Goal: Task Accomplishment & Management: Complete application form

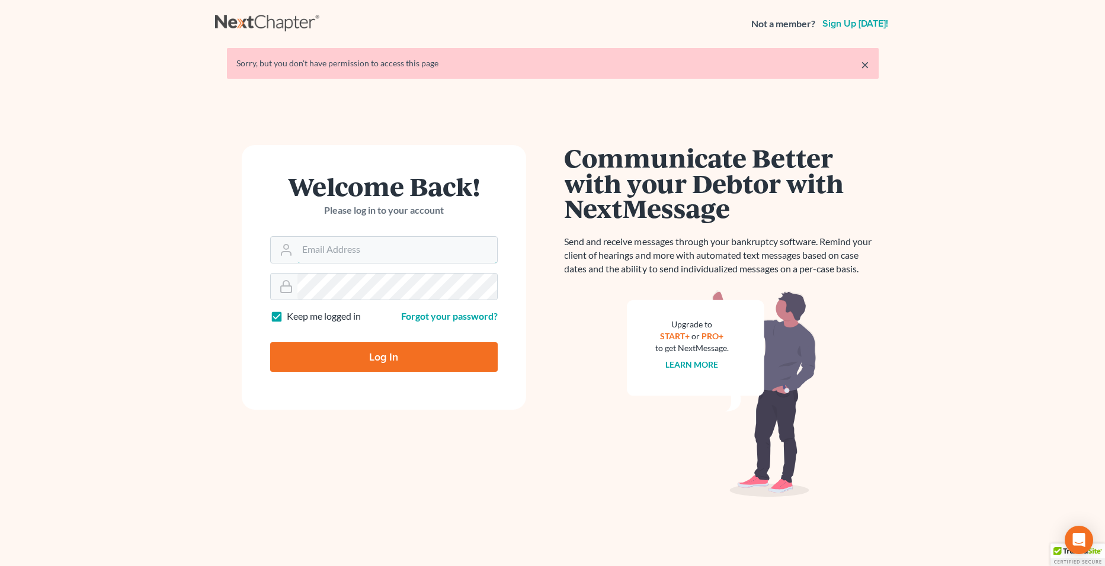
type input "[PERSON_NAME][EMAIL_ADDRESS][PERSON_NAME][DOMAIN_NAME]"
click at [371, 360] on input "Log In" at bounding box center [384, 357] width 228 height 30
type input "Thinking..."
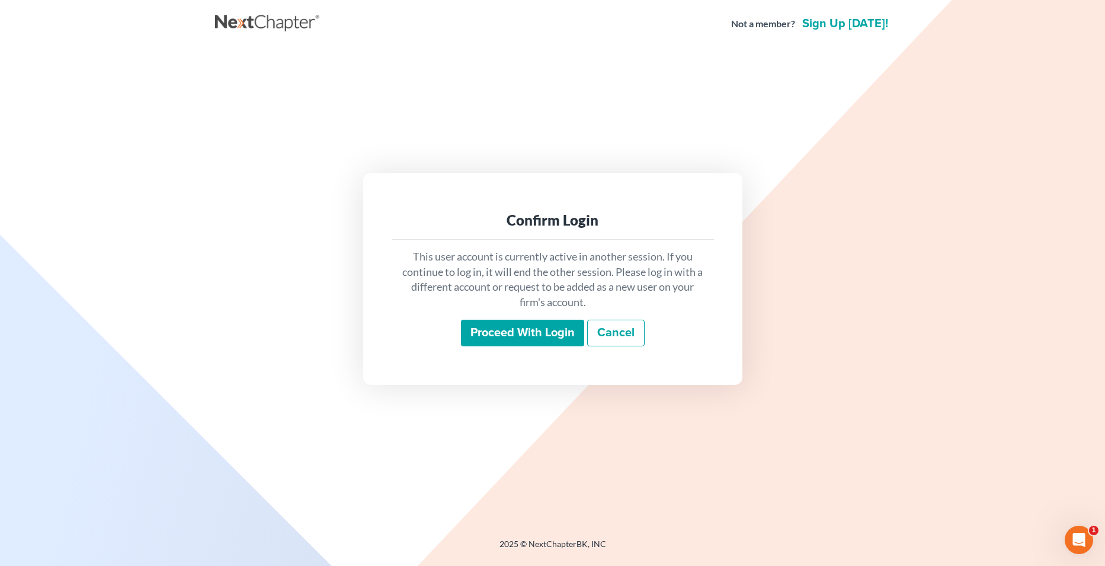
click at [521, 328] on input "Proceed with login" at bounding box center [522, 333] width 123 height 27
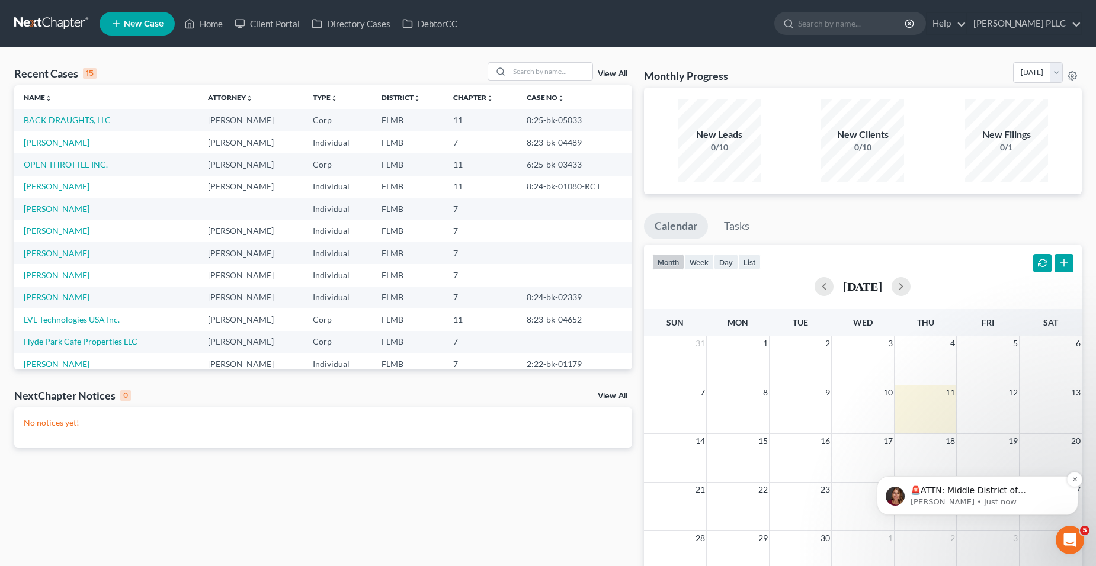
click at [1025, 505] on p "[PERSON_NAME] • Just now" at bounding box center [987, 502] width 153 height 11
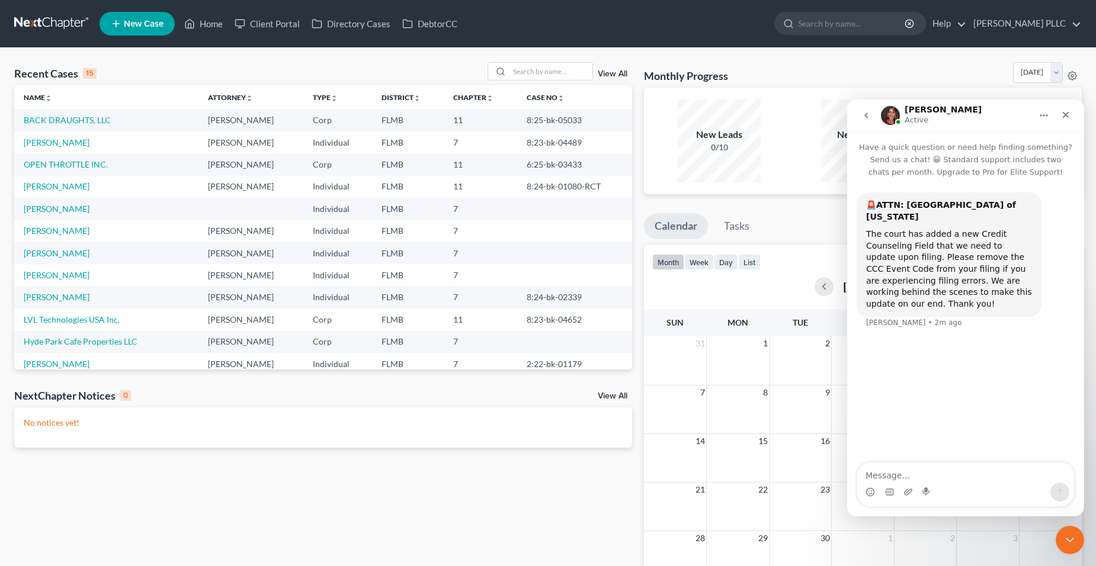
click at [76, 127] on td "BACK DRAUGHTS, LLC" at bounding box center [106, 120] width 184 height 22
click at [85, 121] on link "BACK DRAUGHTS, LLC" at bounding box center [67, 120] width 87 height 10
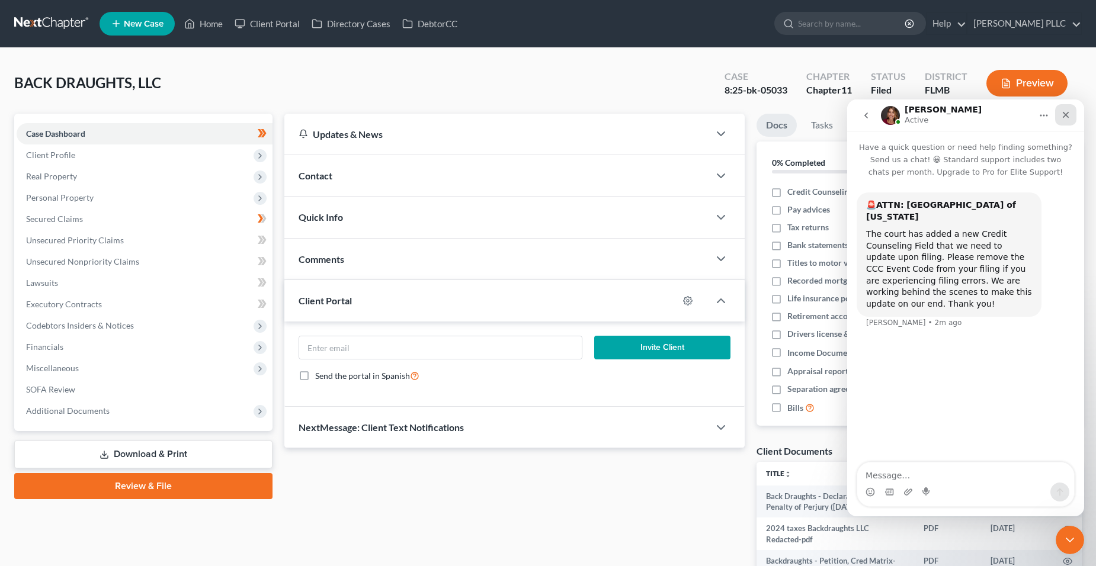
click at [1065, 114] on icon "Close" at bounding box center [1066, 115] width 7 height 7
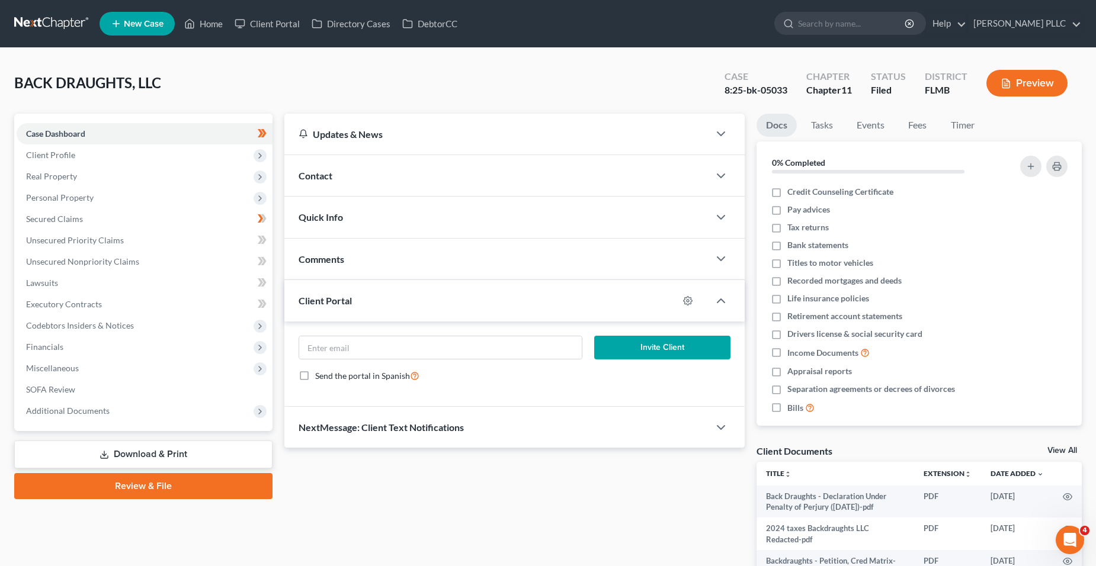
click at [148, 446] on link "Download & Print" at bounding box center [143, 455] width 258 height 28
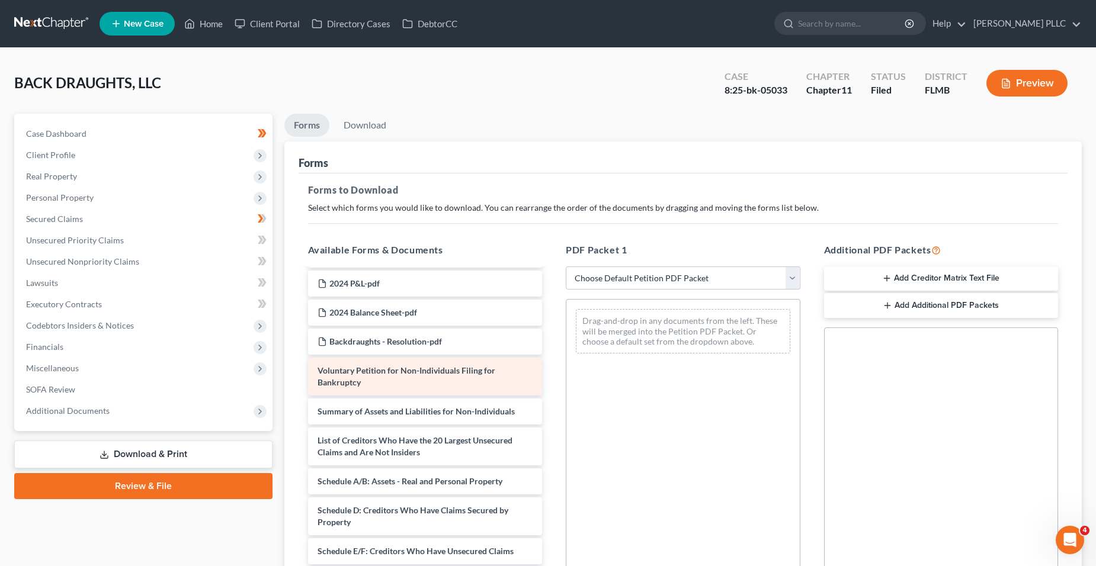
scroll to position [150, 0]
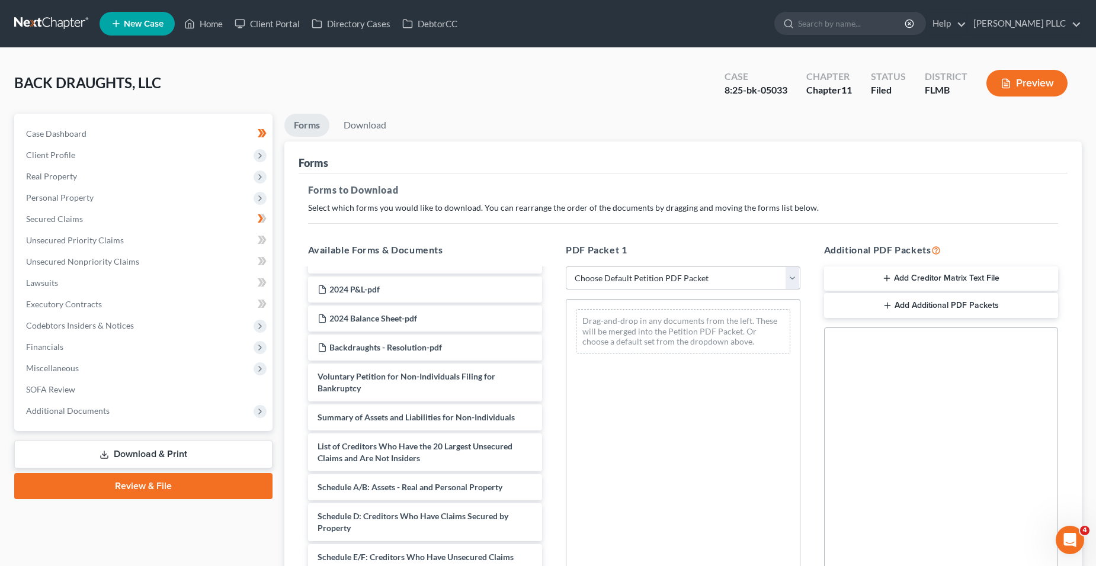
drag, startPoint x: 635, startPoint y: 278, endPoint x: 630, endPoint y: 292, distance: 13.9
click at [635, 279] on select "Choose Default Petition PDF Packet Complete Bankruptcy Petition (all forms and …" at bounding box center [683, 279] width 235 height 24
select select "2"
click at [566, 267] on select "Choose Default Petition PDF Packet Complete Bankruptcy Petition (all forms and …" at bounding box center [683, 279] width 235 height 24
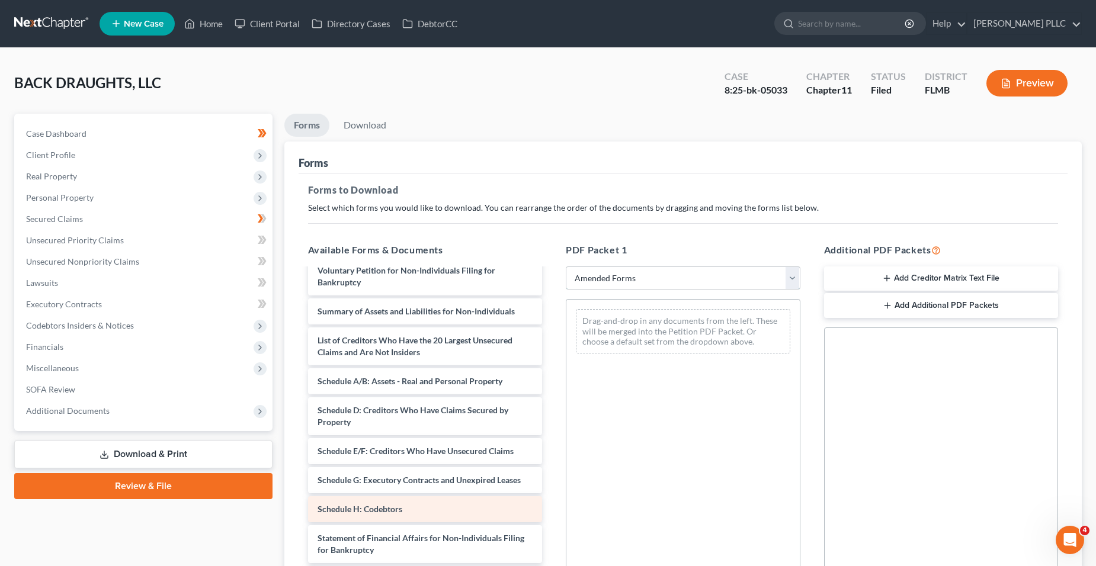
scroll to position [0, 0]
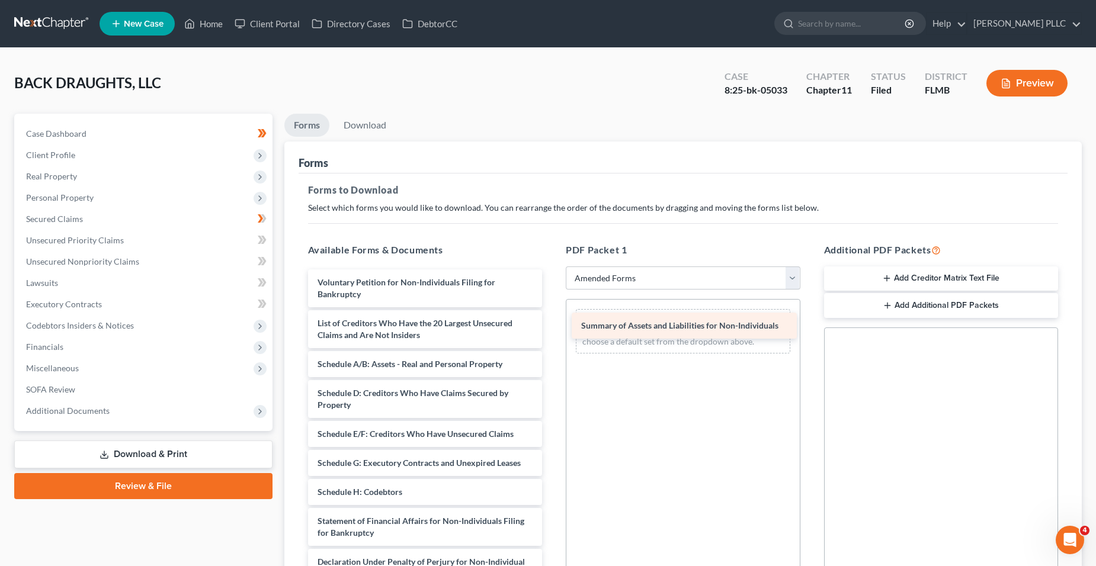
drag, startPoint x: 439, startPoint y: 319, endPoint x: 703, endPoint y: 321, distance: 263.7
click at [552, 321] on div "Summary of Assets and Liabilities for Non-Individuals Voluntary Petition for No…" at bounding box center [426, 487] width 254 height 434
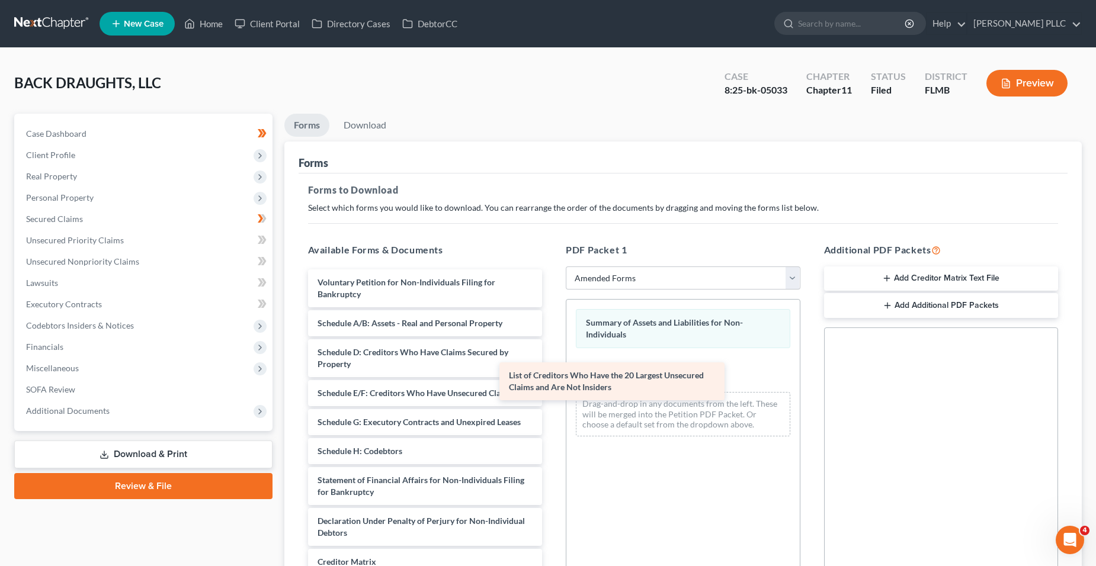
drag, startPoint x: 421, startPoint y: 335, endPoint x: 623, endPoint y: 383, distance: 208.3
click at [552, 383] on div "List of Creditors Who Have the 20 Largest Unsecured Claims and Are Not Insiders…" at bounding box center [426, 466] width 254 height 393
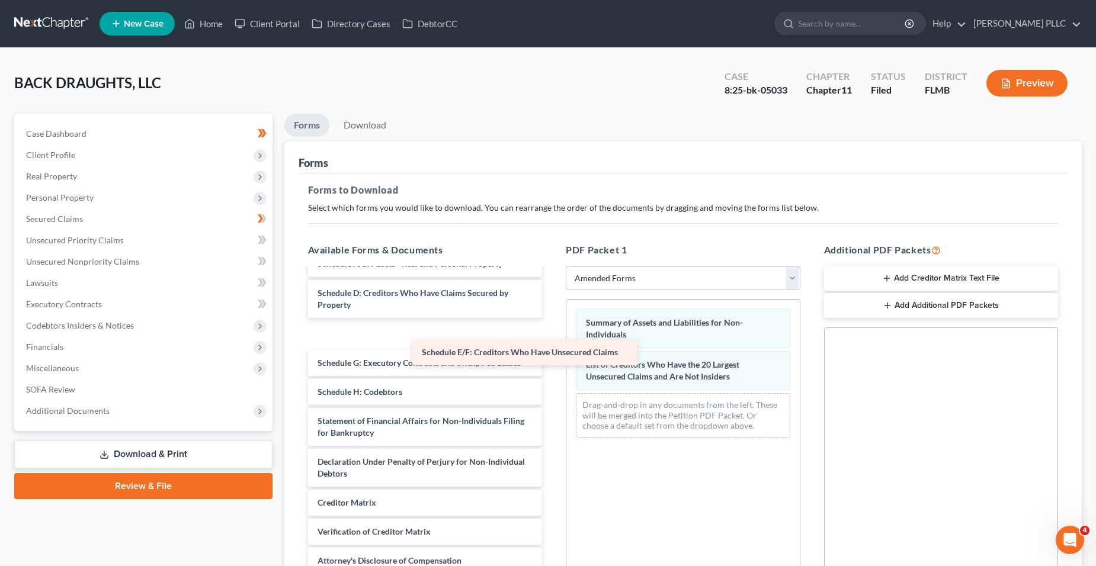
scroll to position [44, 0]
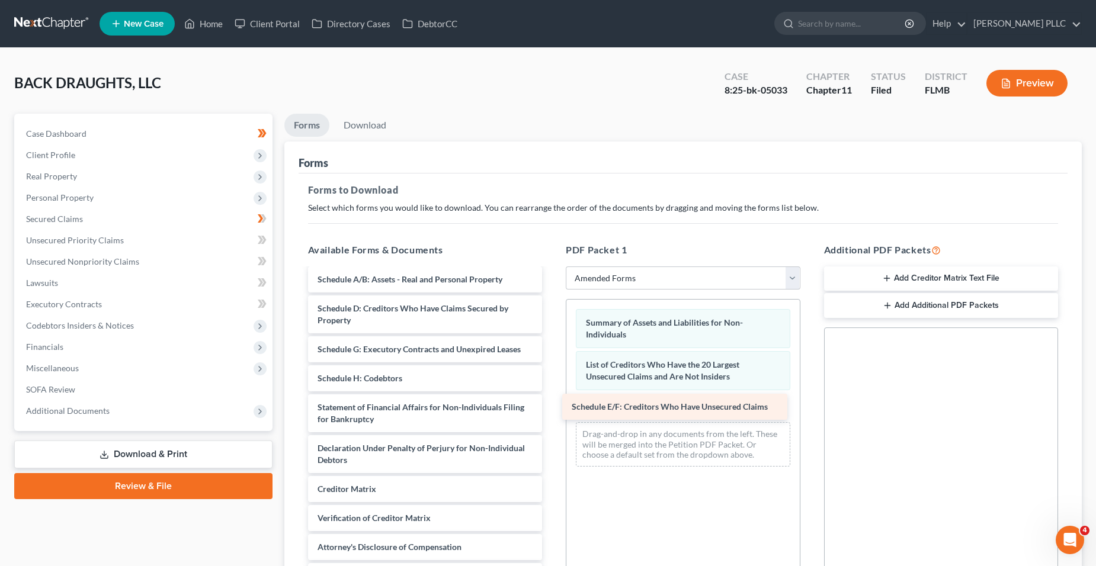
drag, startPoint x: 408, startPoint y: 338, endPoint x: 662, endPoint y: 411, distance: 265.0
click at [552, 411] on div "Schedule E/F: Creditors Who Have Unsecured Claims Voluntary Petition for Non-In…" at bounding box center [426, 408] width 254 height 364
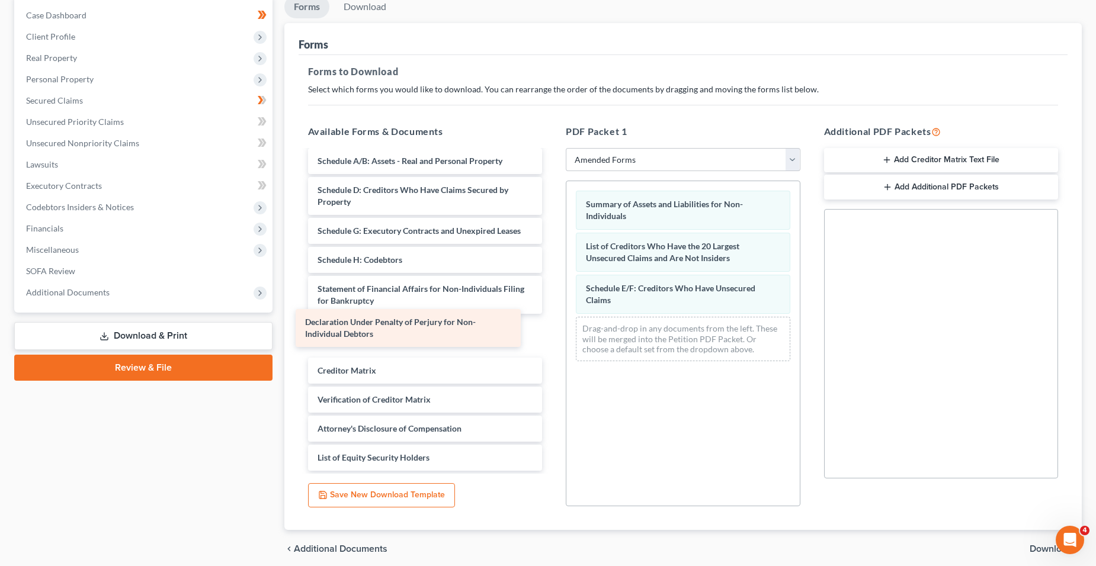
drag, startPoint x: 405, startPoint y: 340, endPoint x: 391, endPoint y: 332, distance: 16.2
click at [391, 332] on div "Declaration Under Penalty of Perjury for Non-Individual Debtors Voluntary Petit…" at bounding box center [426, 289] width 254 height 364
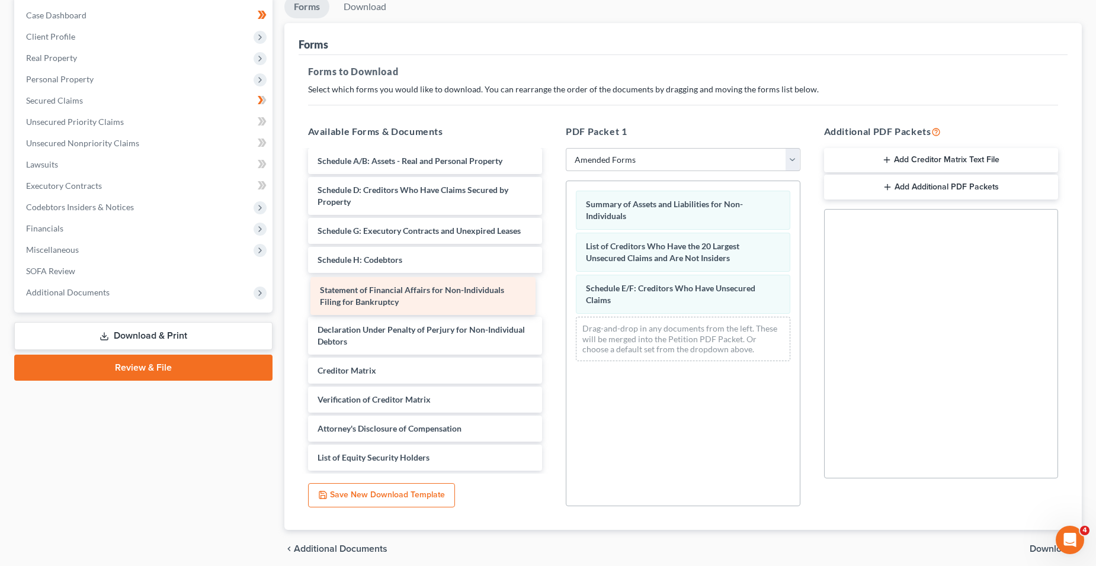
scroll to position [3, 0]
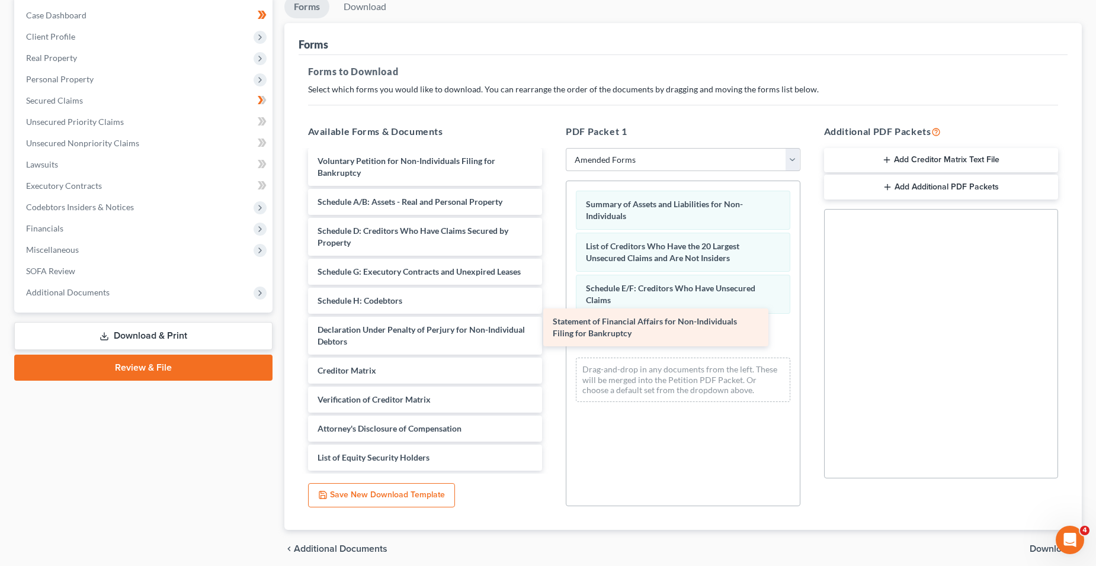
drag, startPoint x: 386, startPoint y: 293, endPoint x: 622, endPoint y: 327, distance: 238.2
click at [552, 327] on div "Statement of Financial Affairs for Non-Individuals Filing for Bankruptcy Volunt…" at bounding box center [426, 309] width 254 height 323
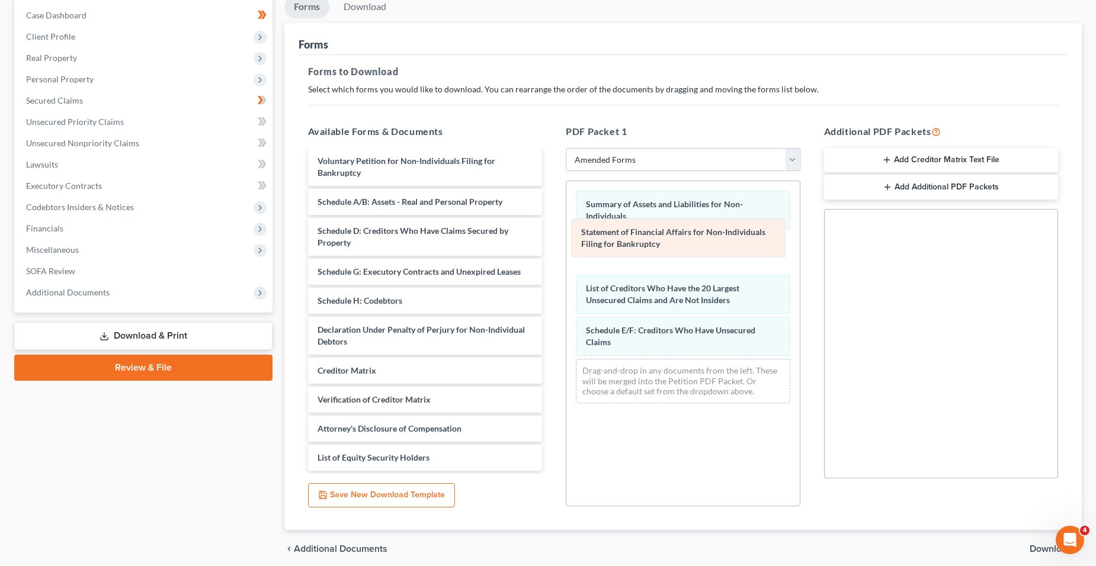
drag, startPoint x: 623, startPoint y: 332, endPoint x: 619, endPoint y: 234, distance: 98.5
click at [619, 234] on div "Statement of Financial Affairs for Non-Individuals Filing for Bankruptcy Summar…" at bounding box center [682, 297] width 233 height 232
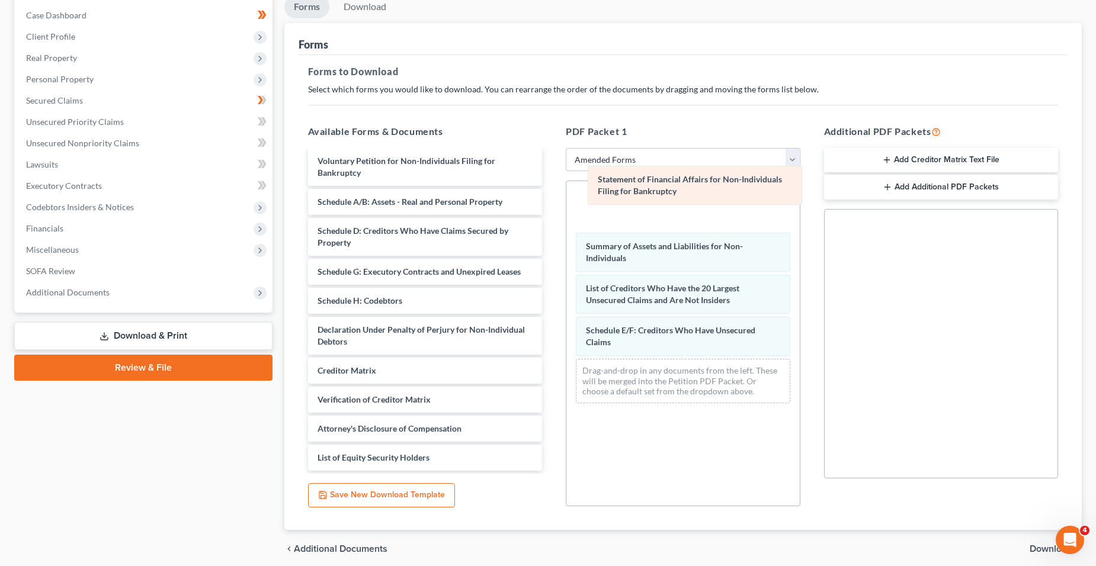
drag, startPoint x: 625, startPoint y: 252, endPoint x: 631, endPoint y: 196, distance: 56.1
click at [631, 196] on div "Statement of Financial Affairs for Non-Individuals Filing for Bankruptcy Statem…" at bounding box center [682, 297] width 233 height 232
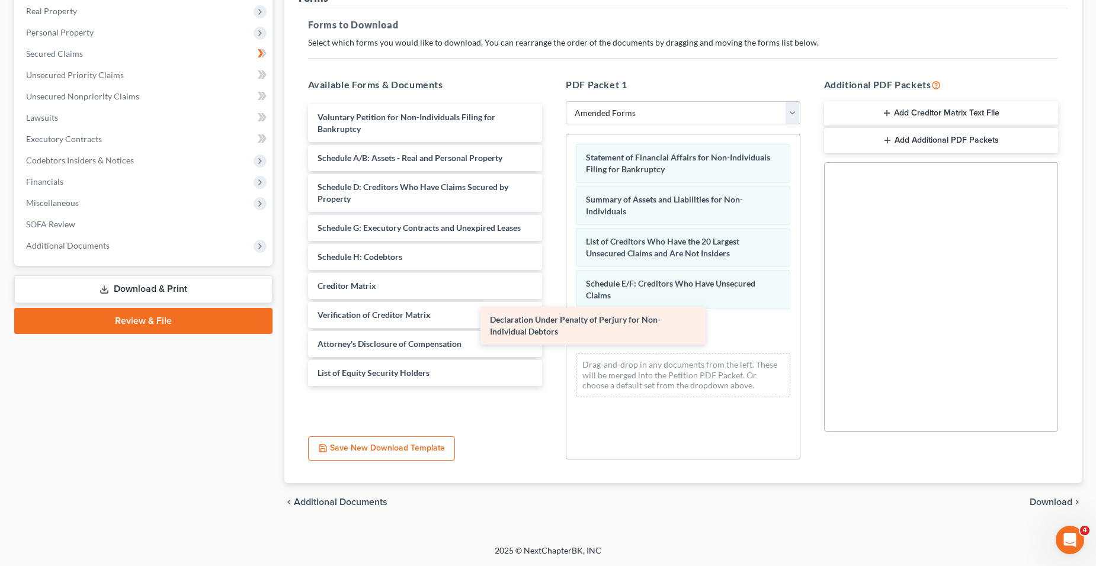
scroll to position [0, 0]
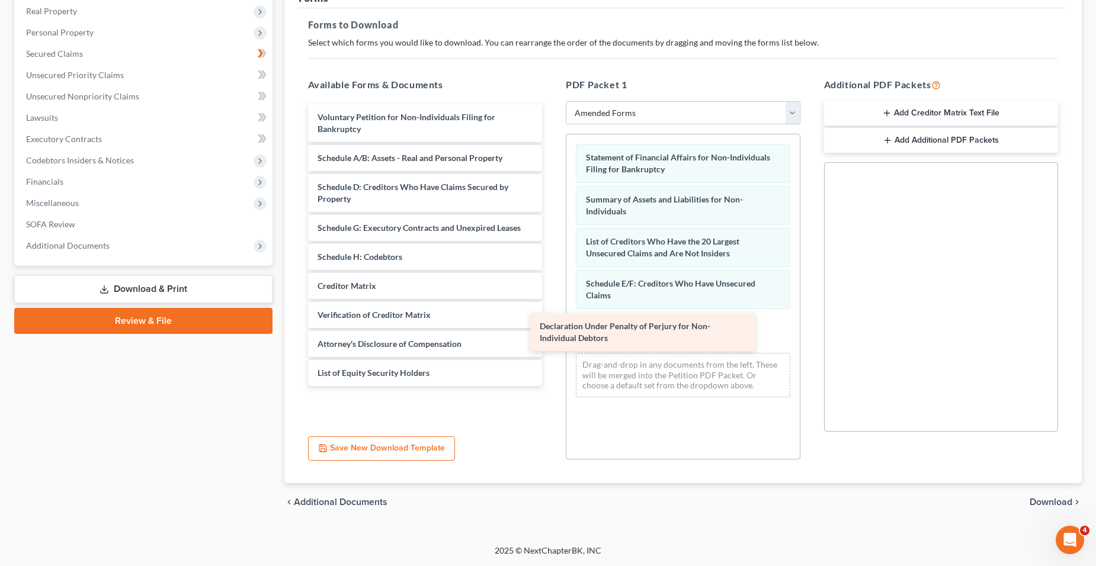
drag, startPoint x: 392, startPoint y: 286, endPoint x: 614, endPoint y: 329, distance: 226.4
click at [552, 329] on div "Declaration Under Penalty of Perjury for Non-Individual Debtors Voluntary Petit…" at bounding box center [426, 245] width 254 height 282
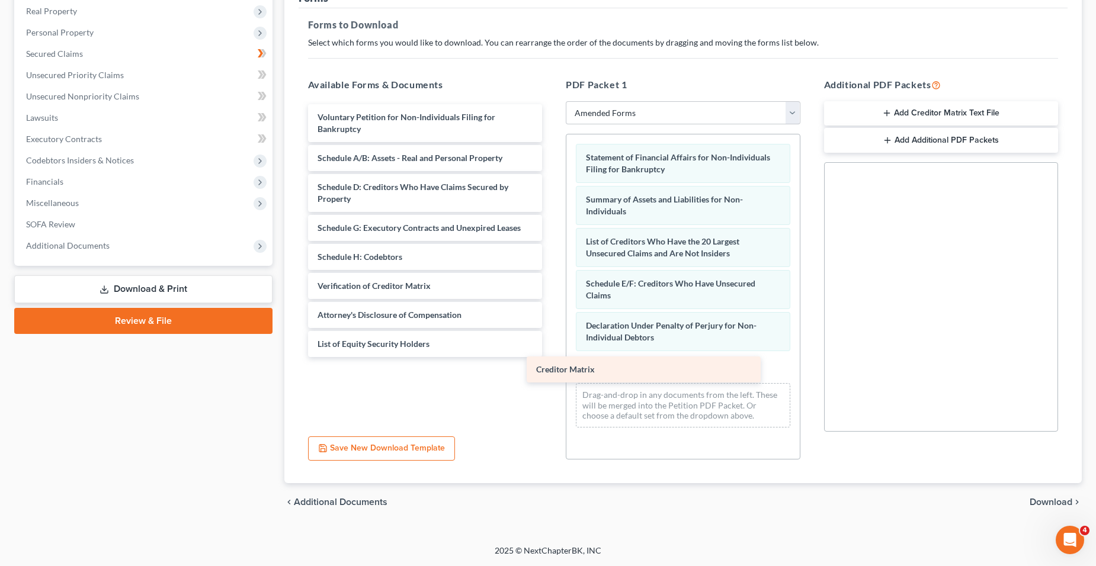
drag, startPoint x: 410, startPoint y: 287, endPoint x: 628, endPoint y: 370, distance: 233.1
click at [552, 357] on div "Creditor Matrix Voluntary Petition for Non-Individuals Filing for Bankruptcy Sc…" at bounding box center [426, 230] width 254 height 253
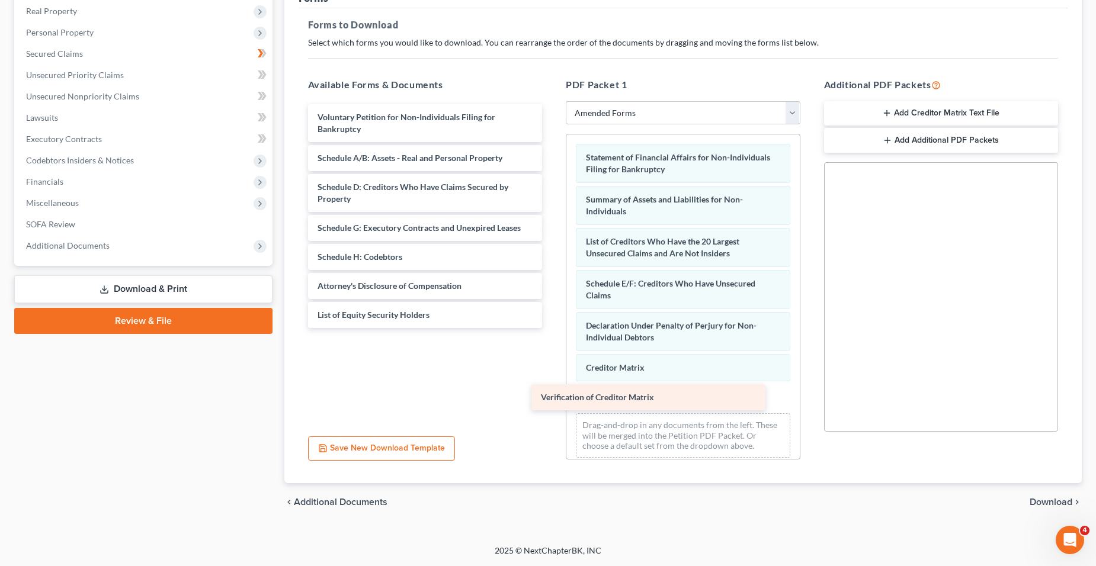
drag, startPoint x: 408, startPoint y: 281, endPoint x: 634, endPoint y: 392, distance: 251.2
click at [552, 328] on div "Verification of Creditor Matrix Voluntary Petition for Non-Individuals Filing f…" at bounding box center [426, 216] width 254 height 224
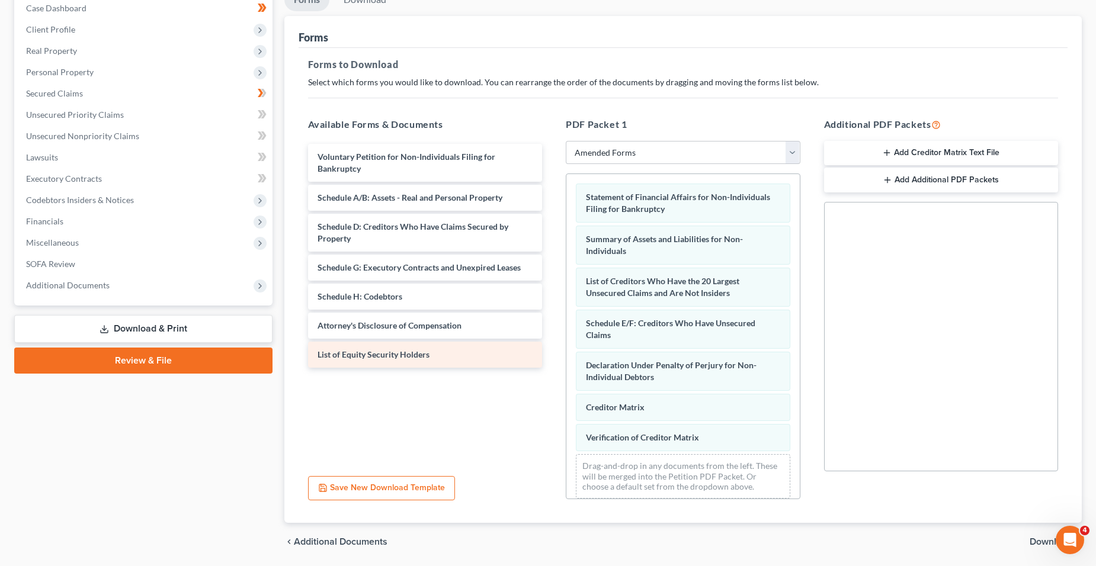
scroll to position [47, 0]
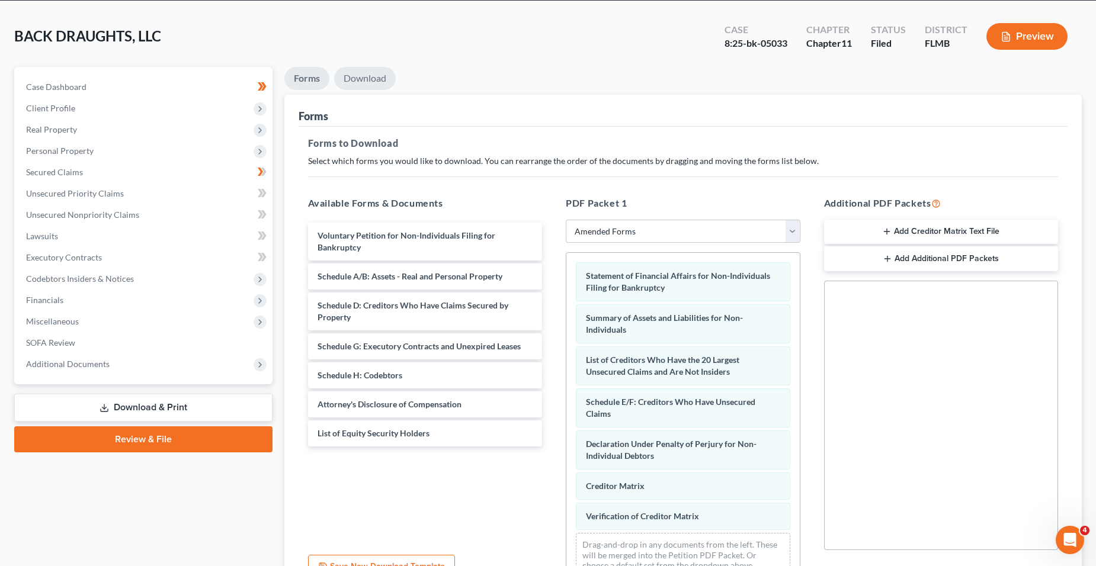
click at [372, 82] on link "Download" at bounding box center [365, 78] width 62 height 23
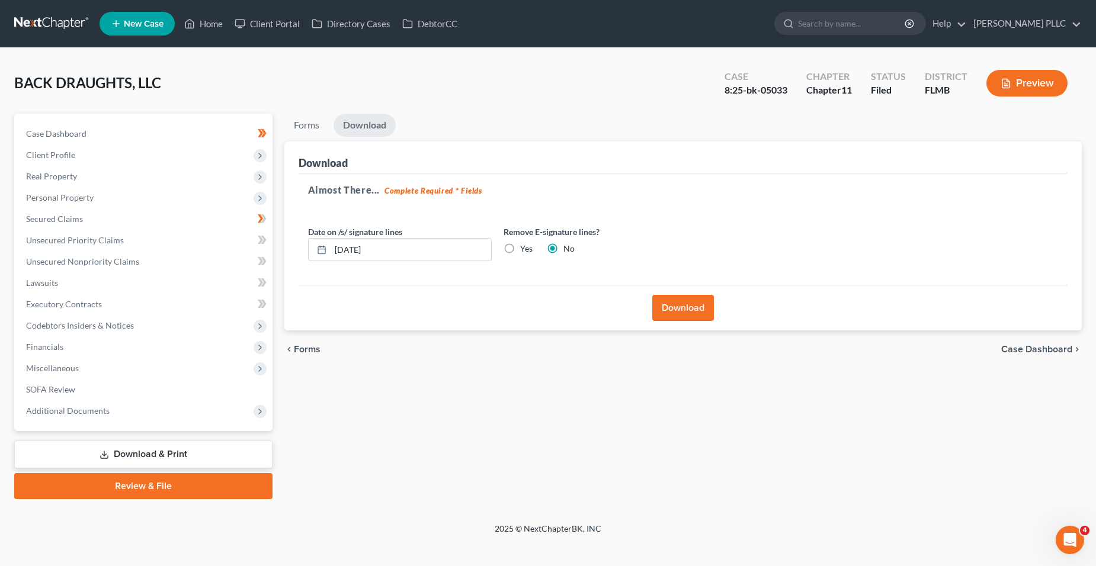
scroll to position [0, 0]
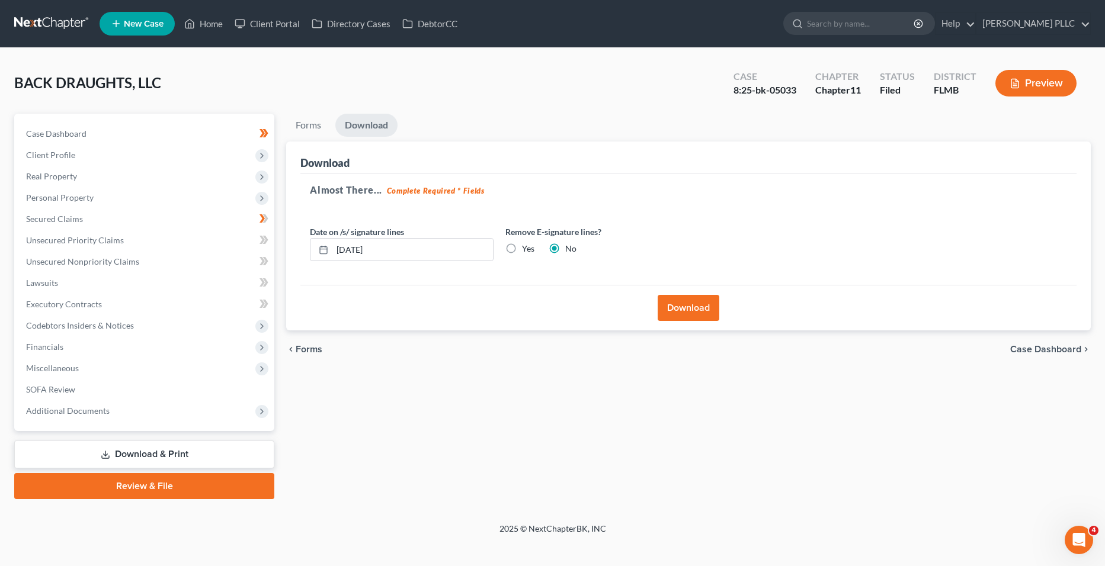
click at [677, 305] on button "Download" at bounding box center [689, 308] width 62 height 26
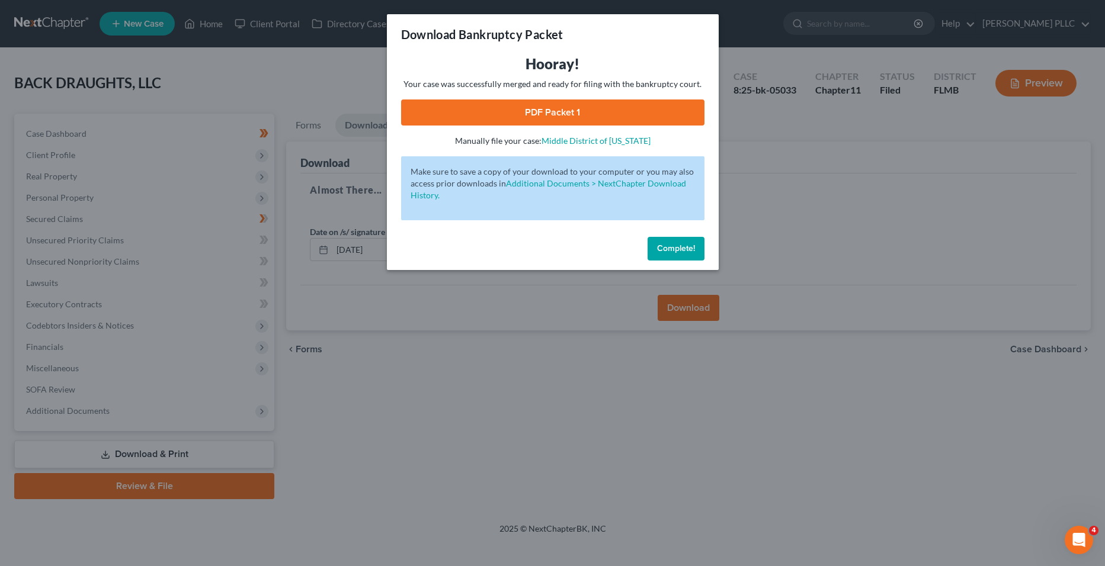
click at [628, 110] on link "PDF Packet 1" at bounding box center [552, 113] width 303 height 26
click at [450, 386] on div "Download Bankruptcy Packet Hooray! Your case was successfully merged and ready …" at bounding box center [552, 283] width 1105 height 566
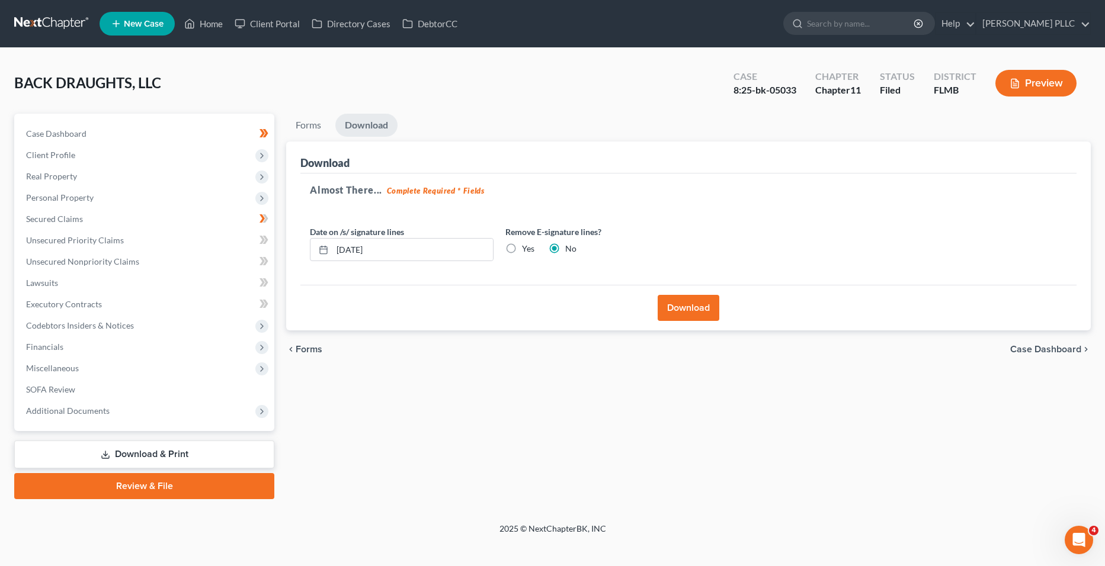
click at [214, 451] on link "Download & Print" at bounding box center [144, 455] width 260 height 28
click at [204, 410] on span "Additional Documents" at bounding box center [146, 411] width 258 height 21
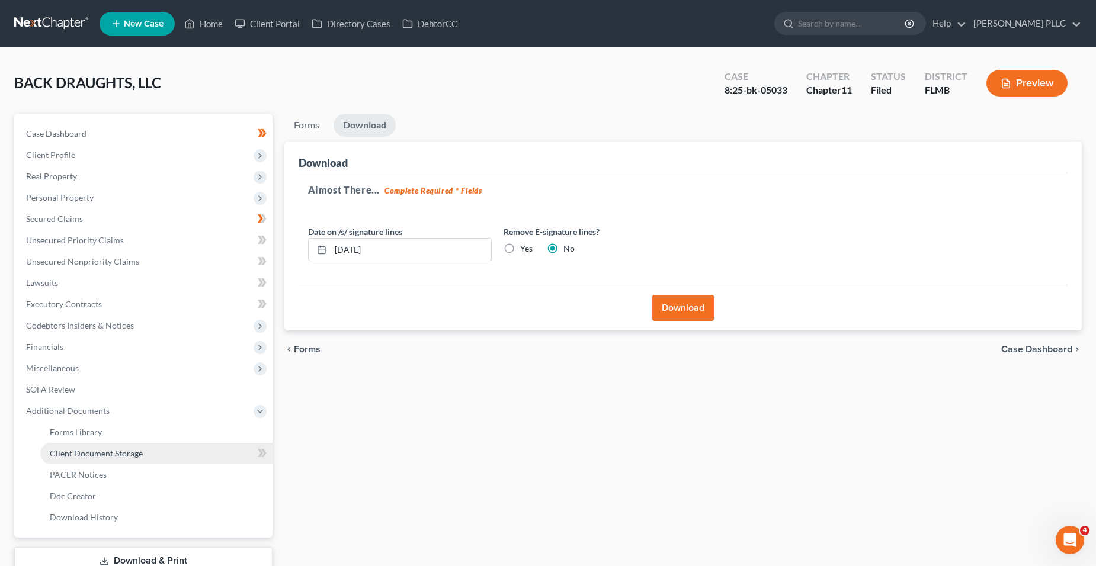
click at [175, 449] on link "Client Document Storage" at bounding box center [156, 453] width 232 height 21
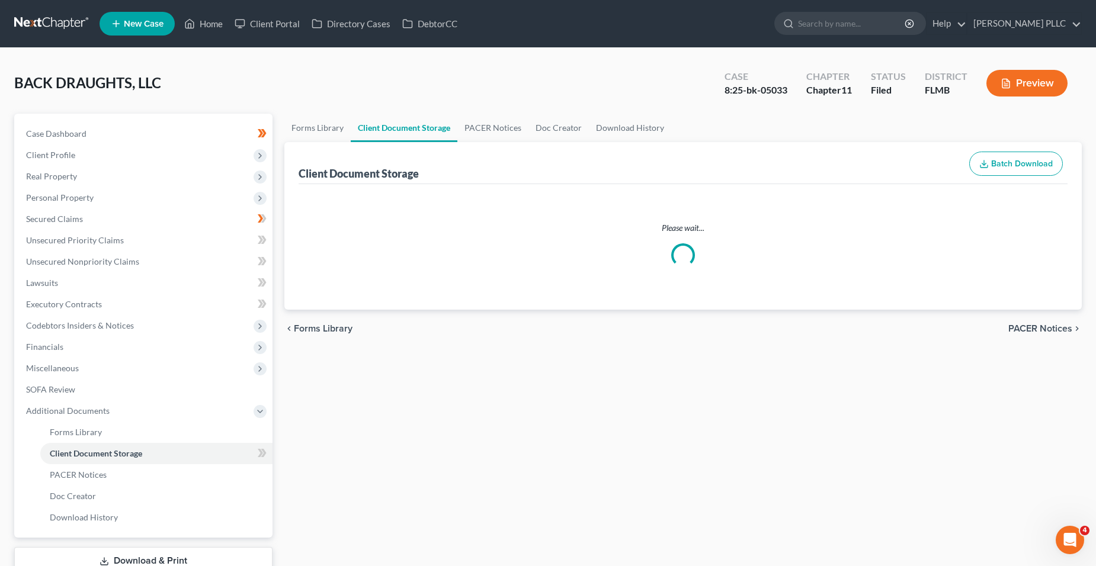
select select "11"
select select "41"
select select "0"
select select "42"
select select "45"
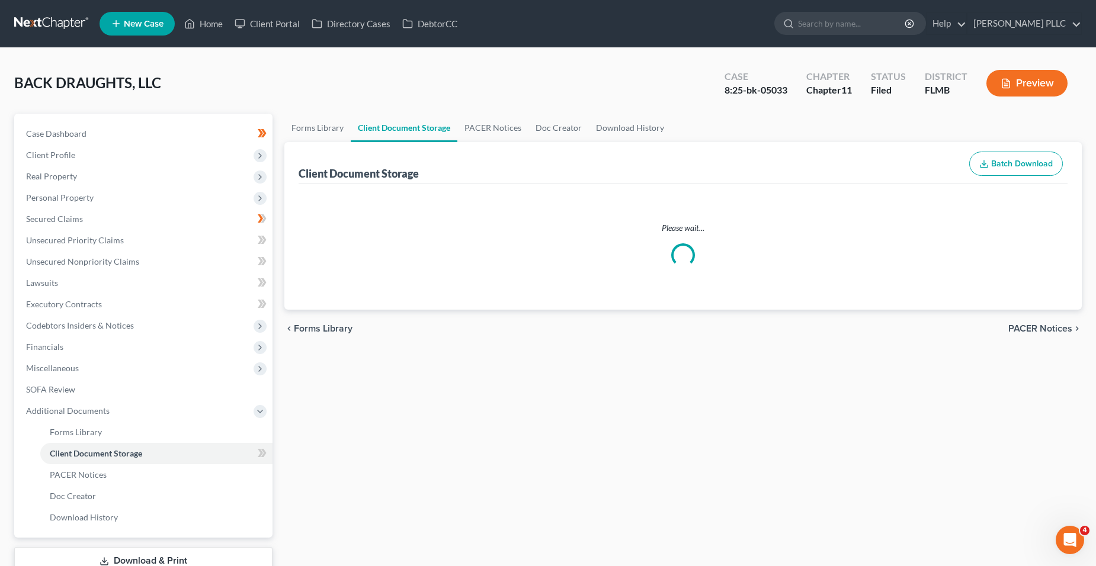
select select "44"
select select "21"
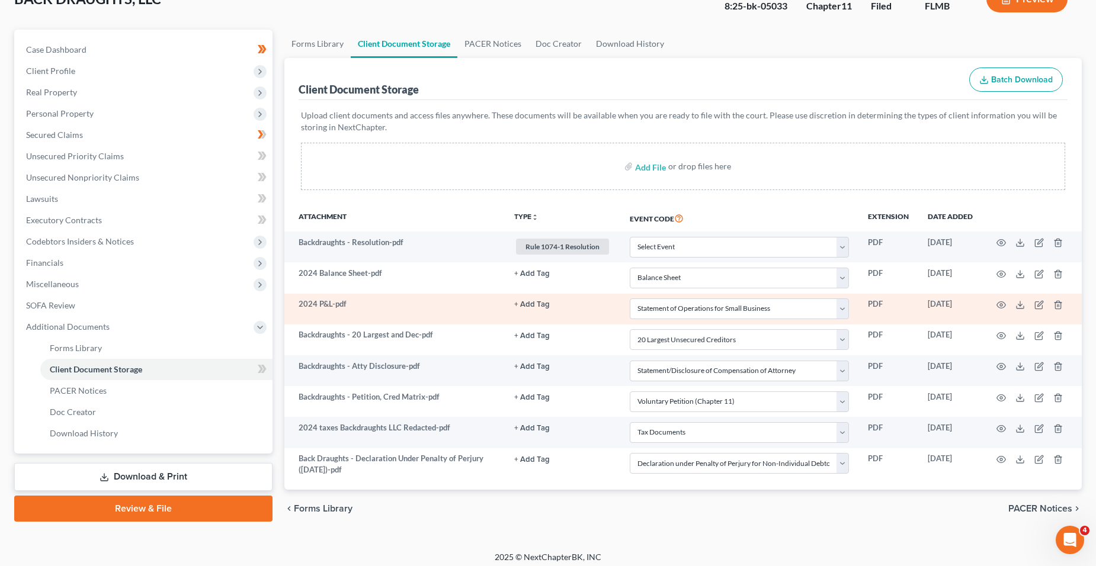
scroll to position [91, 0]
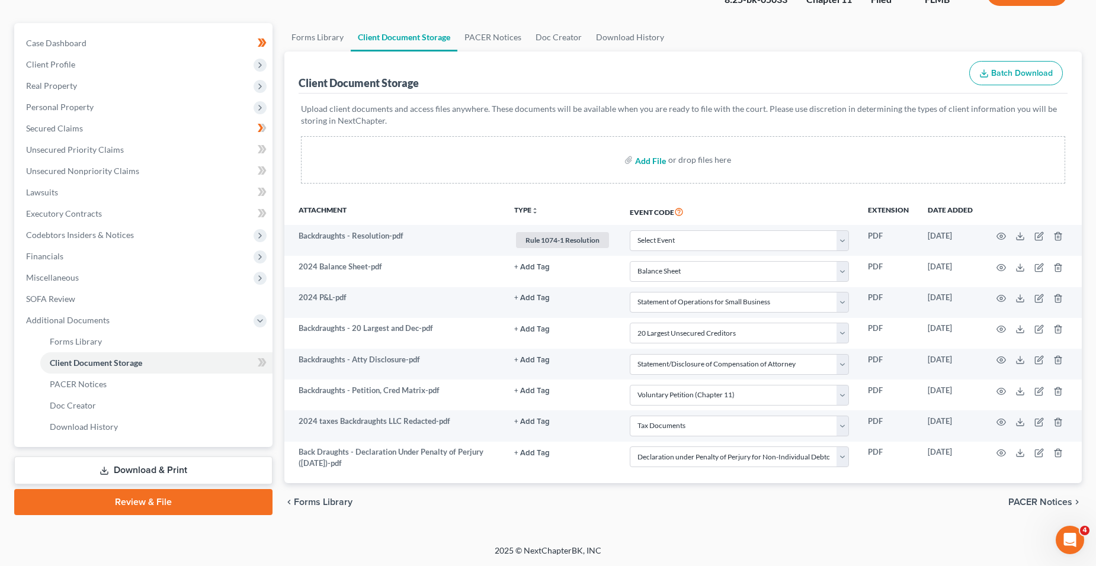
click at [658, 160] on input "file" at bounding box center [649, 159] width 28 height 21
type input "C:\fakepath\Back Draughts - Declaration Under Penalty of Perjury ([DATE]).pdf"
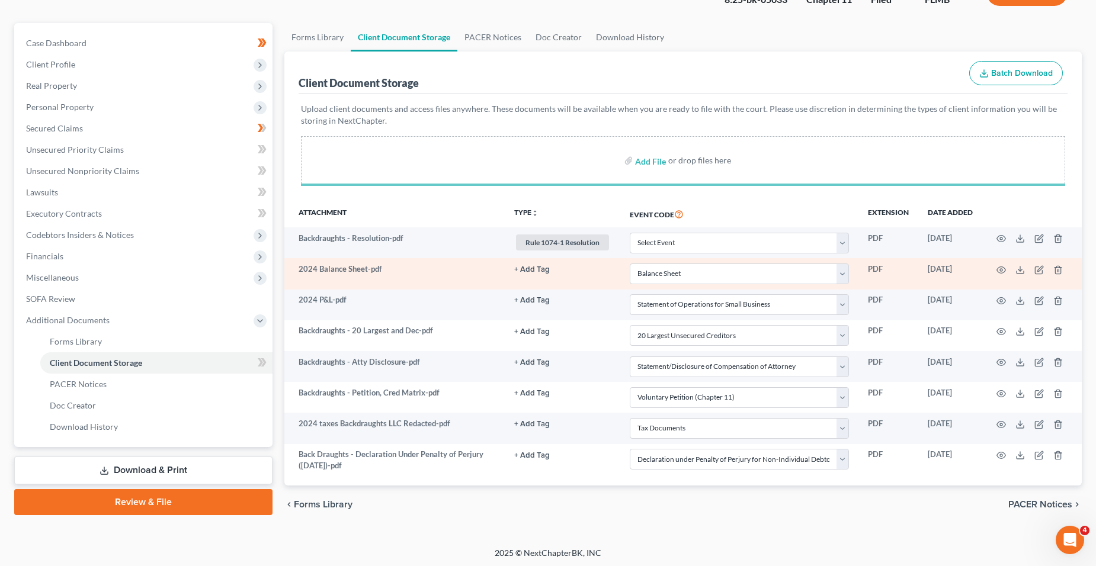
select select "11"
select select "41"
select select "0"
select select "42"
select select "45"
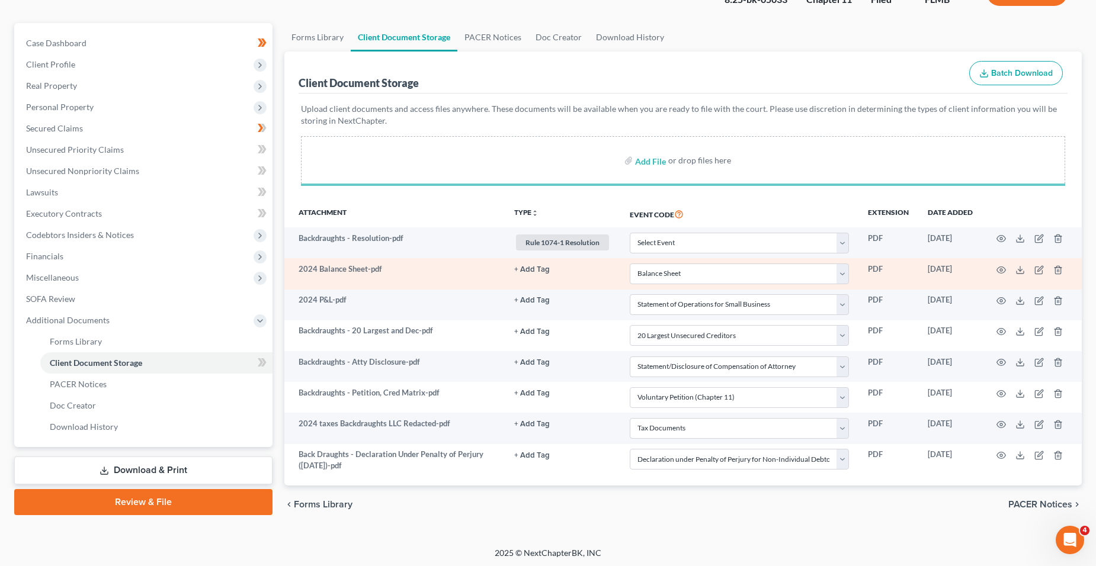
select select "44"
select select "21"
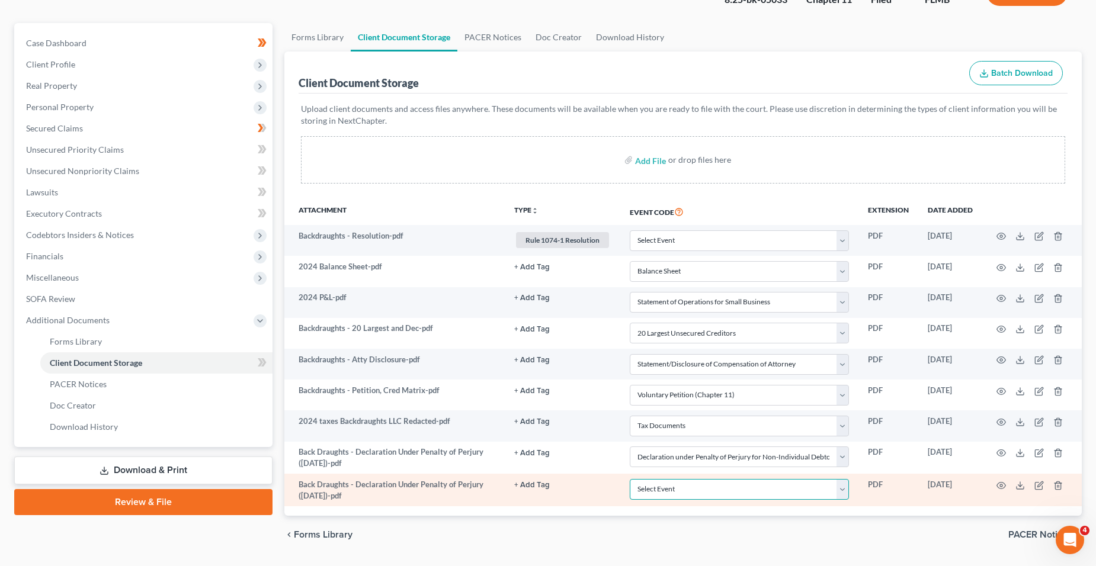
click at [694, 483] on select "Select Event 20 Largest Unsecured Creditors Amended Chapter 13 Plan Amended Cre…" at bounding box center [739, 489] width 219 height 21
select select "21"
click at [630, 479] on select "Select Event 20 Largest Unsecured Creditors Amended Chapter 13 Plan Amended Cre…" at bounding box center [739, 489] width 219 height 21
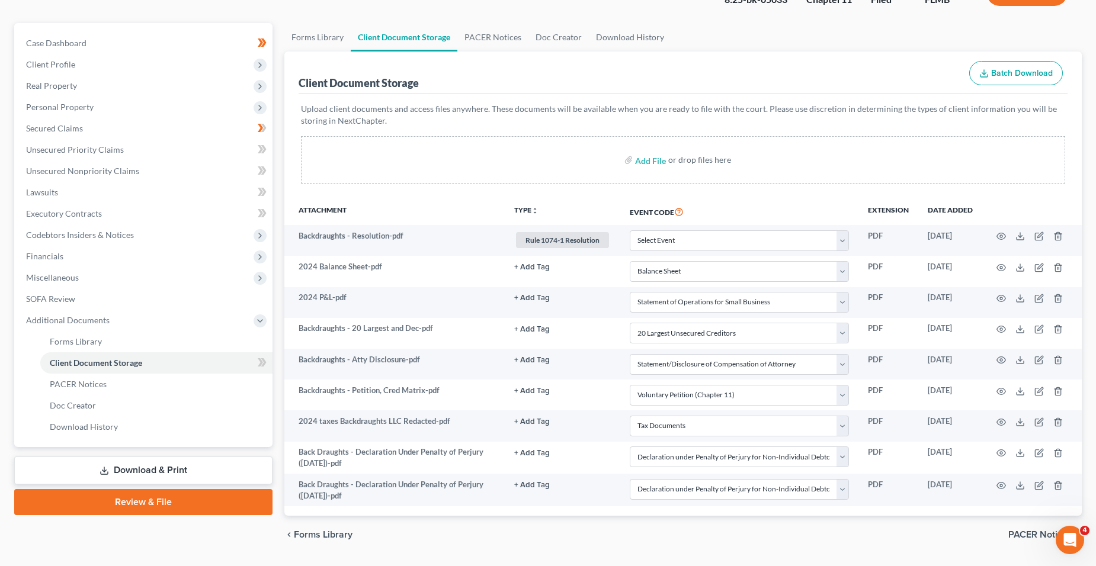
click at [602, 513] on div "Attachment TYPE unfold_more NONE Hearing Notice Proof of Claim Rule 1074-1 Reso…" at bounding box center [683, 357] width 798 height 318
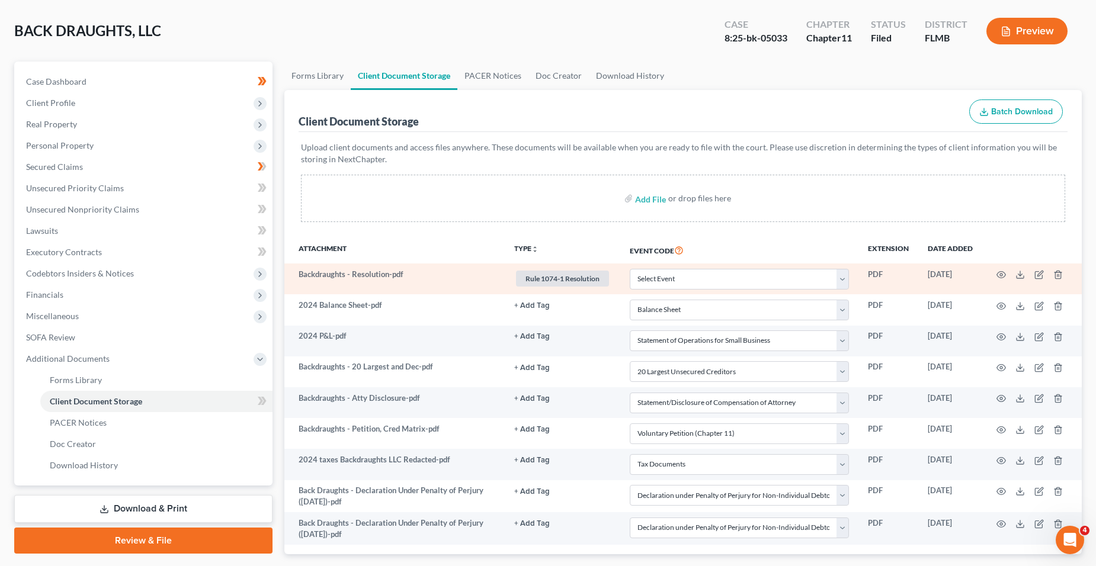
scroll to position [31, 0]
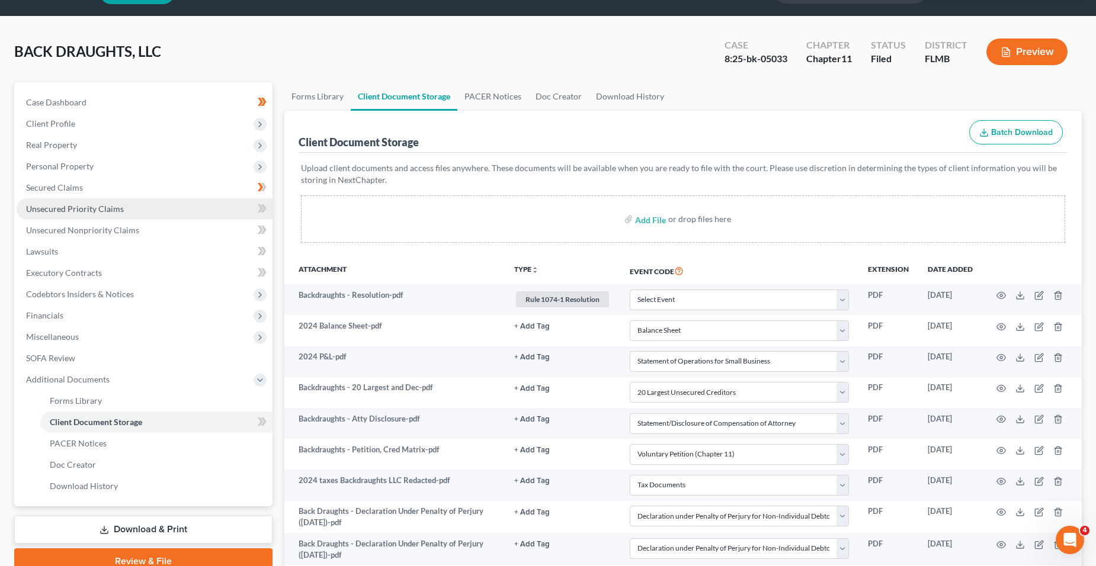
click at [108, 214] on link "Unsecured Priority Claims" at bounding box center [145, 208] width 256 height 21
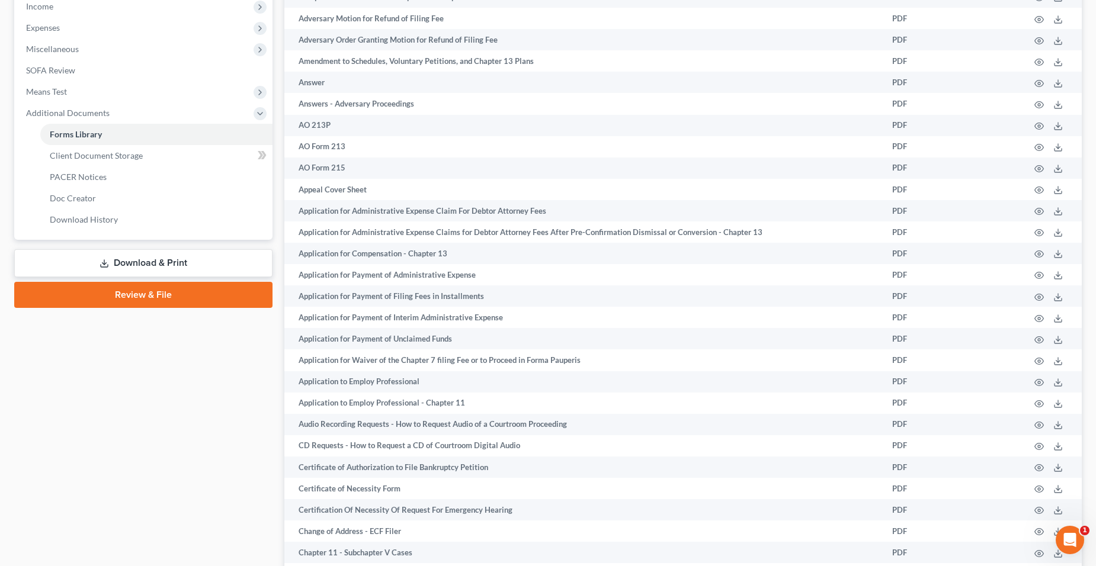
scroll to position [356, 0]
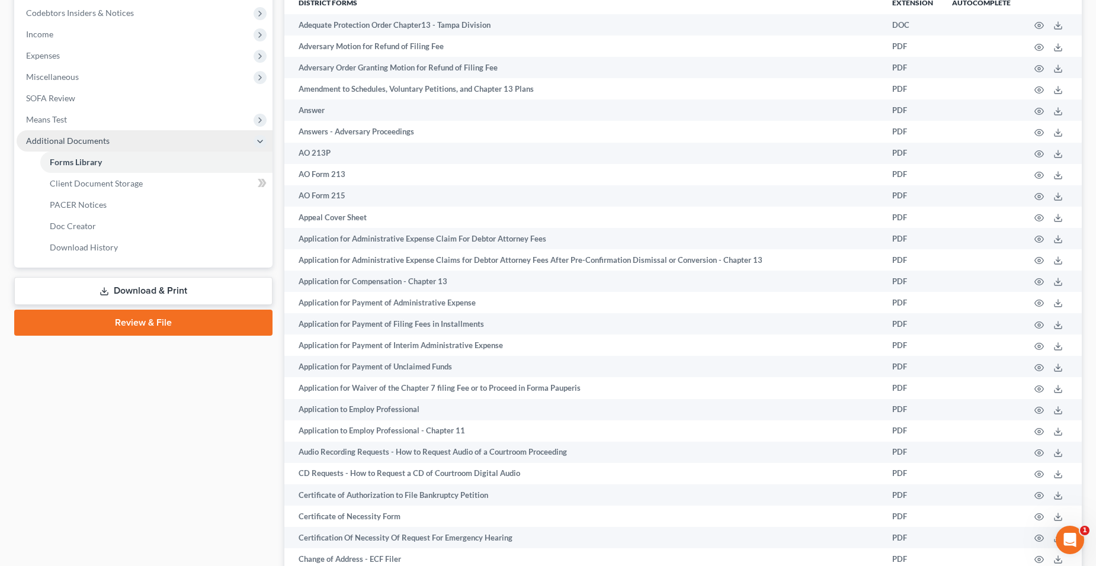
drag, startPoint x: 158, startPoint y: 319, endPoint x: 176, endPoint y: 325, distance: 19.1
click at [158, 319] on link "Review & File" at bounding box center [143, 323] width 258 height 26
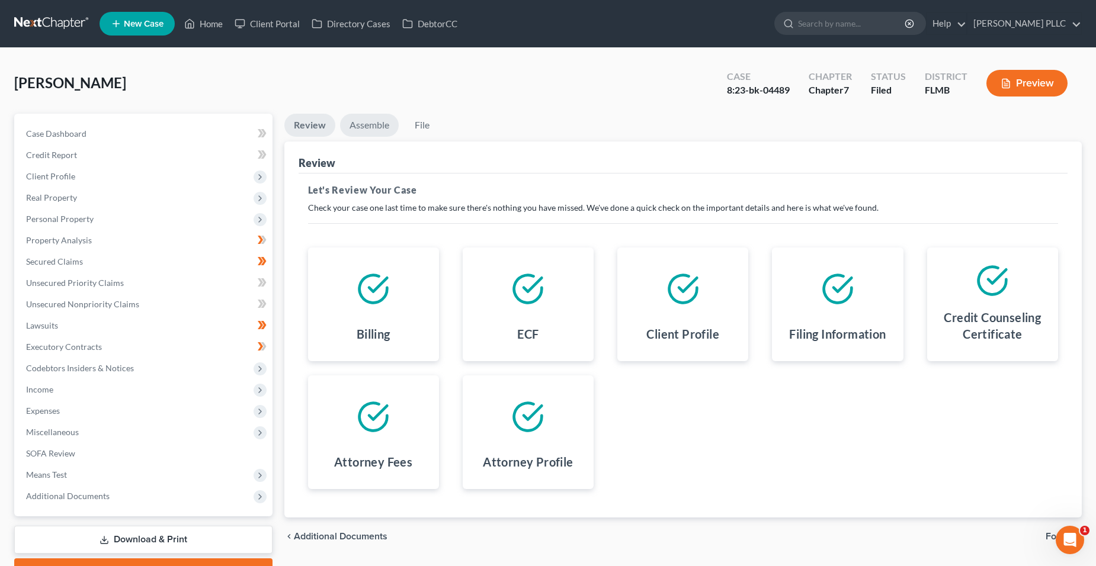
click at [365, 130] on link "Assemble" at bounding box center [369, 125] width 59 height 23
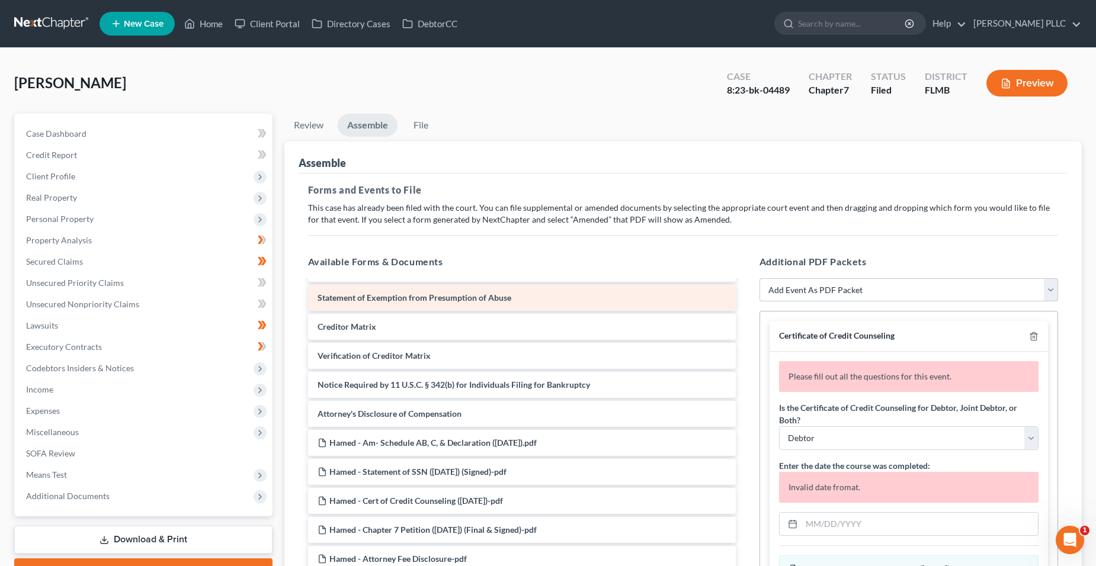
scroll to position [344, 0]
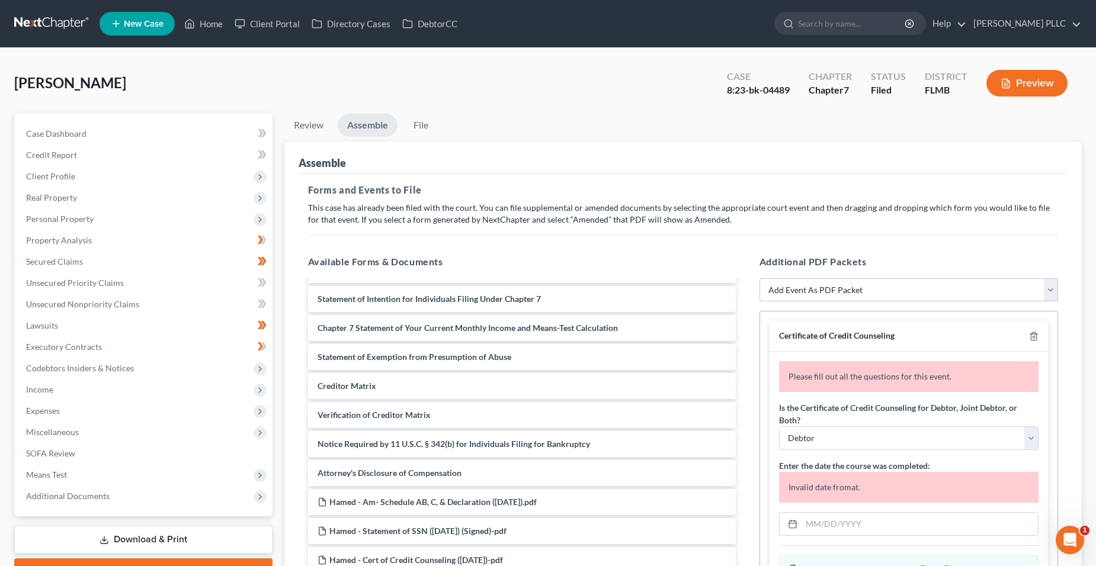
click at [843, 299] on select "Add Event As PDF Packet Amended Creditor Matrix (Fee)- Only use when no separat…" at bounding box center [909, 290] width 299 height 24
select select "13"
click at [760, 278] on select "Add Event As PDF Packet Amended Creditor Matrix (Fee)- Only use when no separat…" at bounding box center [909, 290] width 299 height 24
select select
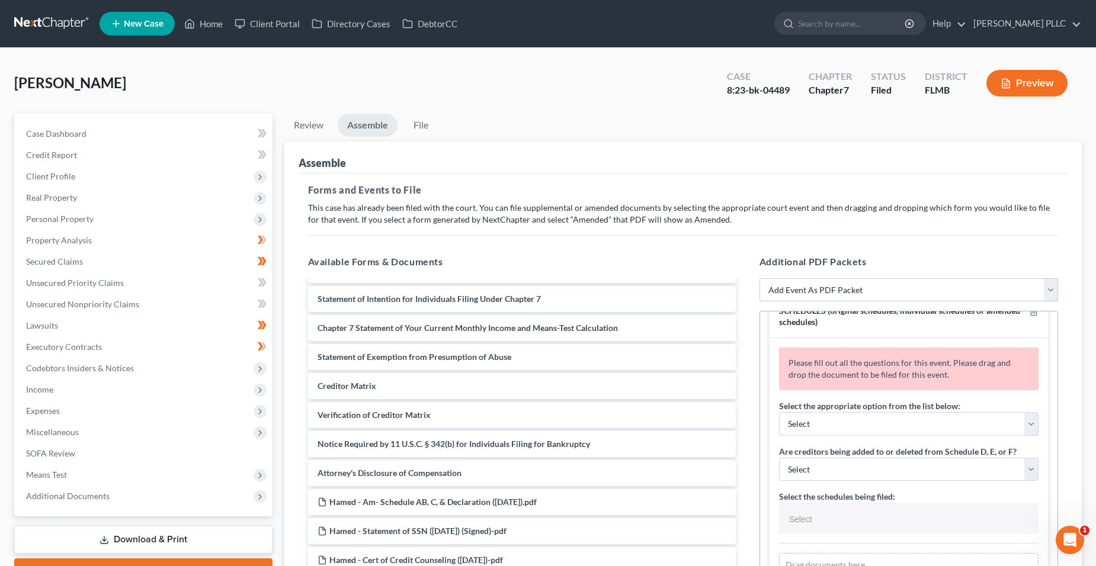
scroll to position [0, 0]
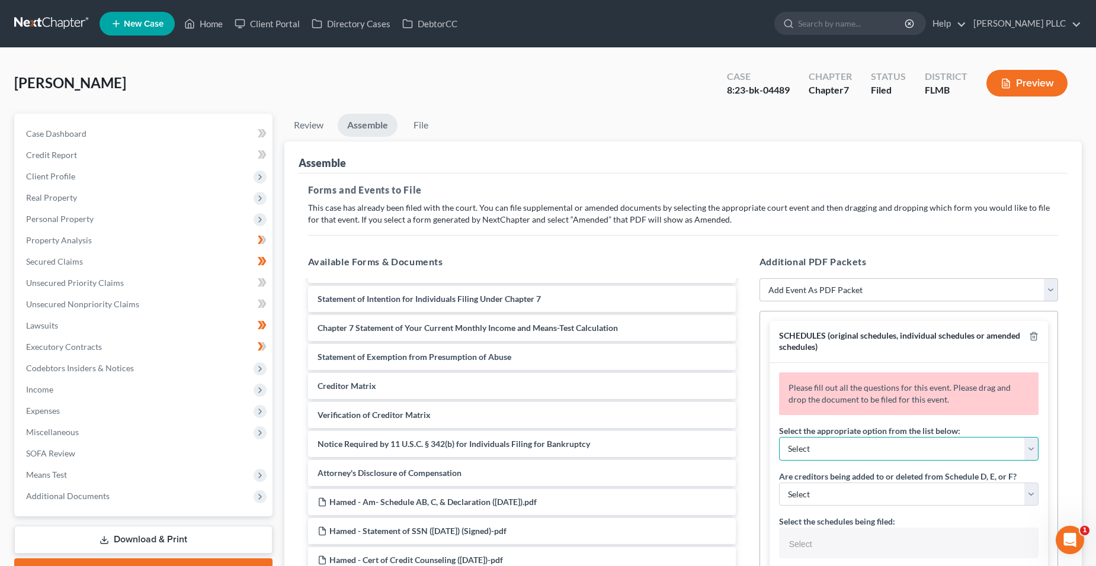
click at [917, 452] on select "Select Amending a previously filed schedule Original Schedules WITH additional …" at bounding box center [909, 449] width 260 height 24
select select "0"
click at [779, 437] on select "Select Amending a previously filed schedule Original Schedules WITH additional …" at bounding box center [909, 449] width 260 height 24
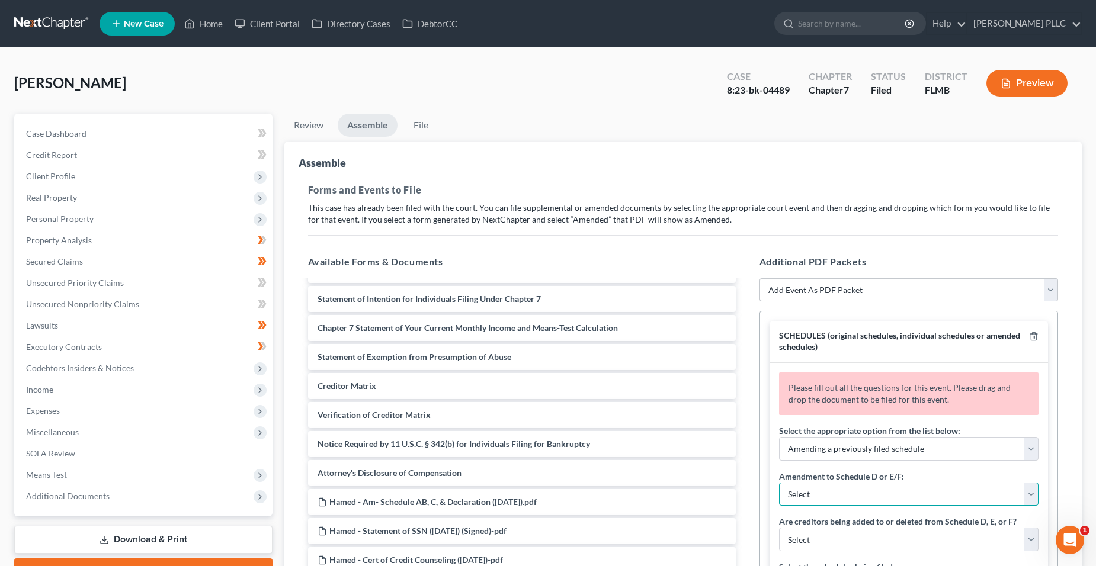
click at [897, 485] on select "Select Adding creditors Deleting or changing amount or classification of debt C…" at bounding box center [909, 495] width 260 height 24
click at [779, 483] on select "Select Adding creditors Deleting or changing amount or classification of debt C…" at bounding box center [909, 495] width 260 height 24
click at [893, 492] on select "Select Adding creditors Deleting or changing amount or classification of debt C…" at bounding box center [909, 495] width 260 height 24
select select "0"
click at [779, 483] on select "Select Adding creditors Deleting or changing amount or classification of debt C…" at bounding box center [909, 495] width 260 height 24
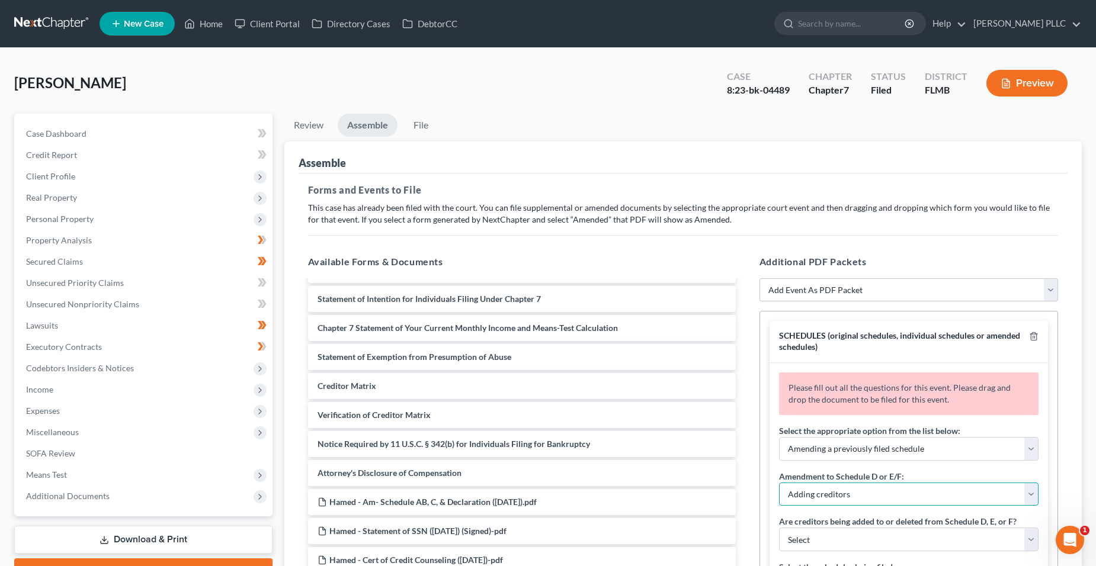
select select "0"
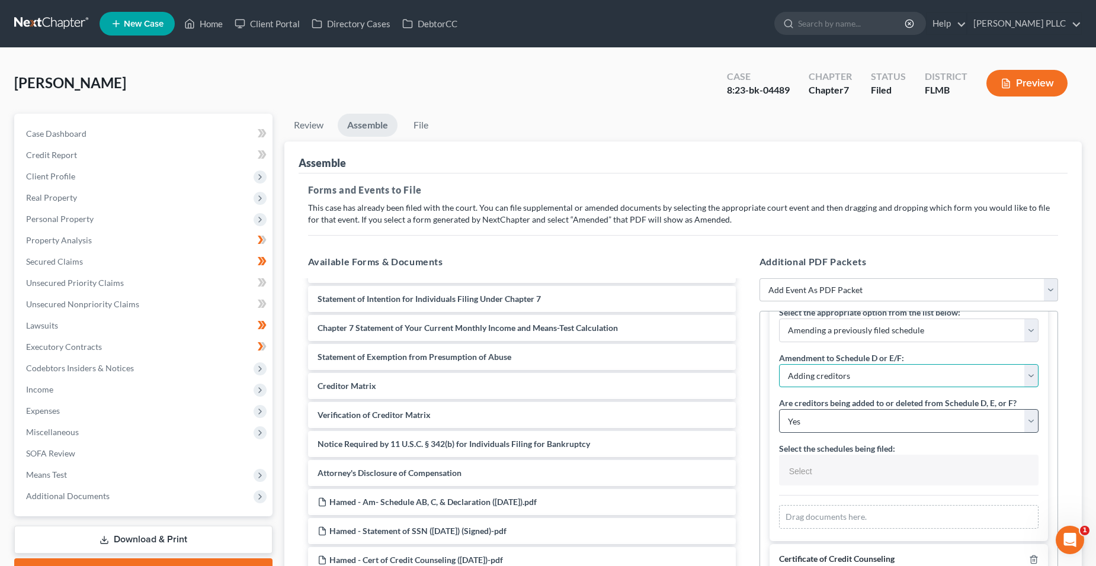
scroll to position [178, 0]
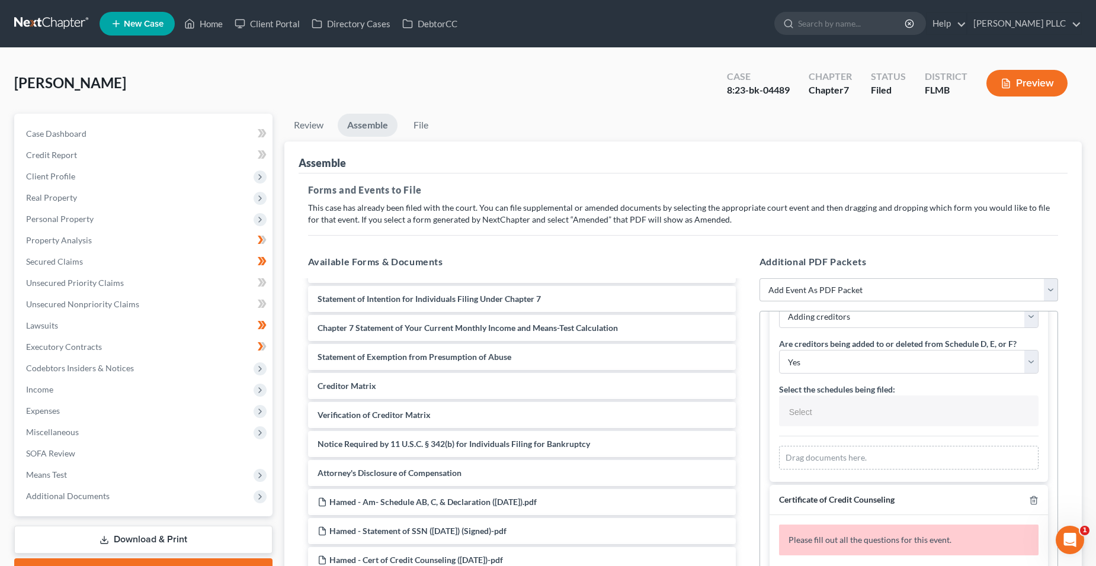
click at [856, 425] on ul "Select" at bounding box center [909, 411] width 260 height 31
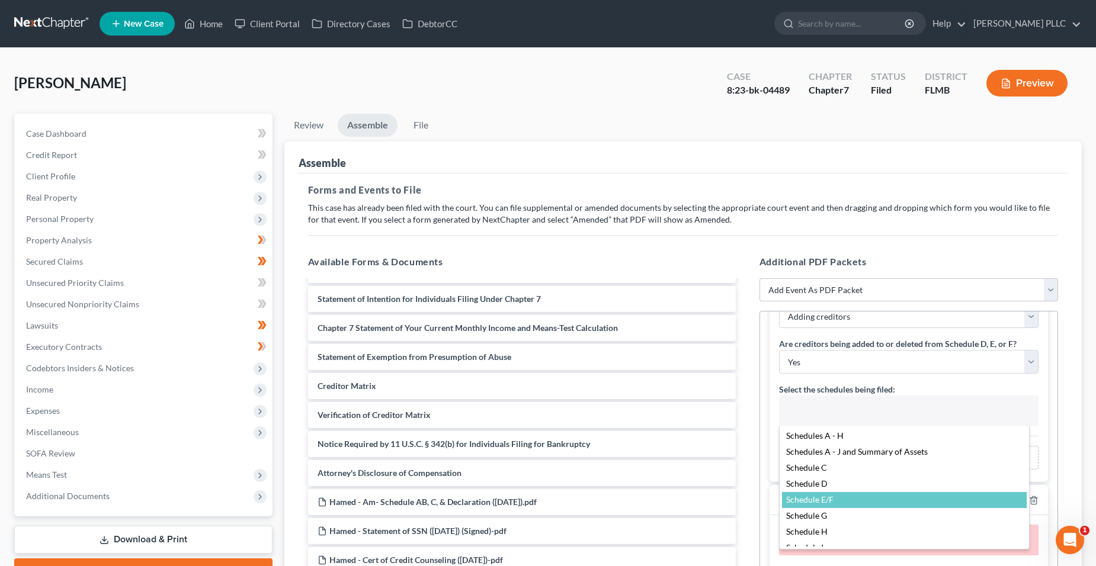
select select "Schedule E/F,"
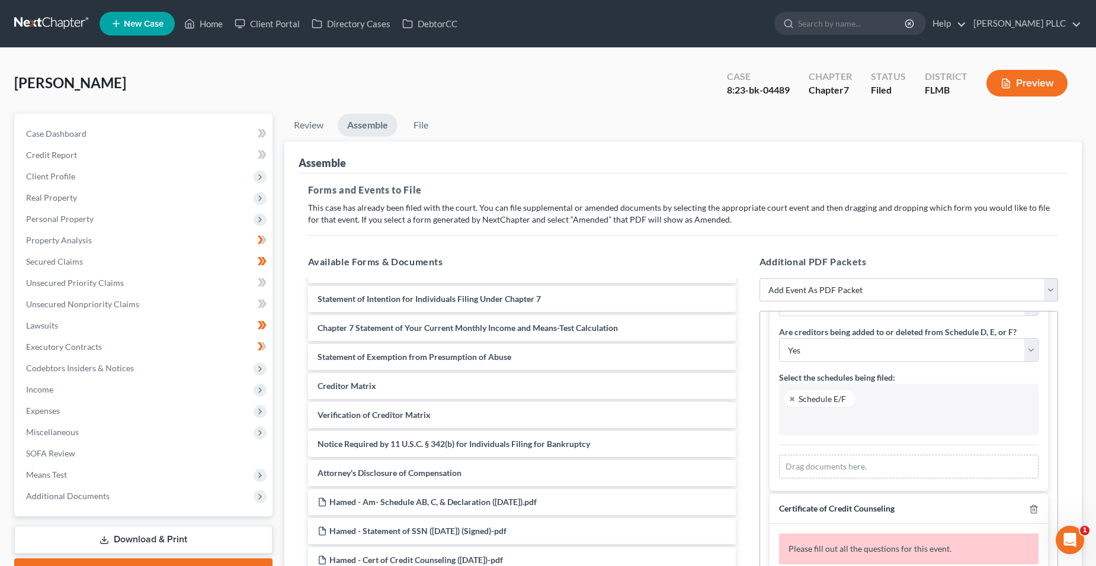
click at [874, 395] on ul "Schedule E/F" at bounding box center [909, 410] width 260 height 52
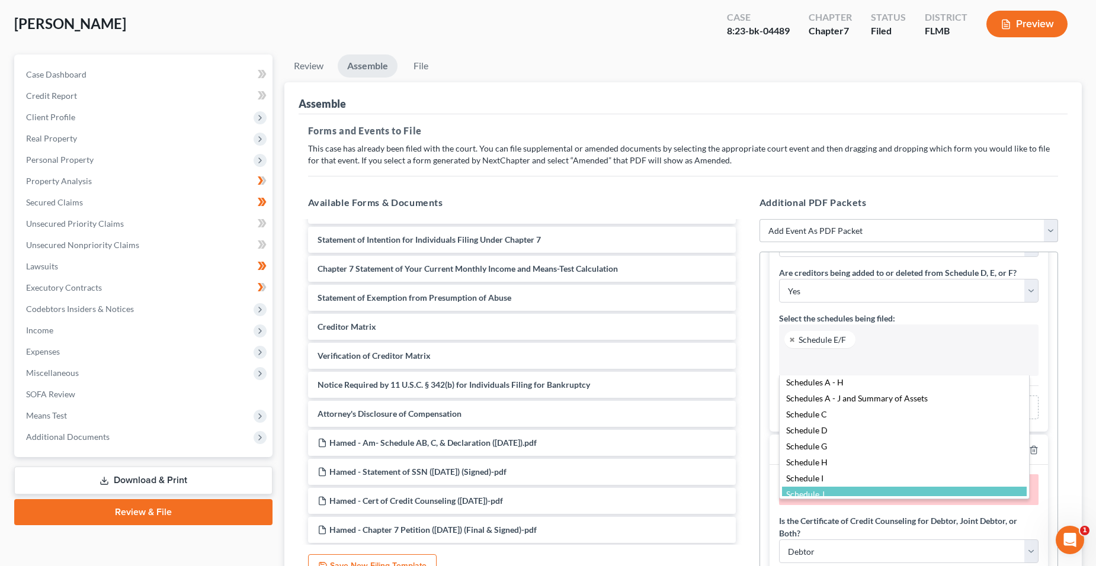
scroll to position [0, 0]
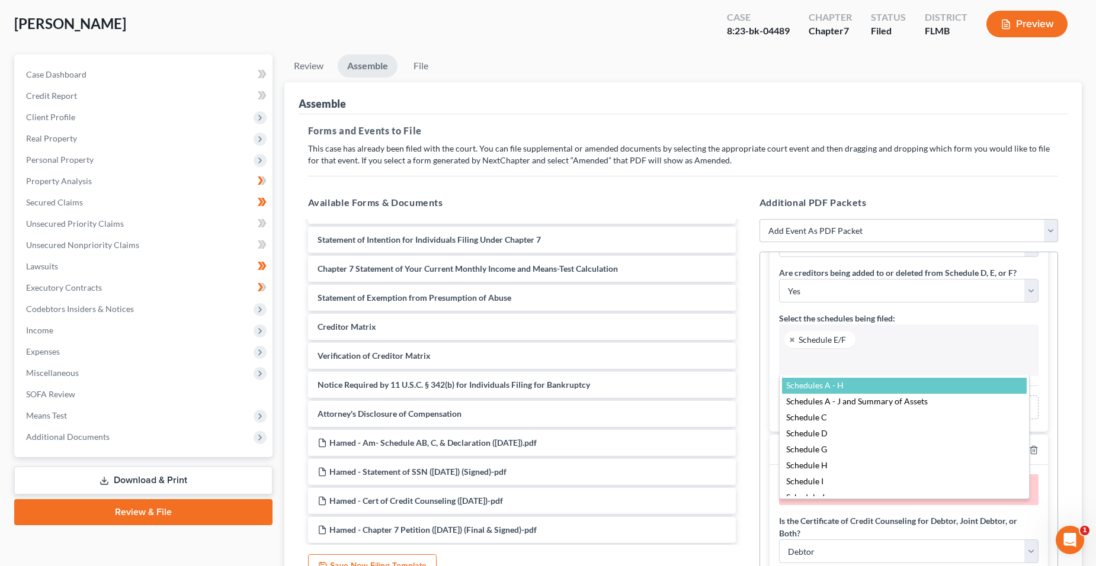
click at [754, 331] on body "Home New Case Client Portal Directory Cases DebtorCC Erik Johanson PLLC erik@jo…" at bounding box center [548, 313] width 1096 height 744
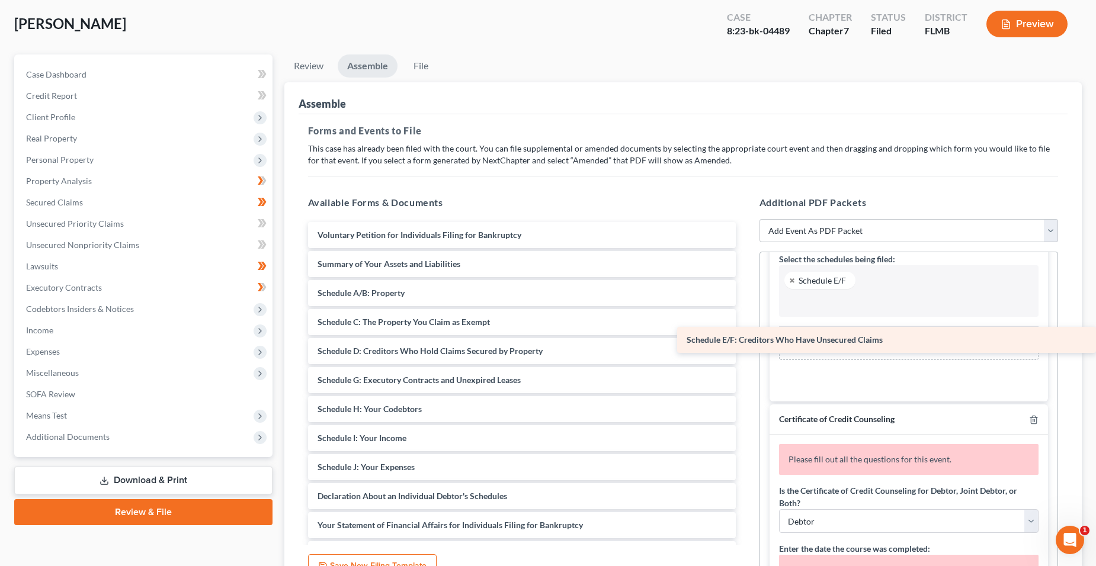
drag, startPoint x: 434, startPoint y: 379, endPoint x: 818, endPoint y: 339, distance: 386.7
click at [745, 339] on div "Schedule E/F: Creditors Who Have Unsecured Claims Voluntary Petition for Indivi…" at bounding box center [522, 569] width 447 height 694
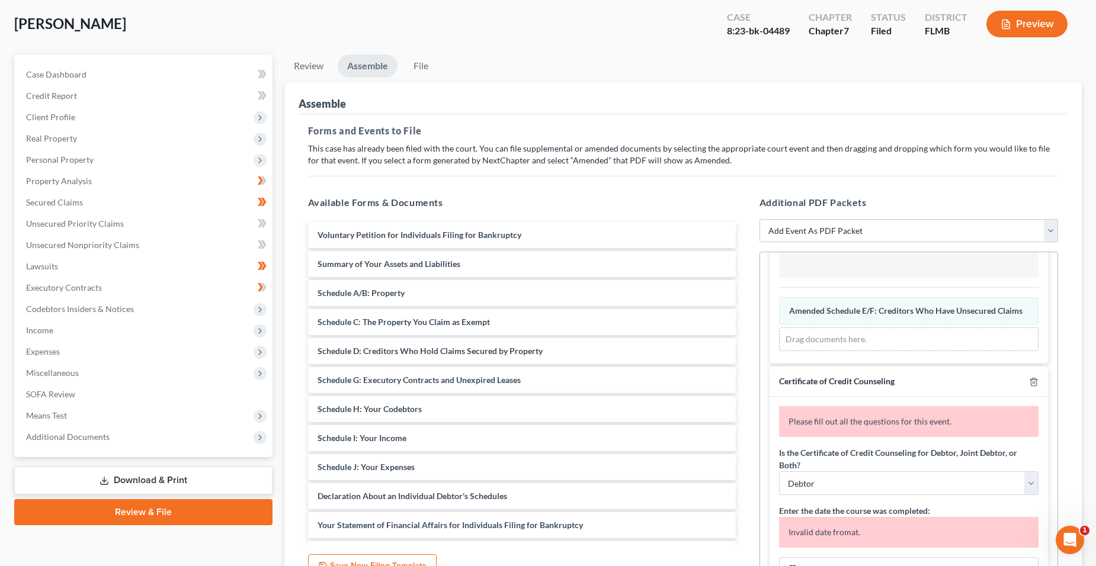
scroll to position [256, 0]
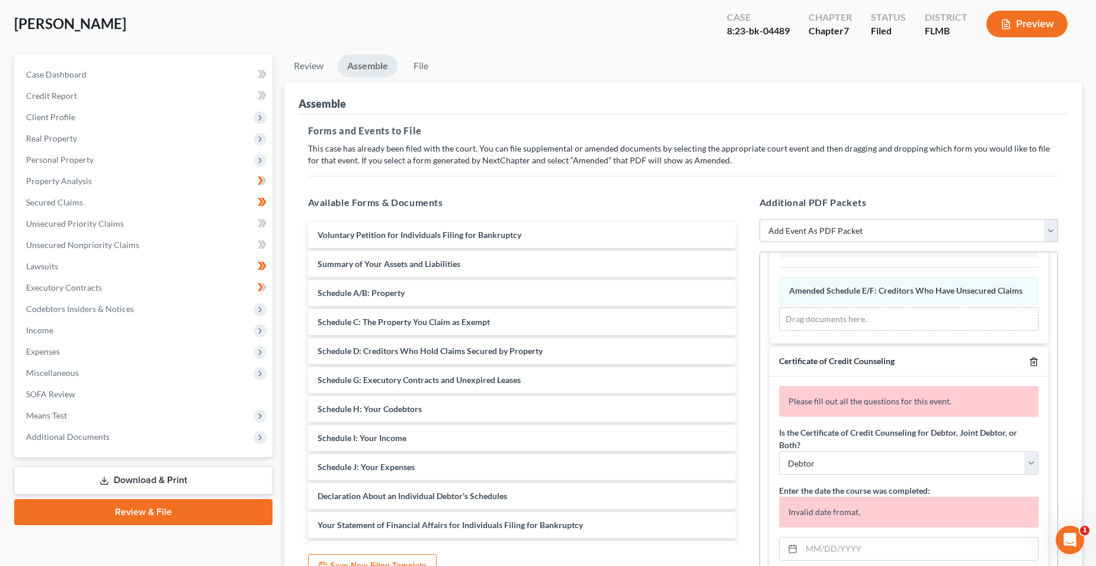
click at [1029, 367] on icon "button" at bounding box center [1033, 361] width 9 height 9
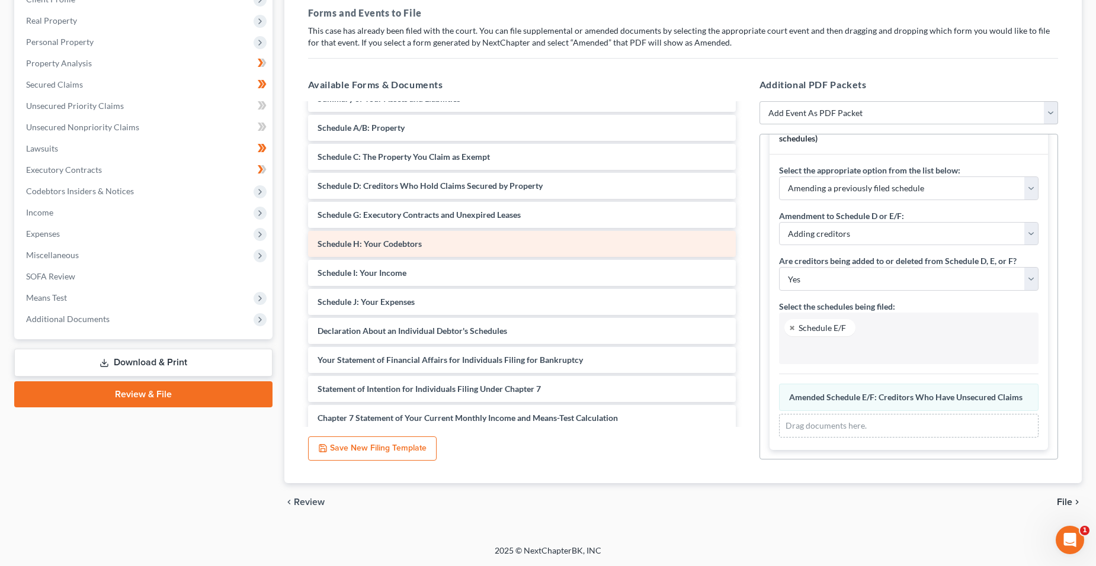
scroll to position [0, 0]
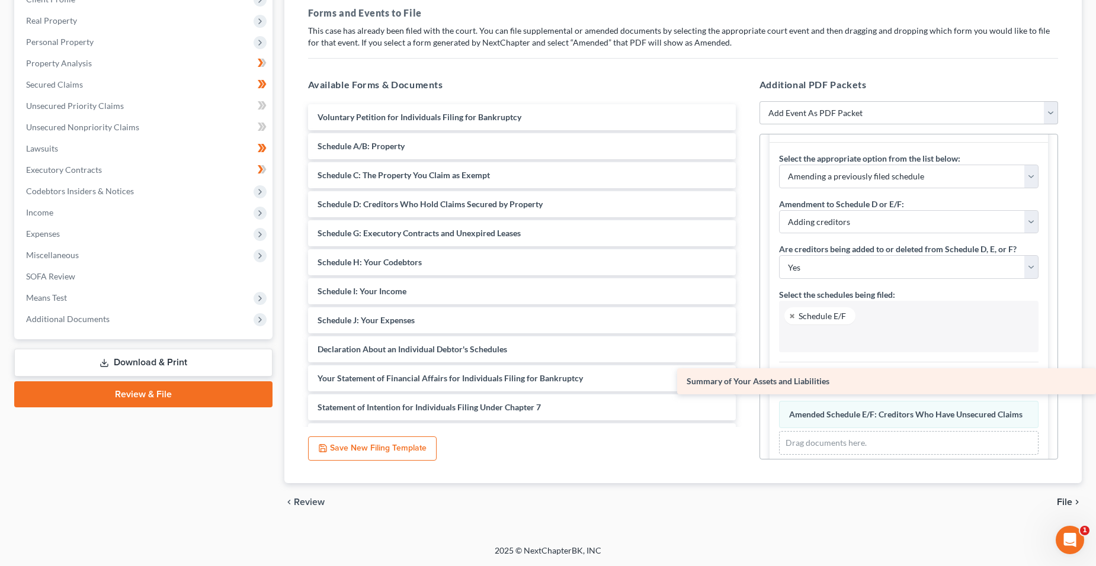
drag, startPoint x: 450, startPoint y: 148, endPoint x: 869, endPoint y: 383, distance: 480.4
click at [745, 383] on div "Summary of Your Assets and Liabilities Voluntary Petition for Individuals Filin…" at bounding box center [522, 451] width 447 height 694
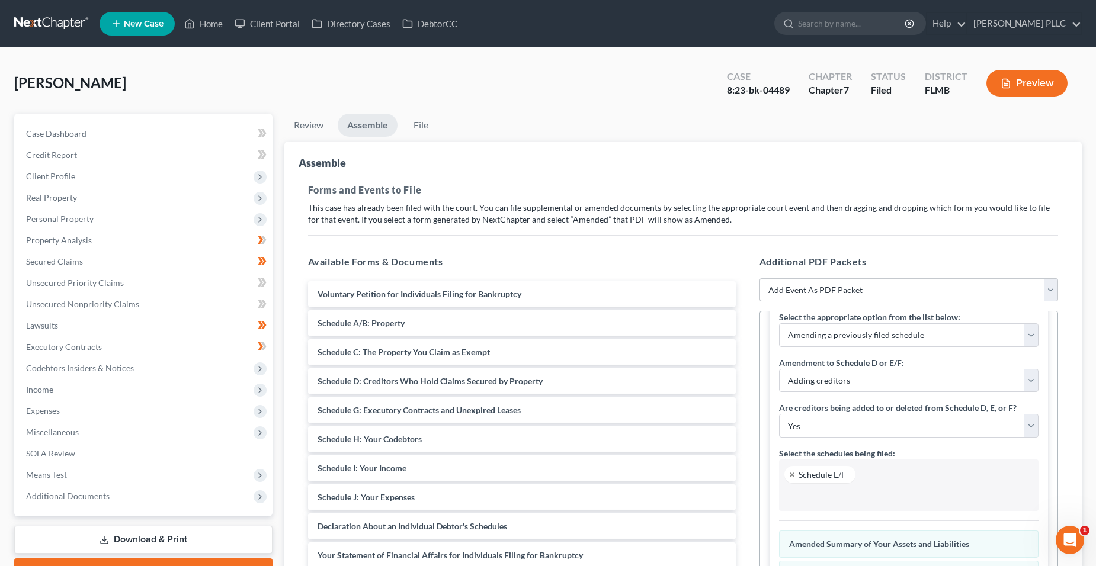
click at [28, 27] on link at bounding box center [52, 23] width 76 height 21
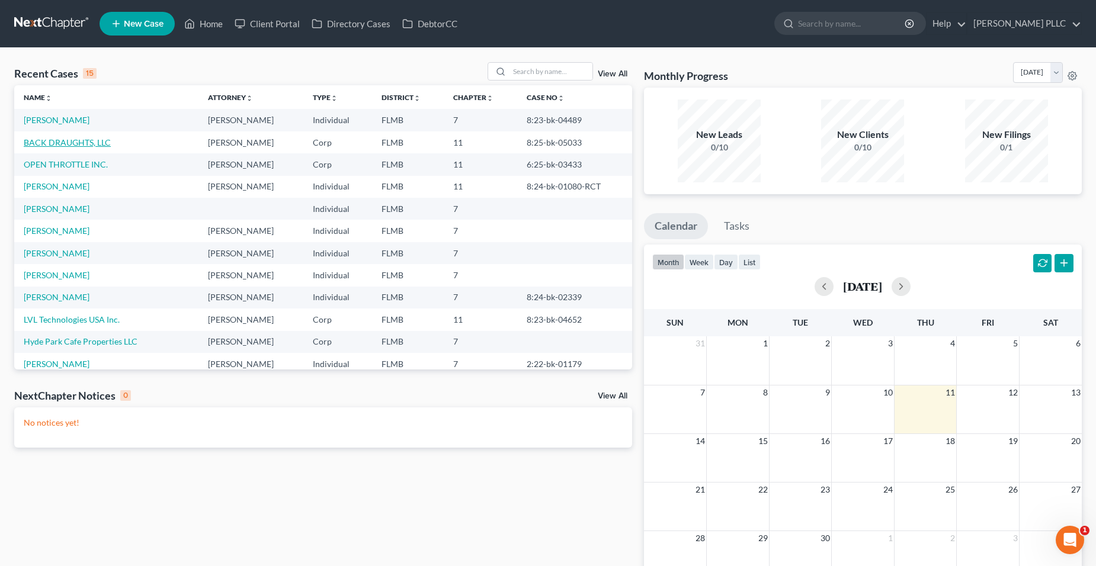
click at [78, 142] on link "BACK DRAUGHTS, LLC" at bounding box center [67, 142] width 87 height 10
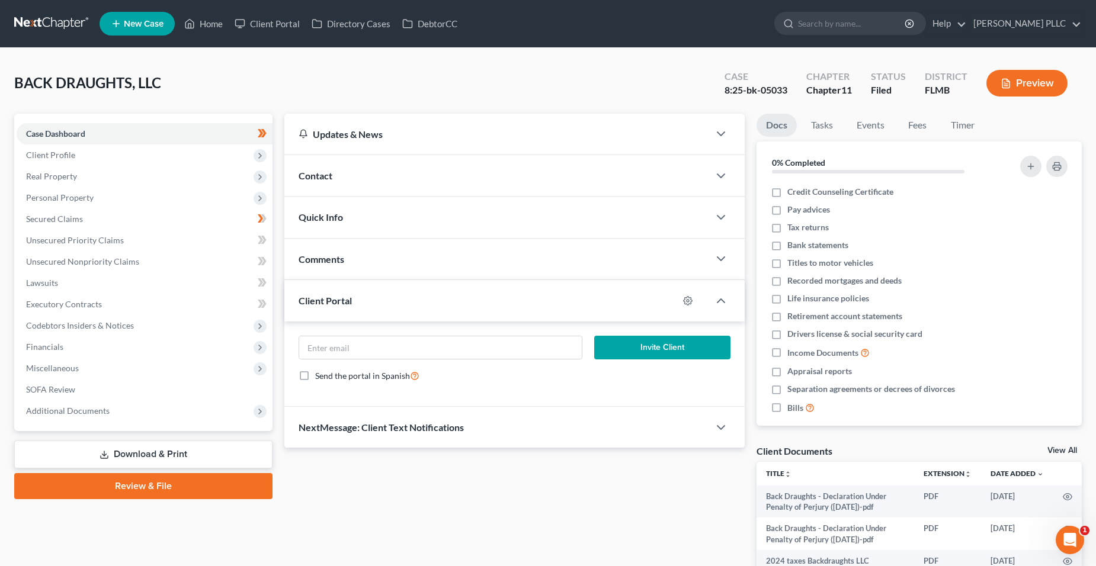
click at [127, 487] on link "Review & File" at bounding box center [143, 486] width 258 height 26
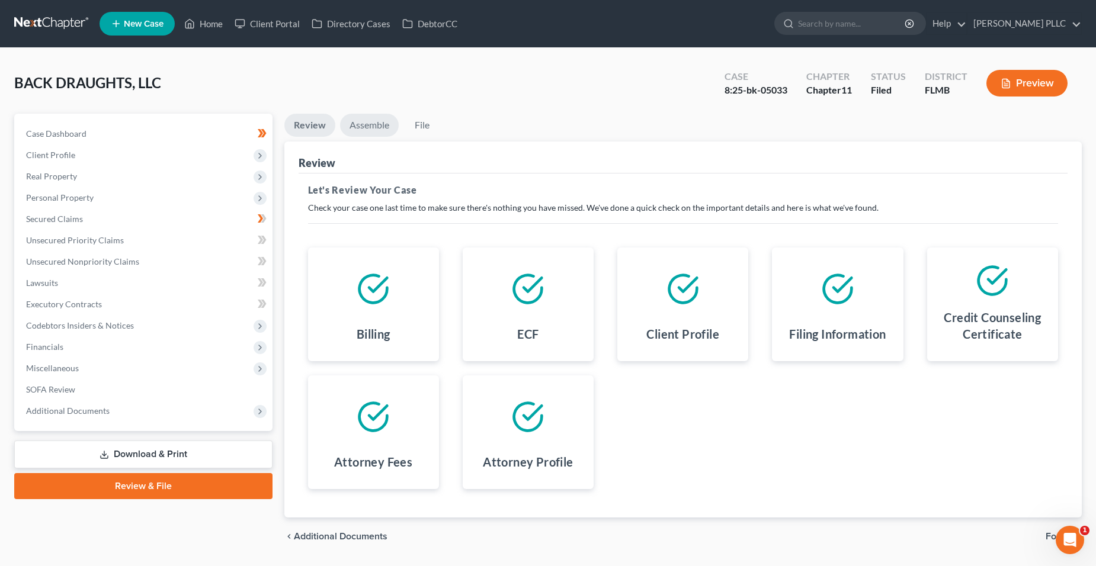
click at [388, 134] on link "Assemble" at bounding box center [369, 125] width 59 height 23
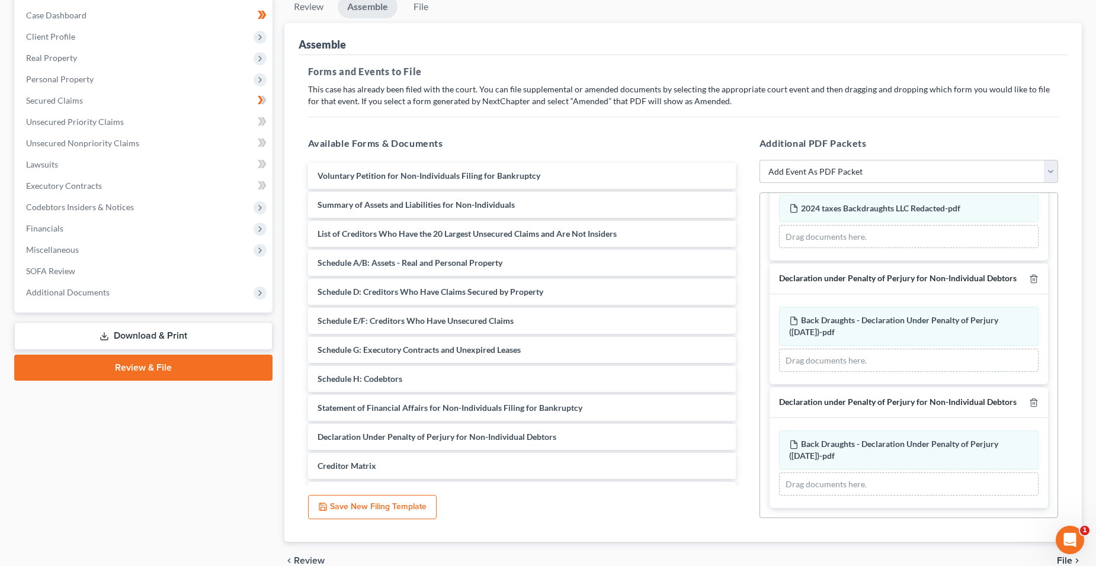
scroll to position [726, 0]
click at [1024, 403] on div at bounding box center [1031, 402] width 14 height 11
click at [1031, 399] on icon "button" at bounding box center [1033, 403] width 5 height 8
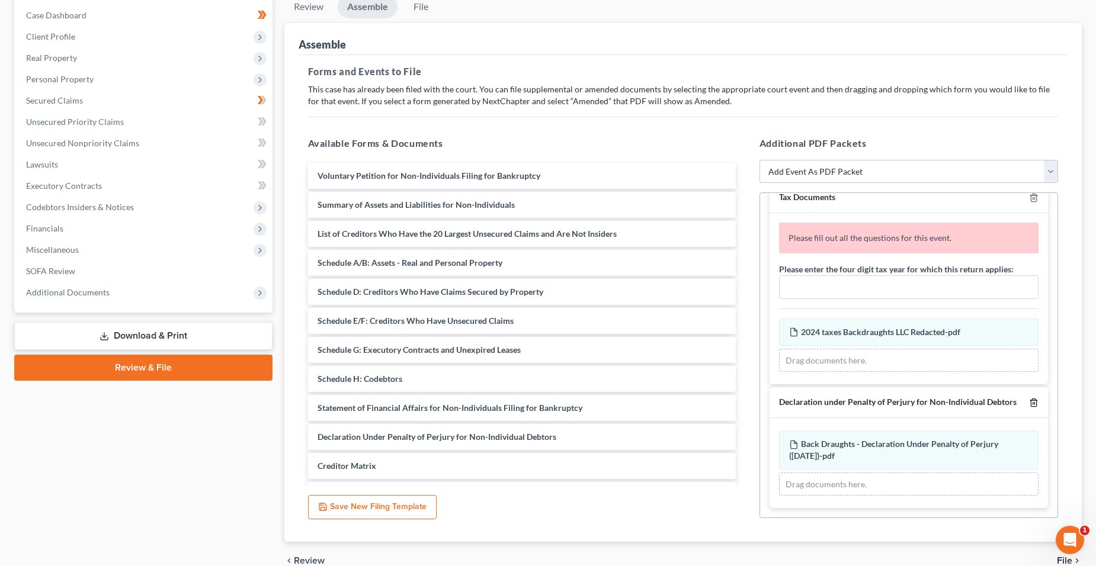
click at [1029, 398] on icon "button" at bounding box center [1033, 402] width 9 height 9
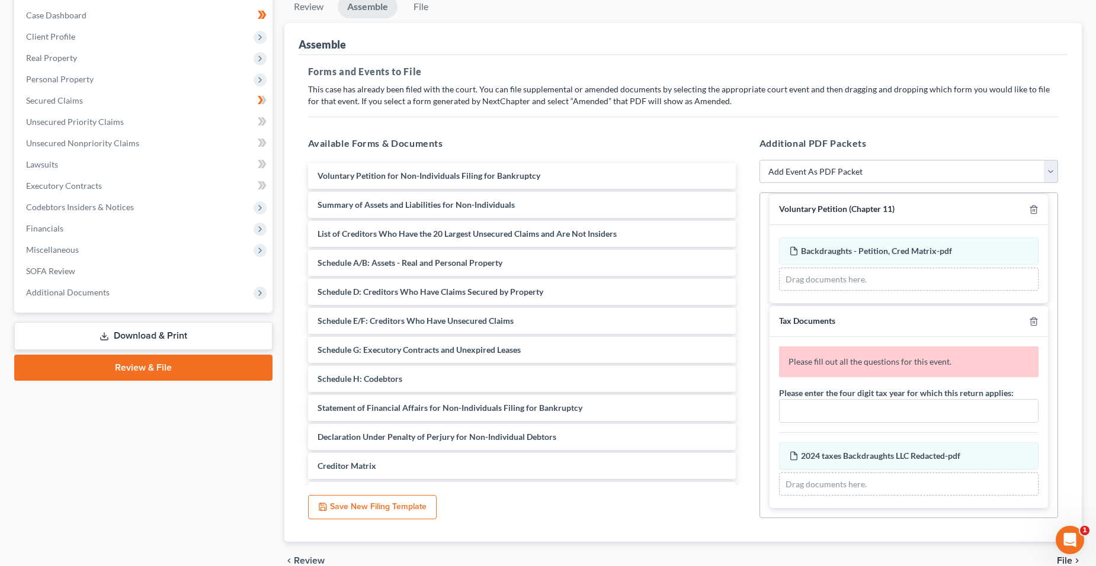
scroll to position [457, 0]
click at [1026, 394] on div "Please enter the four digit tax year for which this return applies:" at bounding box center [909, 405] width 260 height 36
click at [1022, 328] on div "Tax Documents" at bounding box center [909, 321] width 278 height 31
click at [1031, 325] on icon "button" at bounding box center [1033, 322] width 5 height 8
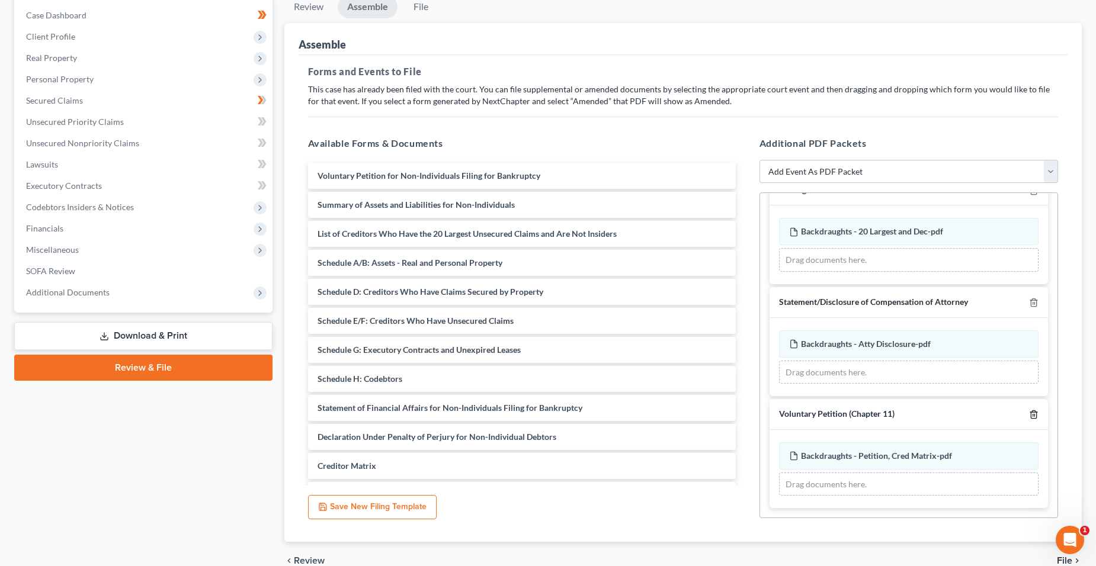
drag, startPoint x: 1027, startPoint y: 411, endPoint x: 1025, endPoint y: 401, distance: 9.6
click at [1029, 411] on icon "button" at bounding box center [1033, 414] width 9 height 9
click at [1027, 411] on div at bounding box center [1031, 414] width 14 height 11
drag, startPoint x: 1026, startPoint y: 412, endPoint x: 1026, endPoint y: 400, distance: 12.5
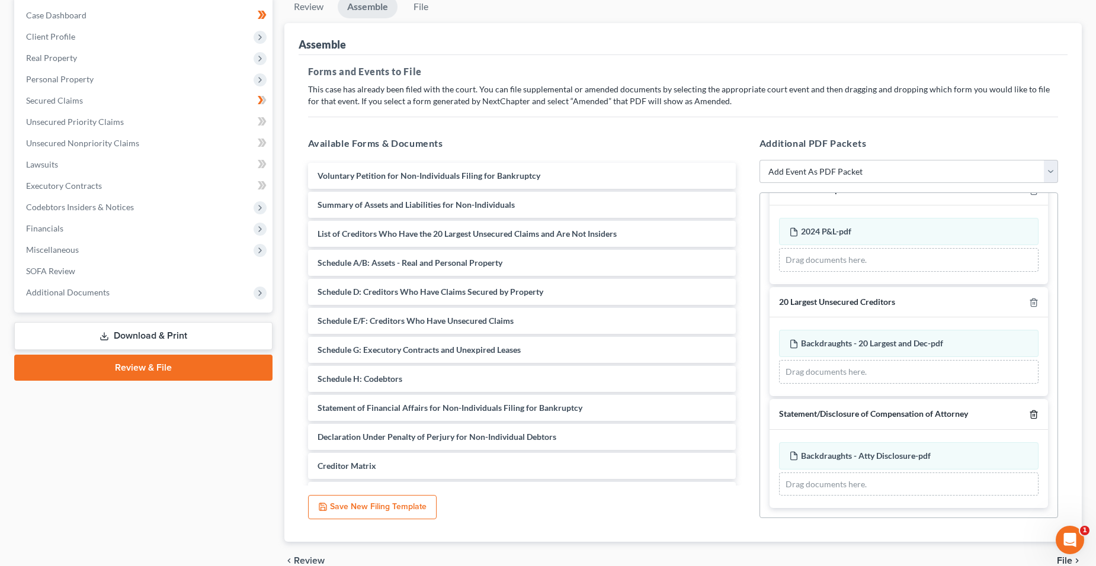
click at [1029, 412] on icon "button" at bounding box center [1033, 414] width 9 height 9
click at [1031, 415] on icon "button" at bounding box center [1033, 415] width 5 height 8
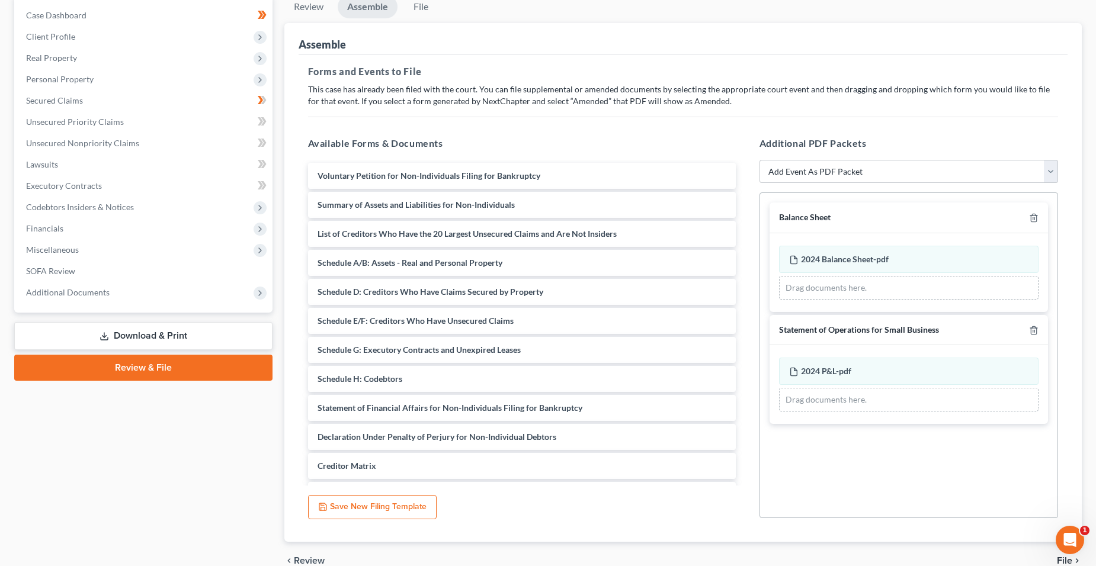
scroll to position [0, 0]
click at [1033, 331] on line "button" at bounding box center [1033, 331] width 0 height 2
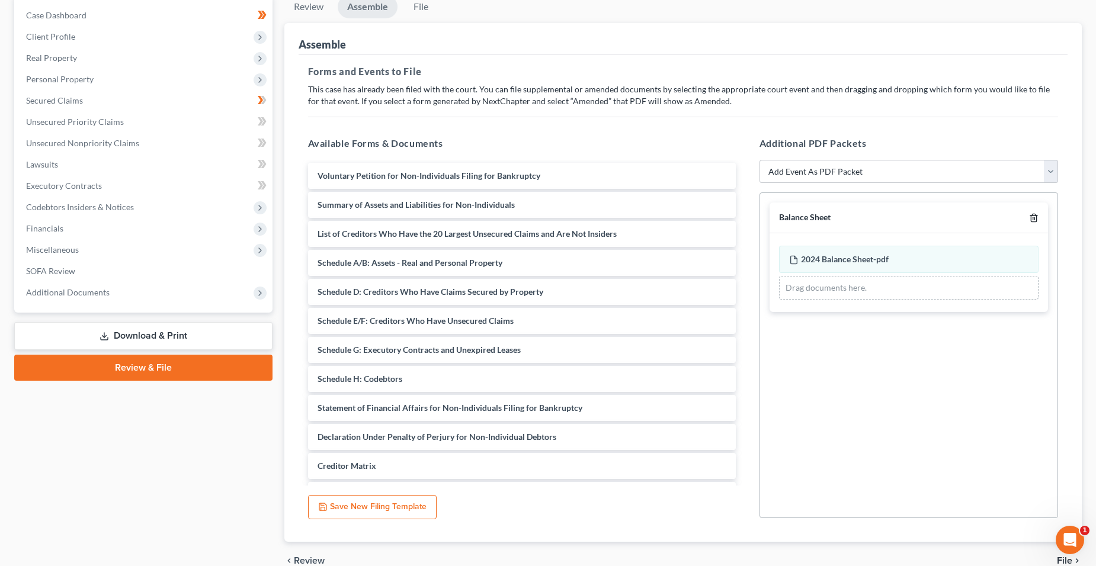
click at [1035, 222] on icon "button" at bounding box center [1033, 217] width 9 height 9
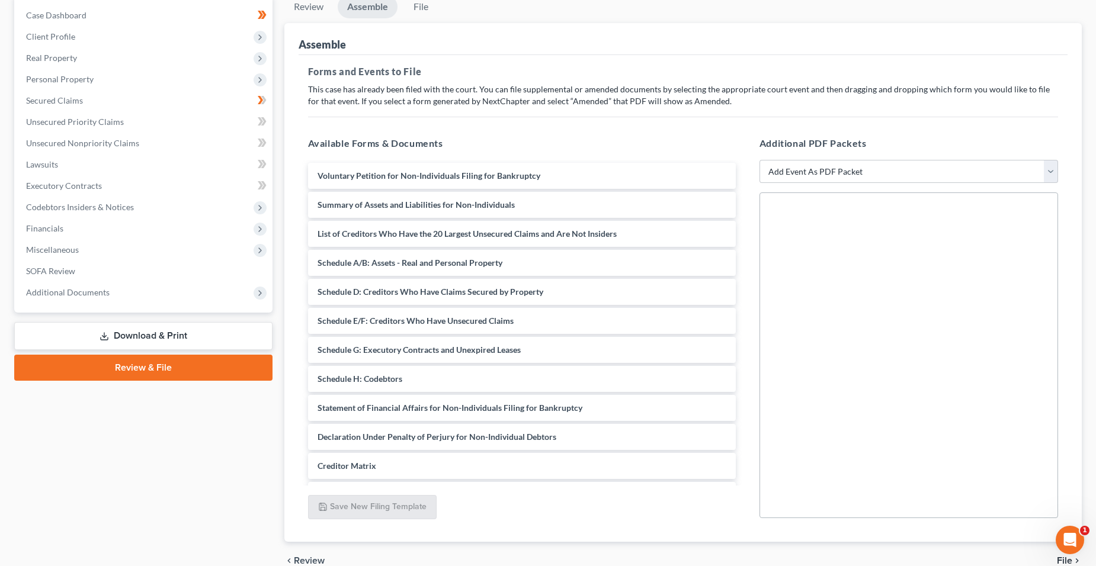
click at [1059, 175] on div "Additional PDF Packets Add Event As PDF Packet 20 Largest Unsecured Creditors A…" at bounding box center [909, 328] width 322 height 402
click at [1055, 179] on select "Add Event As PDF Packet 20 Largest Unsecured Creditors Amended Creditor Matrix …" at bounding box center [909, 172] width 299 height 24
select select "22"
click at [760, 160] on select "Add Event As PDF Packet 20 Largest Unsecured Creditors Amended Creditor Matrix …" at bounding box center [909, 172] width 299 height 24
select select
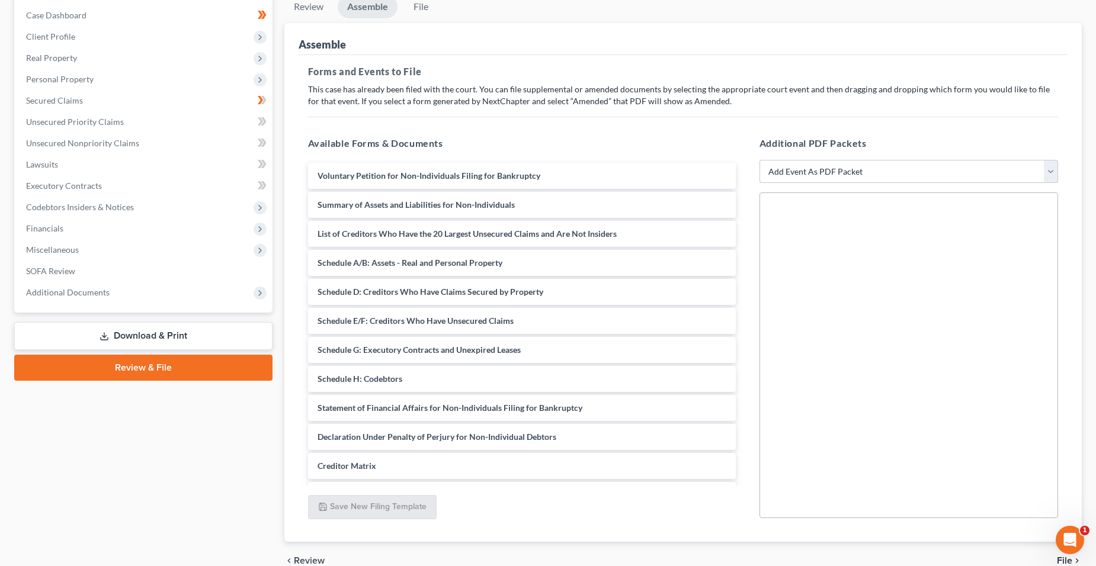
select select
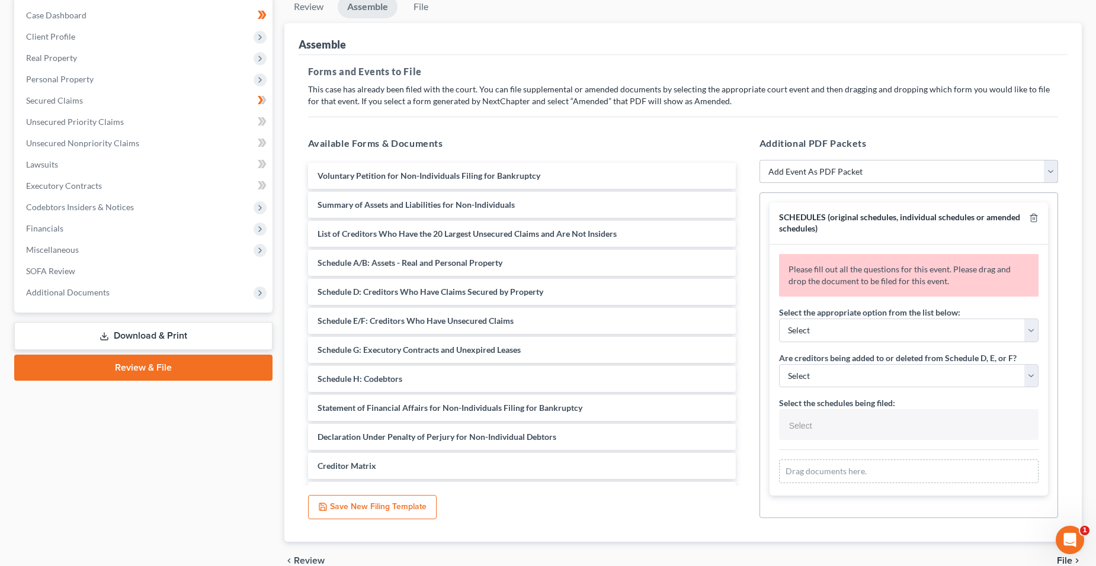
click at [908, 176] on select "Add Event As PDF Packet 20 Largest Unsecured Creditors Amended Creditor Matrix …" at bounding box center [909, 172] width 299 height 24
click at [779, 121] on div "Forms and Events to File Select which forms you want to file merged with the pe…" at bounding box center [684, 299] width 770 height 488
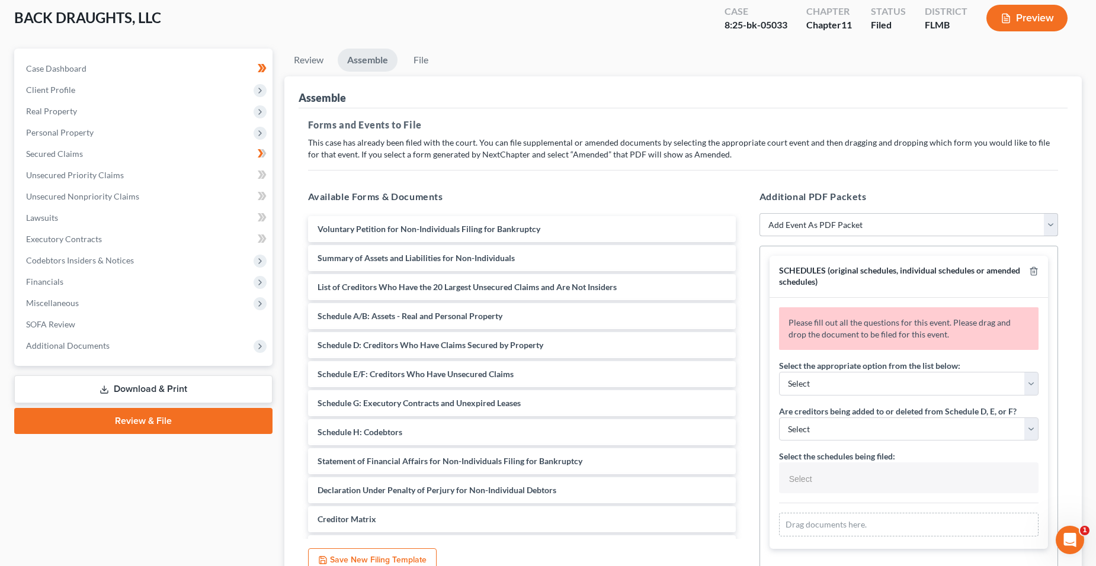
scroll to position [119, 0]
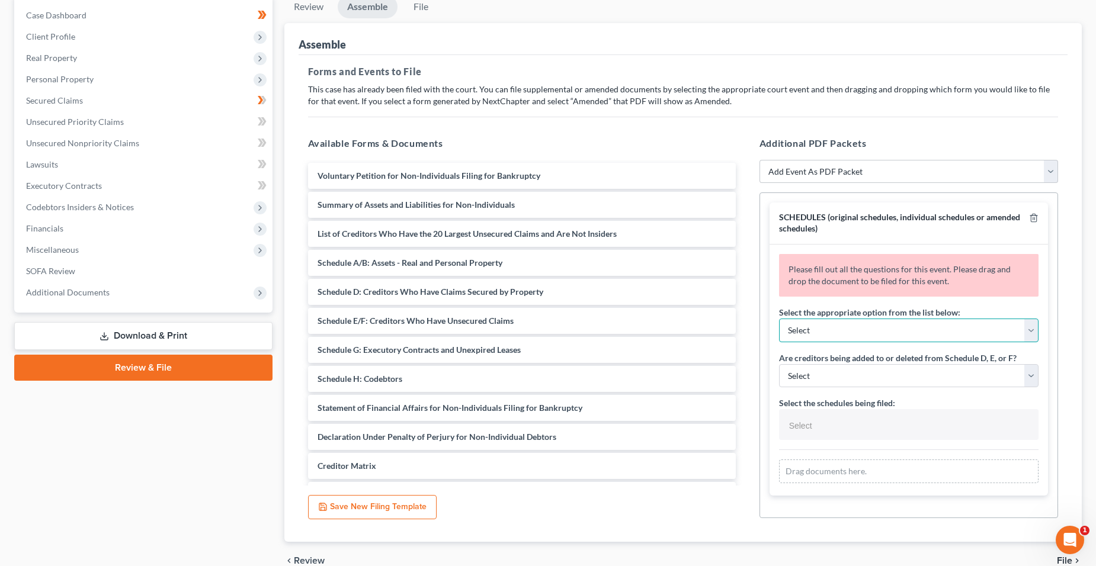
click at [892, 334] on select "Select Amending a previously filed schedule Original Schedules WITH additional …" at bounding box center [909, 331] width 260 height 24
click at [779, 319] on select "Select Amending a previously filed schedule Original Schedules WITH additional …" at bounding box center [909, 331] width 260 height 24
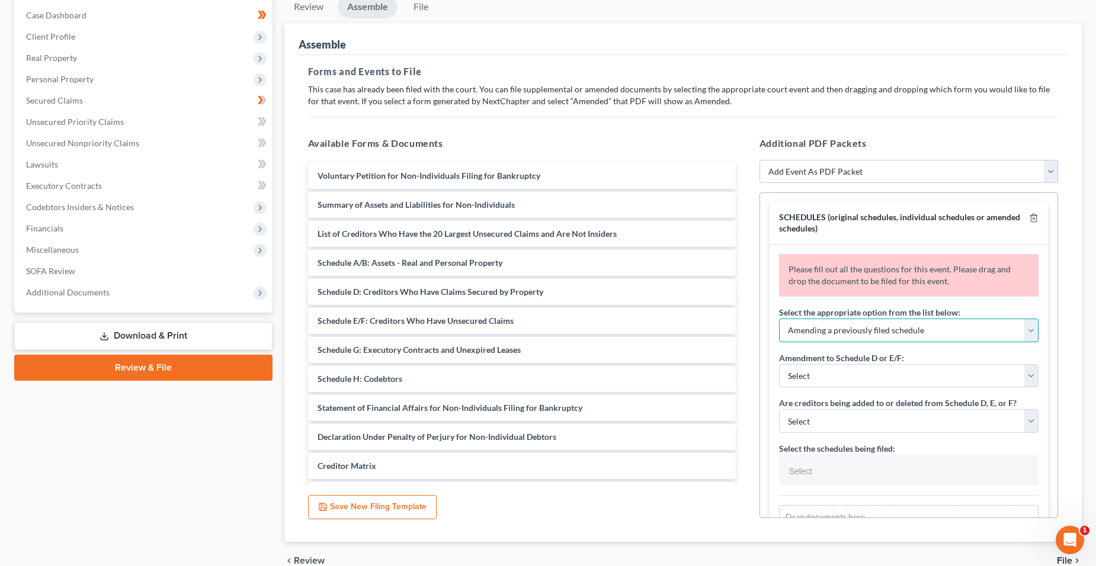
click at [868, 328] on select "Select Amending a previously filed schedule Original Schedules WITH additional …" at bounding box center [909, 331] width 260 height 24
click at [779, 319] on select "Select Amending a previously filed schedule Original Schedules WITH additional …" at bounding box center [909, 331] width 260 height 24
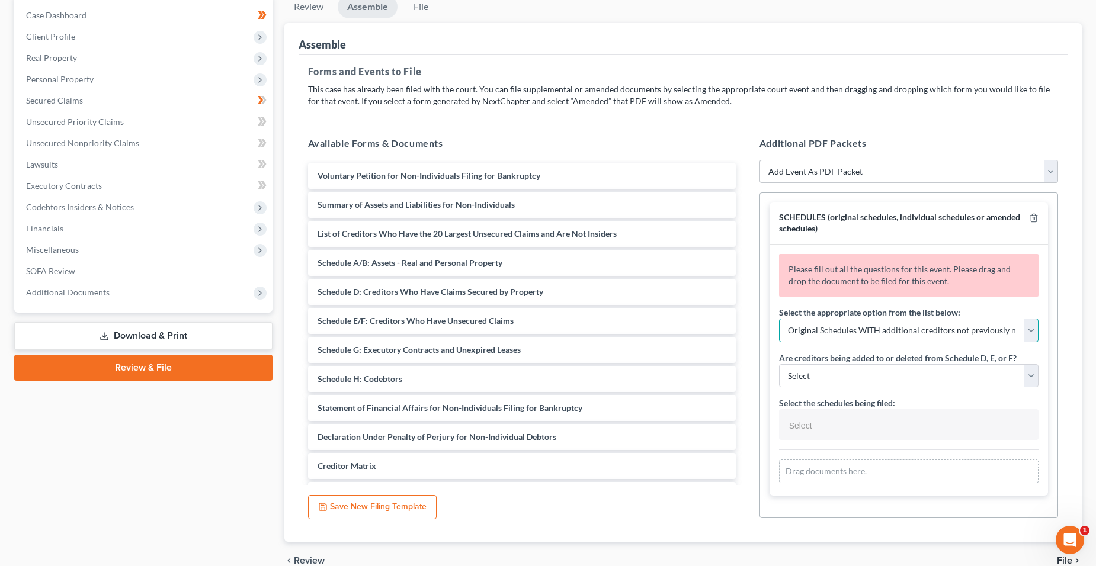
click at [883, 326] on select "Select Amending a previously filed schedule Original Schedules WITH additional …" at bounding box center [909, 331] width 260 height 24
select select "0"
click at [779, 319] on select "Select Amending a previously filed schedule Original Schedules WITH additional …" at bounding box center [909, 331] width 260 height 24
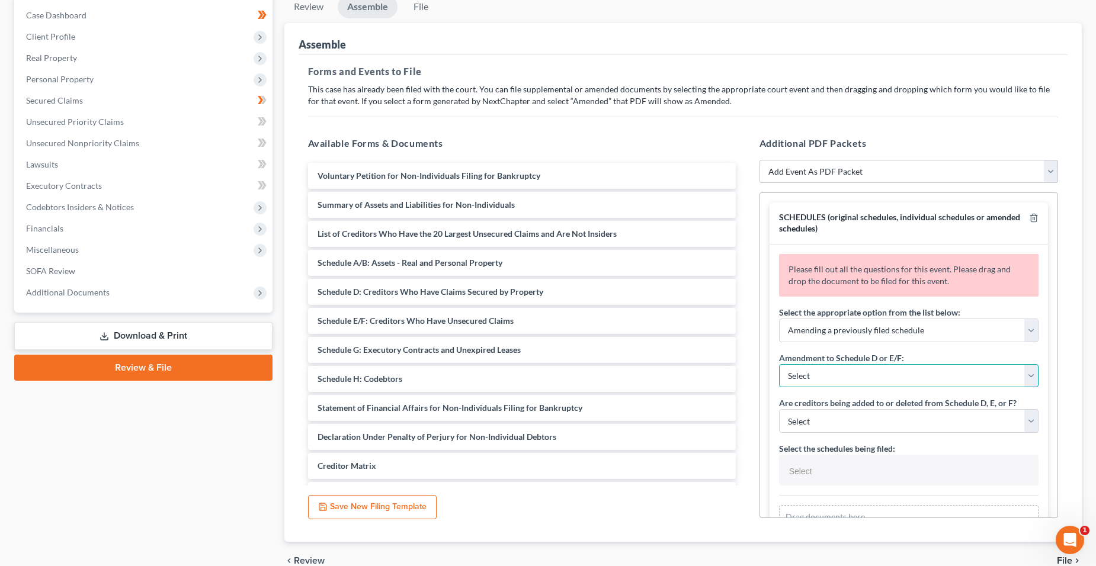
drag, startPoint x: 881, startPoint y: 344, endPoint x: 876, endPoint y: 371, distance: 27.2
click at [876, 371] on select "Select Adding creditors Deleting or changing amount or classification of debt C…" at bounding box center [909, 376] width 260 height 24
select select "0"
click at [779, 364] on select "Select Adding creditors Deleting or changing amount or classification of debt C…" at bounding box center [909, 376] width 260 height 24
select select "0"
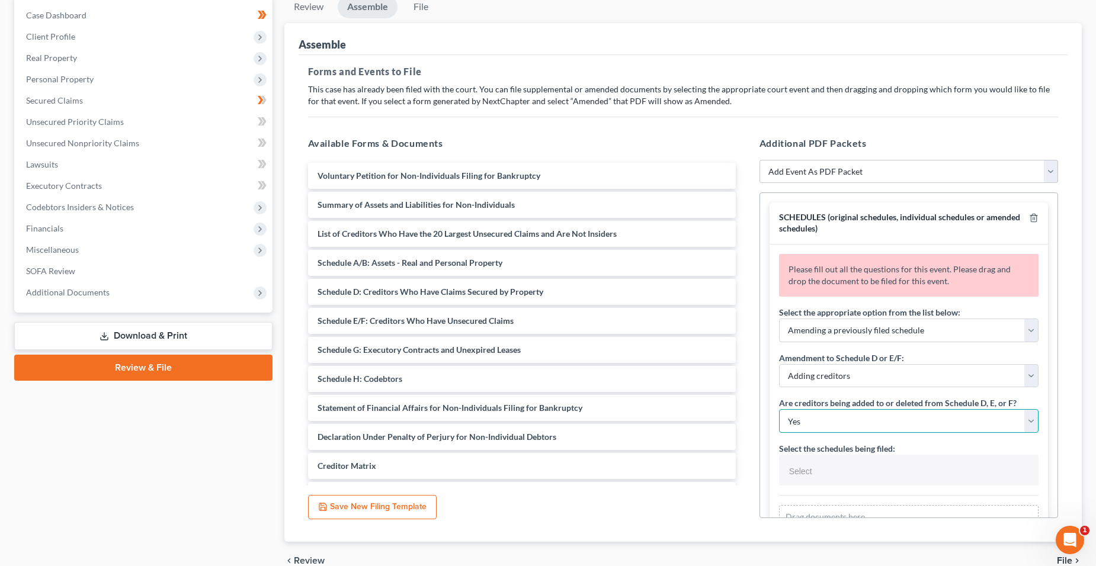
click at [849, 420] on select "Select Yes No" at bounding box center [909, 421] width 260 height 24
click at [779, 409] on select "Select Yes No" at bounding box center [909, 421] width 260 height 24
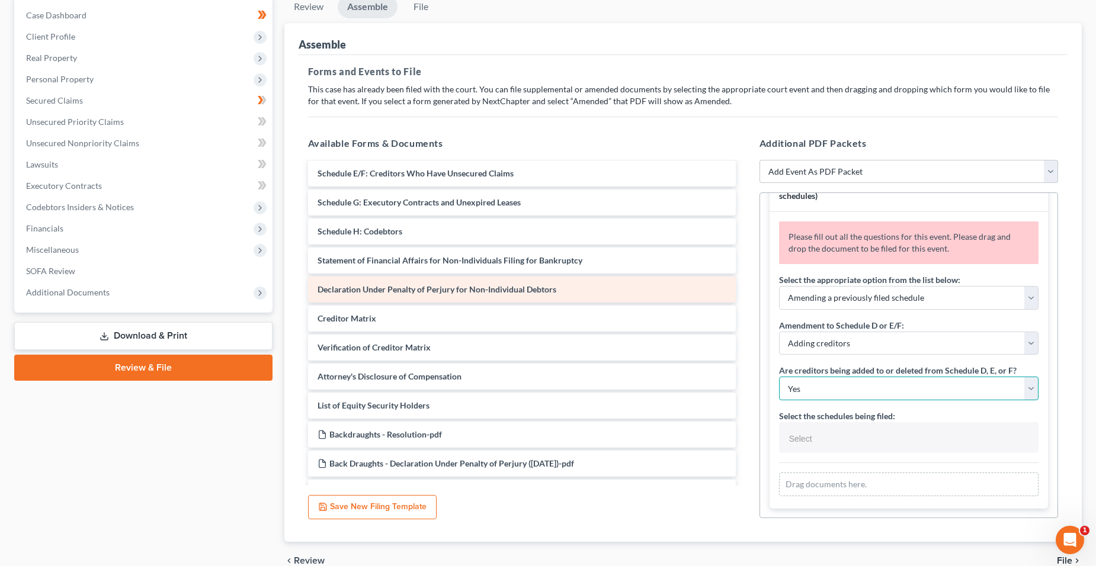
scroll to position [0, 0]
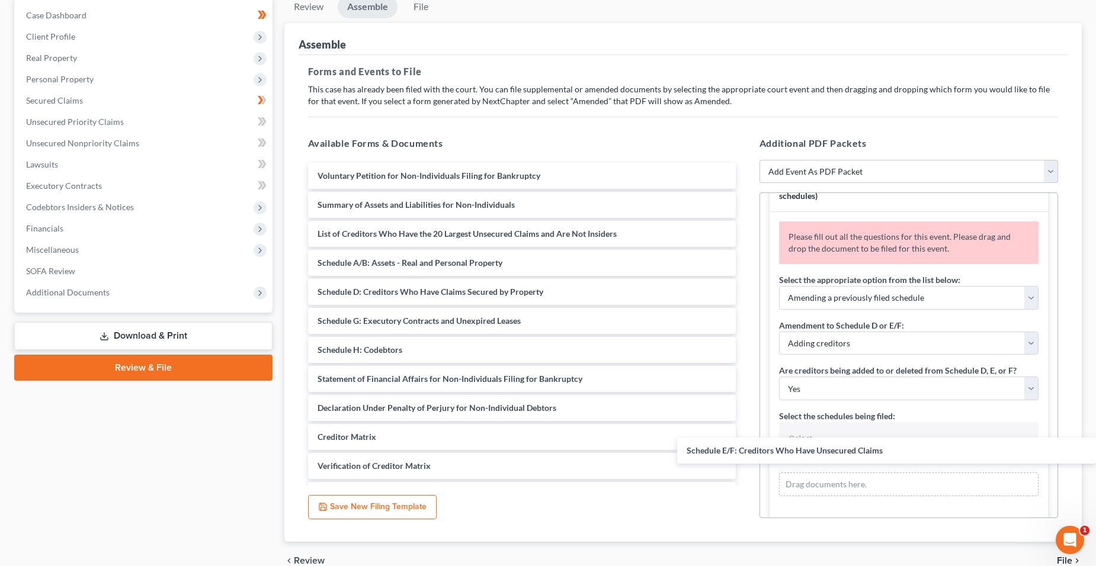
drag, startPoint x: 457, startPoint y: 318, endPoint x: 846, endPoint y: 444, distance: 409.2
click at [745, 445] on div "Schedule E/F: Creditors Who Have Unsecured Claims Voluntary Petition for Non-In…" at bounding box center [522, 481] width 447 height 636
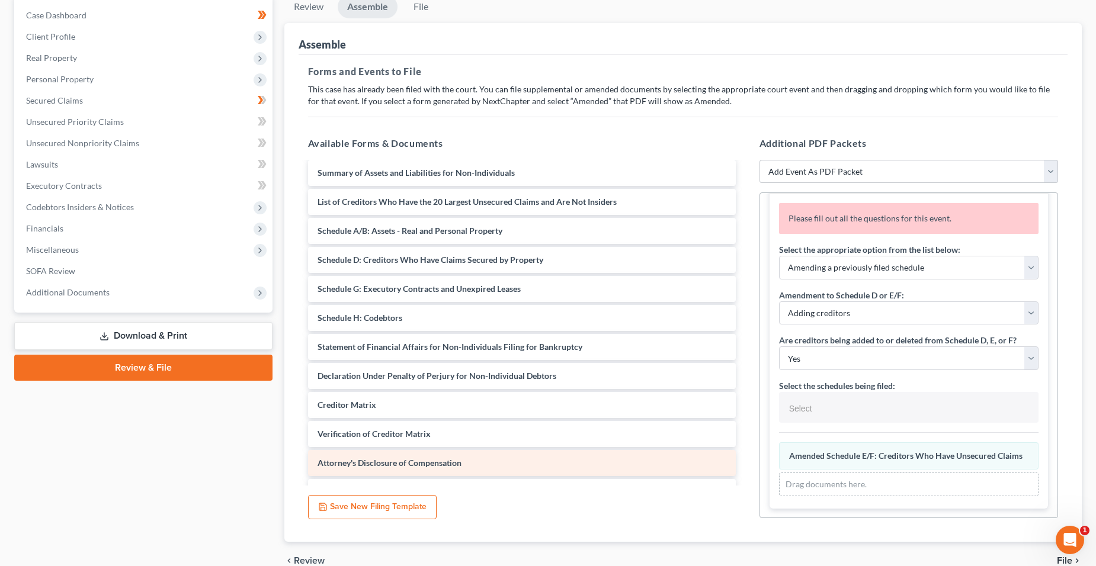
scroll to position [59, 0]
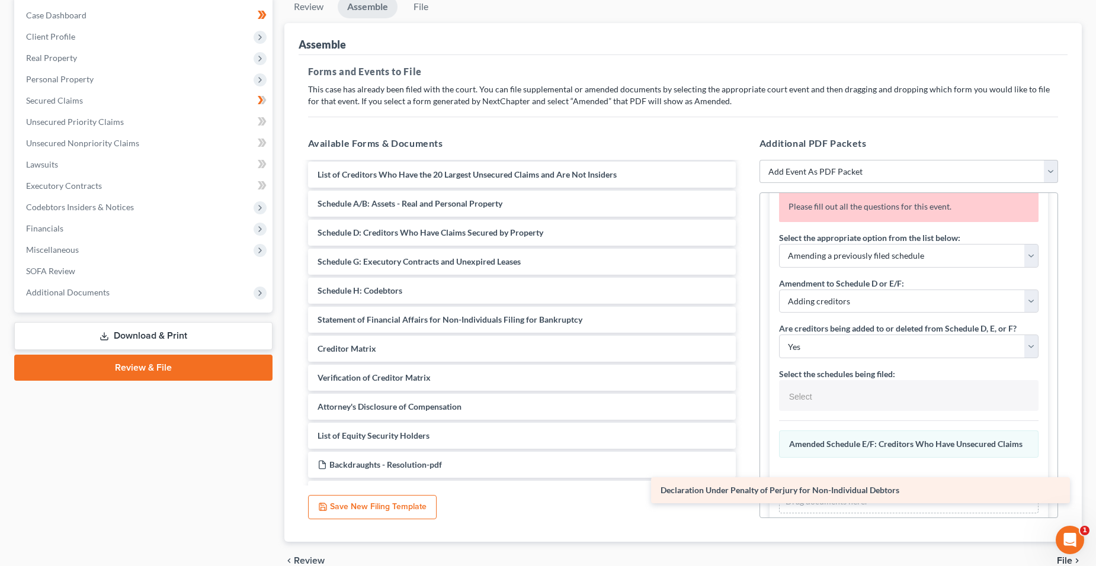
drag, startPoint x: 498, startPoint y: 351, endPoint x: 841, endPoint y: 488, distance: 369.4
click at [745, 488] on div "Declaration Under Penalty of Perjury for Non-Individual Debtors Voluntary Petit…" at bounding box center [522, 407] width 447 height 607
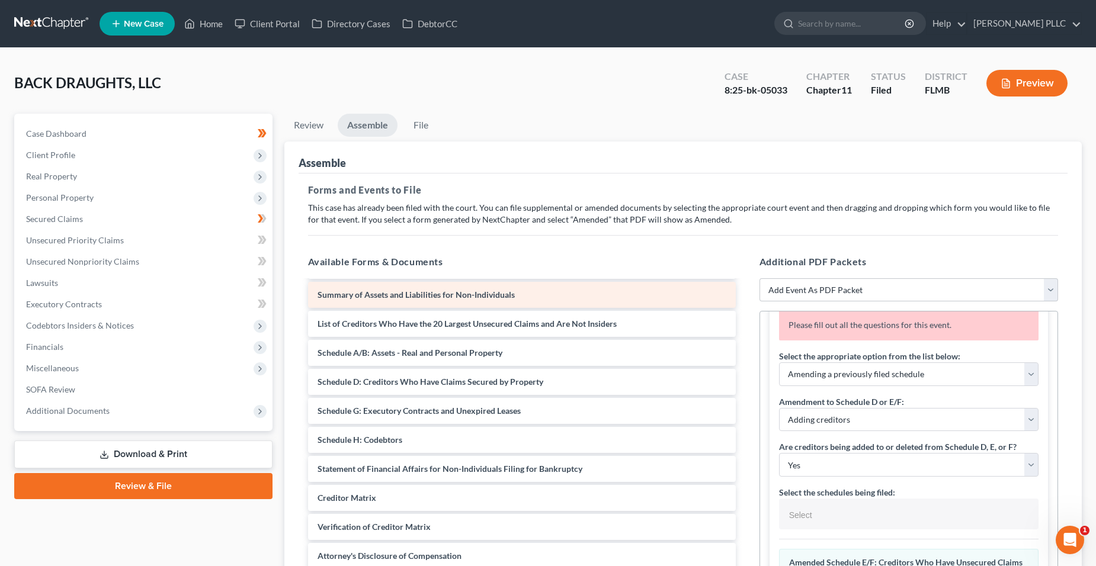
scroll to position [0, 0]
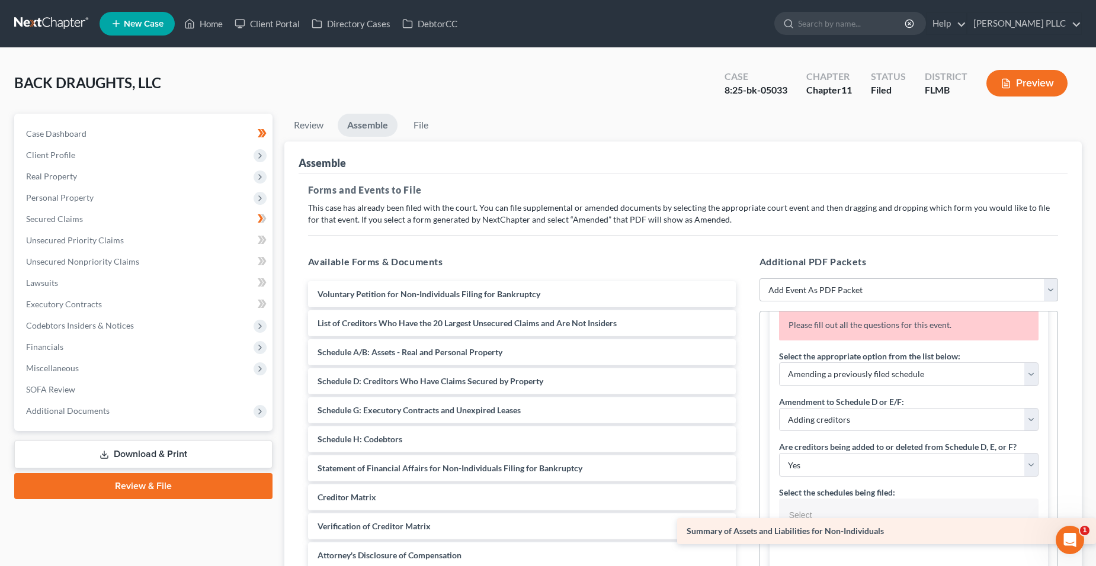
drag, startPoint x: 486, startPoint y: 318, endPoint x: 875, endPoint y: 526, distance: 441.1
click at [745, 526] on div "Summary of Assets and Liabilities for Non-Individuals Voluntary Petition for No…" at bounding box center [522, 570] width 447 height 578
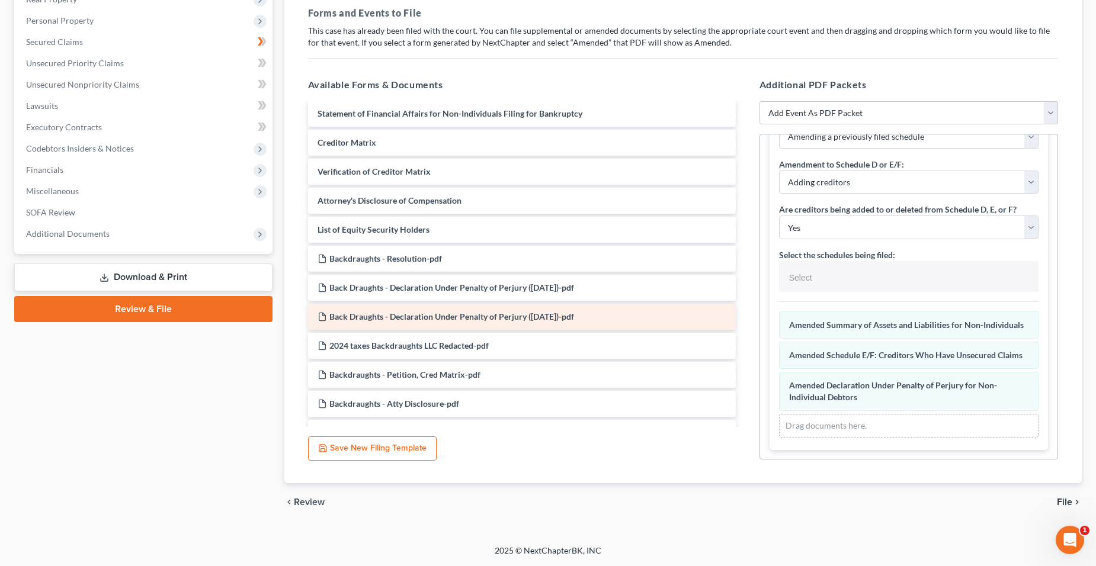
scroll to position [59, 0]
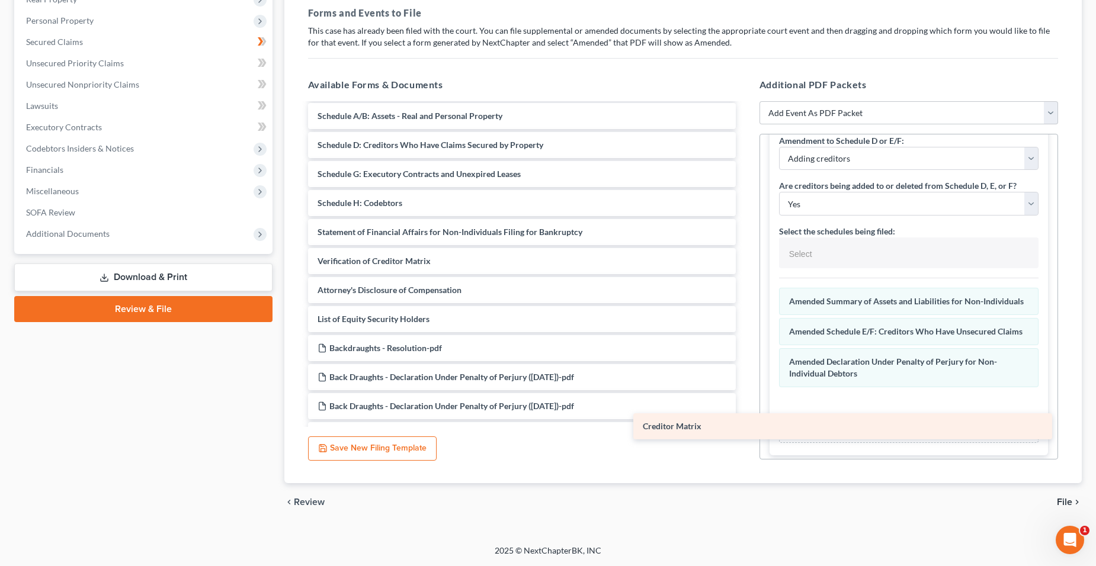
drag, startPoint x: 430, startPoint y: 265, endPoint x: 769, endPoint y: 428, distance: 376.9
click at [745, 428] on div "Creditor Matrix Voluntary Petition for Non-Individuals Filing for Bankruptcy Li…" at bounding box center [522, 319] width 447 height 549
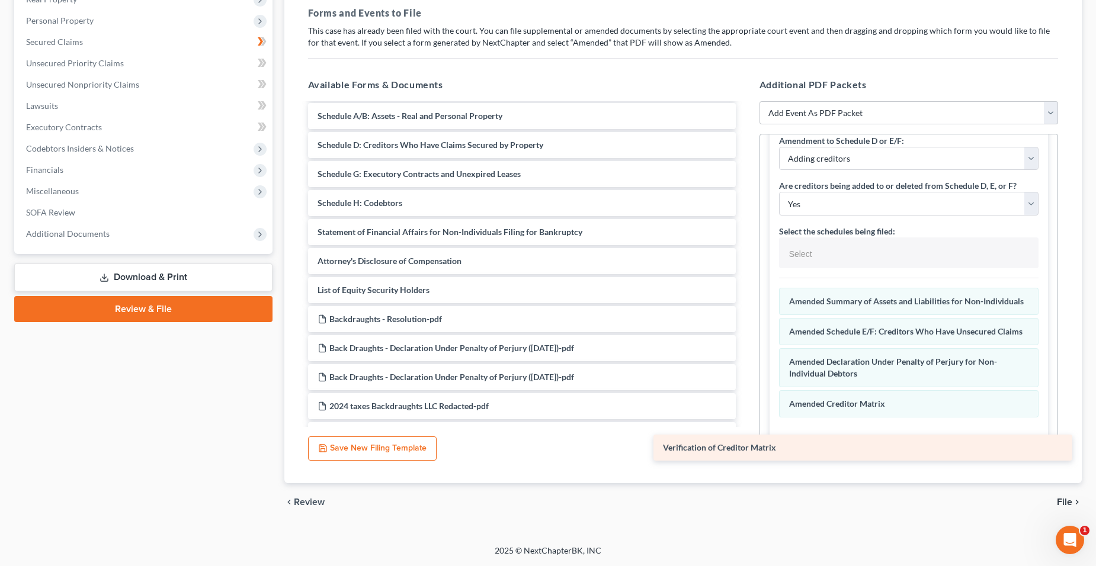
drag, startPoint x: 439, startPoint y: 268, endPoint x: 785, endPoint y: 455, distance: 392.6
click at [745, 455] on div "Verification of Creditor Matrix Voluntary Petition for Non-Individuals Filing f…" at bounding box center [522, 305] width 447 height 520
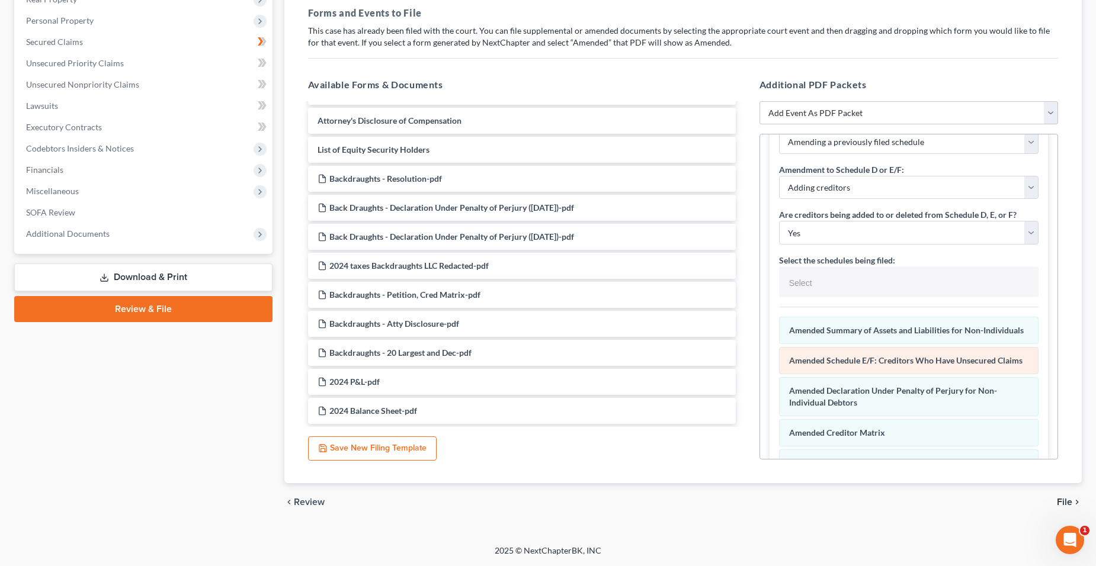
scroll to position [147, 0]
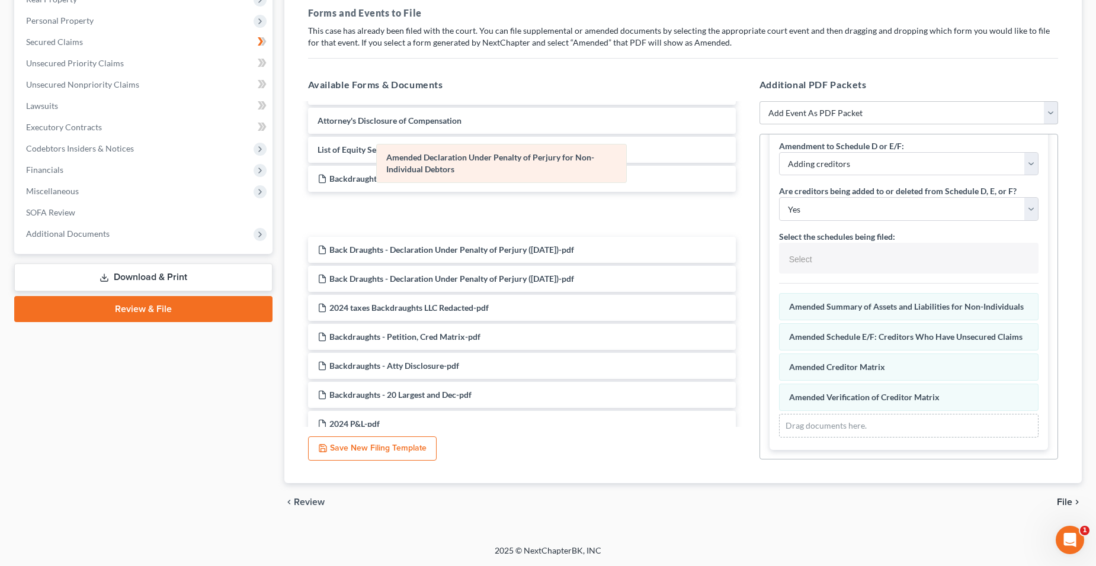
drag, startPoint x: 853, startPoint y: 399, endPoint x: 437, endPoint y: 163, distance: 477.9
click at [779, 293] on div "Declaration Under Penalty of Perjury for Non-Individual Debtors Amended Declara…" at bounding box center [909, 365] width 260 height 145
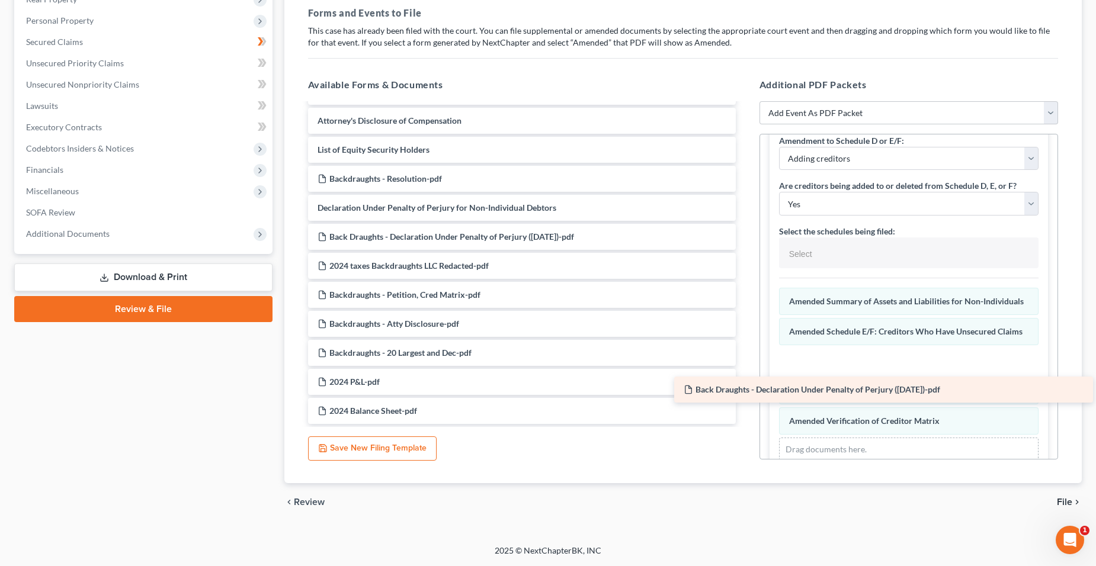
drag, startPoint x: 468, startPoint y: 241, endPoint x: 834, endPoint y: 394, distance: 396.8
click at [745, 394] on div "Back Draughts - Declaration Under Penalty of Perjury (9-11-2025)-pdf Voluntary …" at bounding box center [522, 165] width 447 height 520
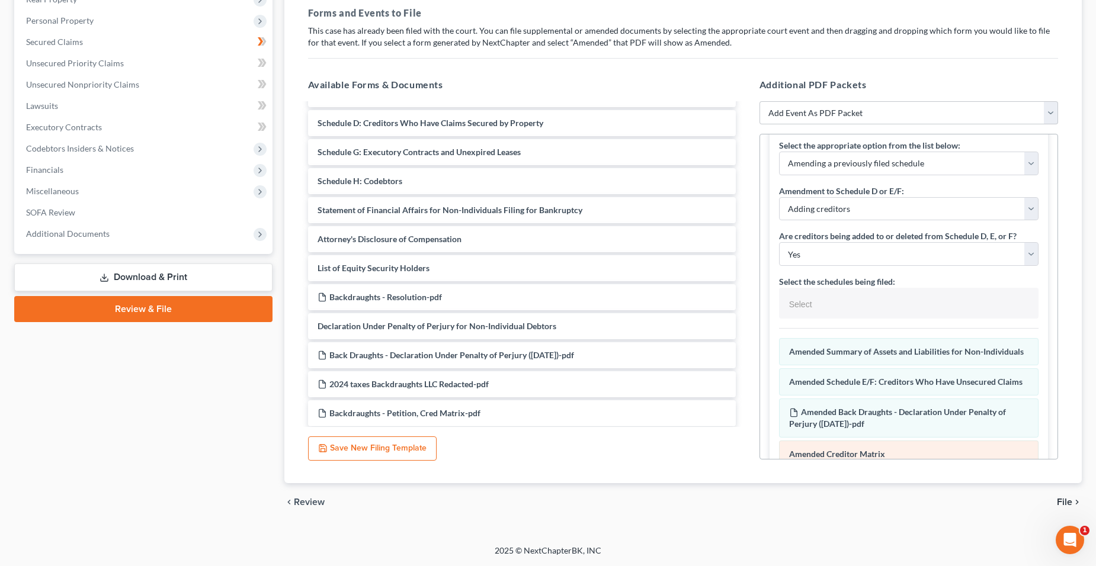
scroll to position [0, 0]
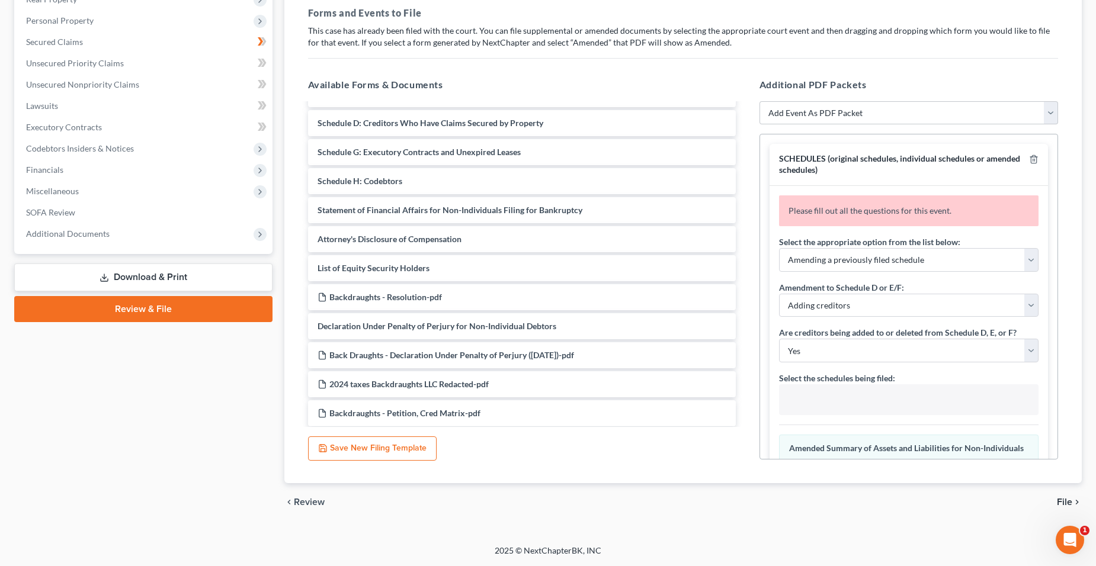
click at [873, 398] on input "text" at bounding box center [907, 401] width 243 height 18
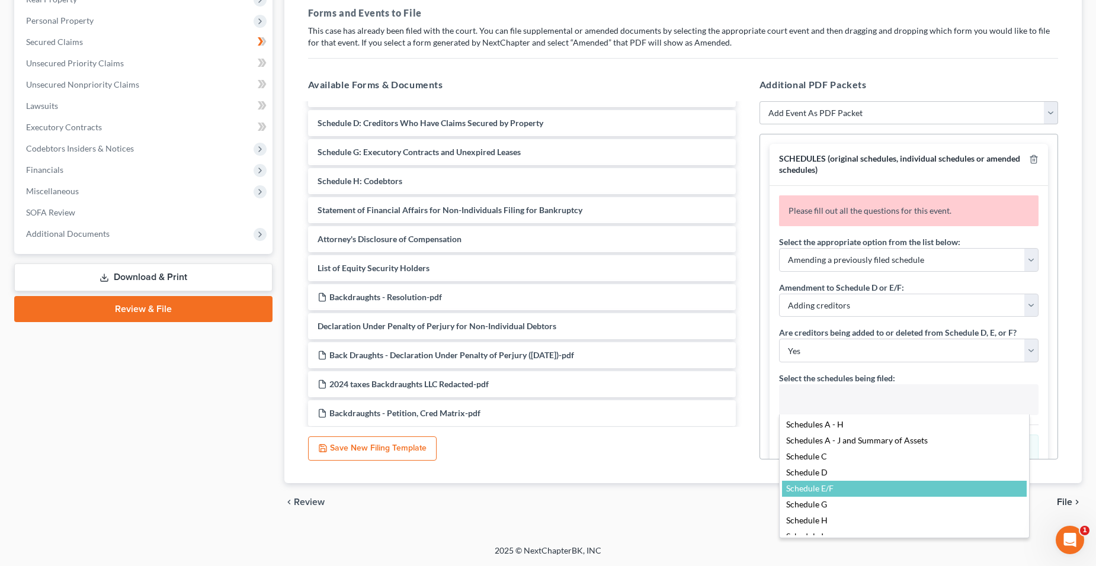
select select "Schedule E/F,"
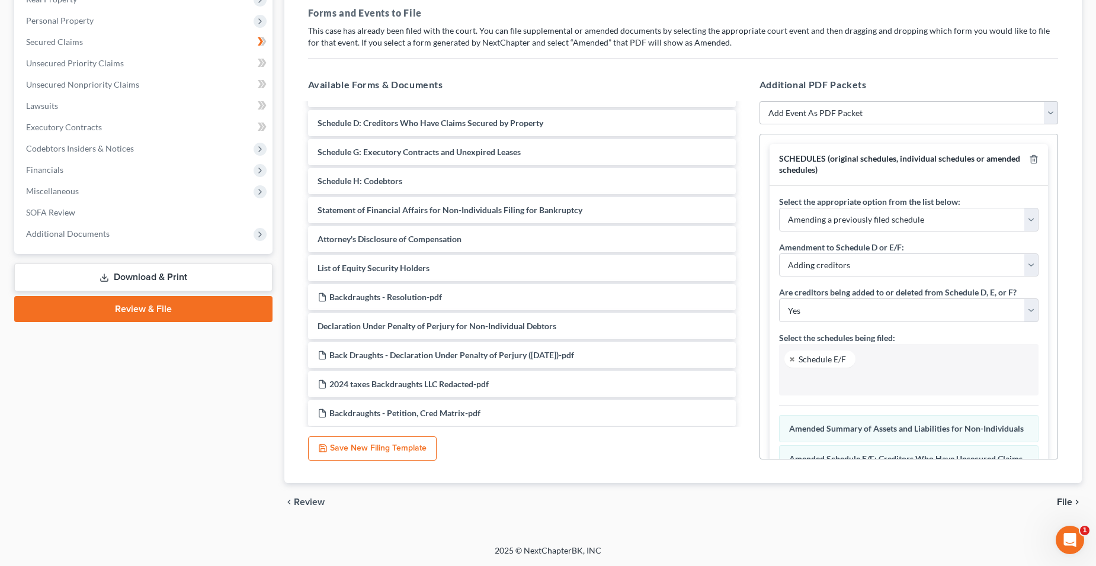
scroll to position [43, 0]
click at [868, 388] on input "text" at bounding box center [907, 382] width 243 height 18
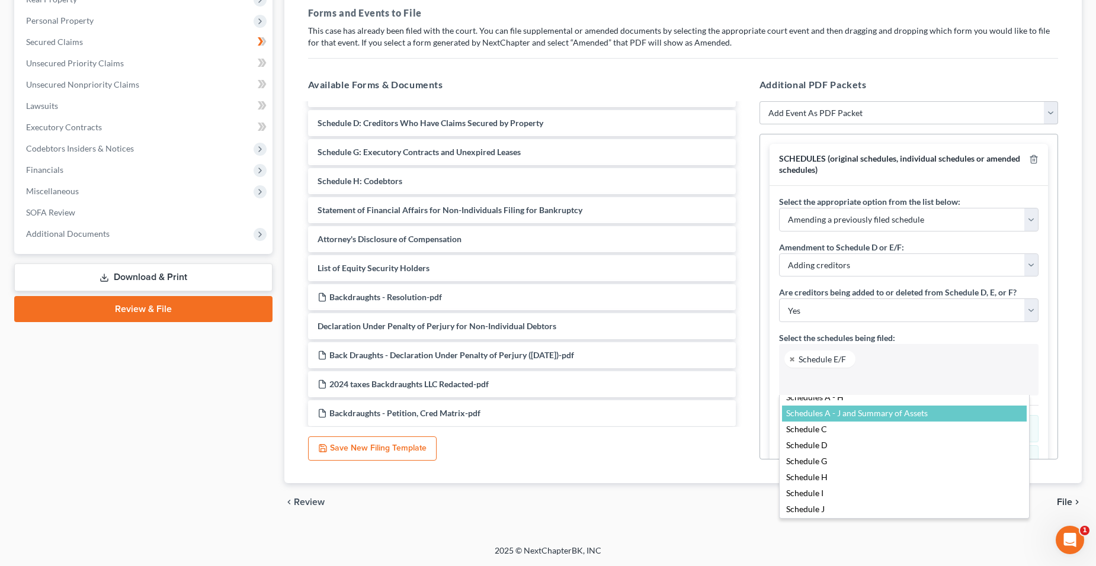
scroll to position [9, 0]
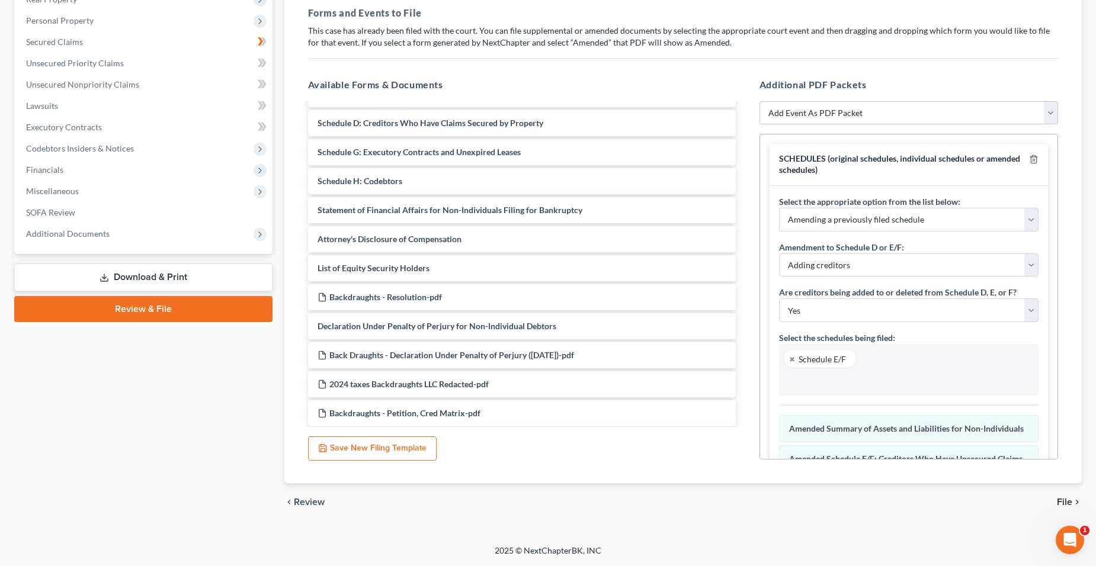
click at [706, 466] on body "Home New Case Client Portal Directory Cases DebtorCC Erik Johanson PLLC erik@jo…" at bounding box center [548, 195] width 1096 height 744
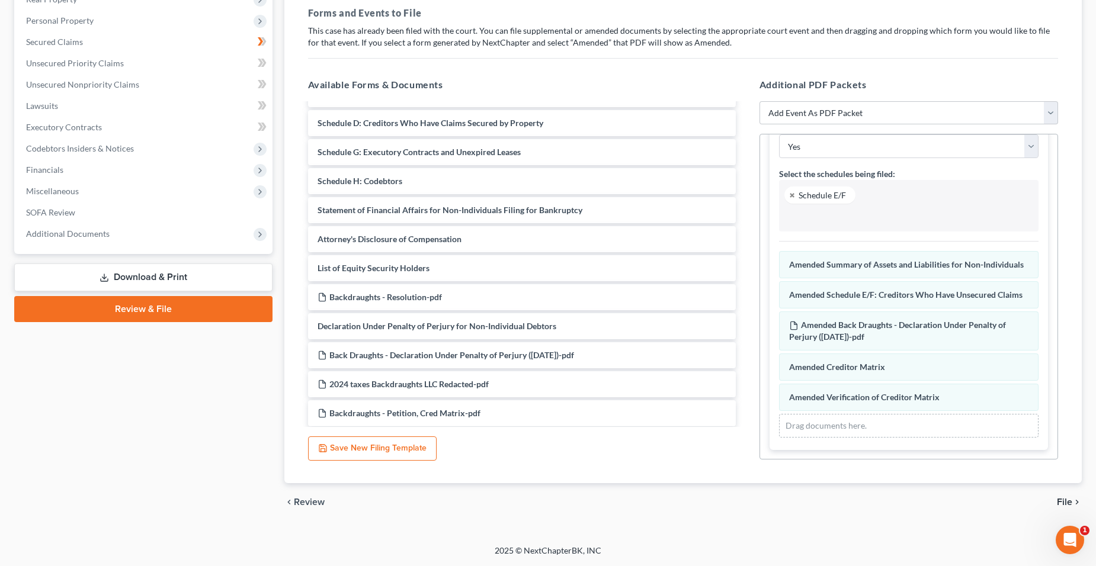
click at [1056, 499] on div "chevron_left Review File chevron_right" at bounding box center [683, 503] width 798 height 38
click at [1058, 499] on span "File" at bounding box center [1064, 502] width 15 height 9
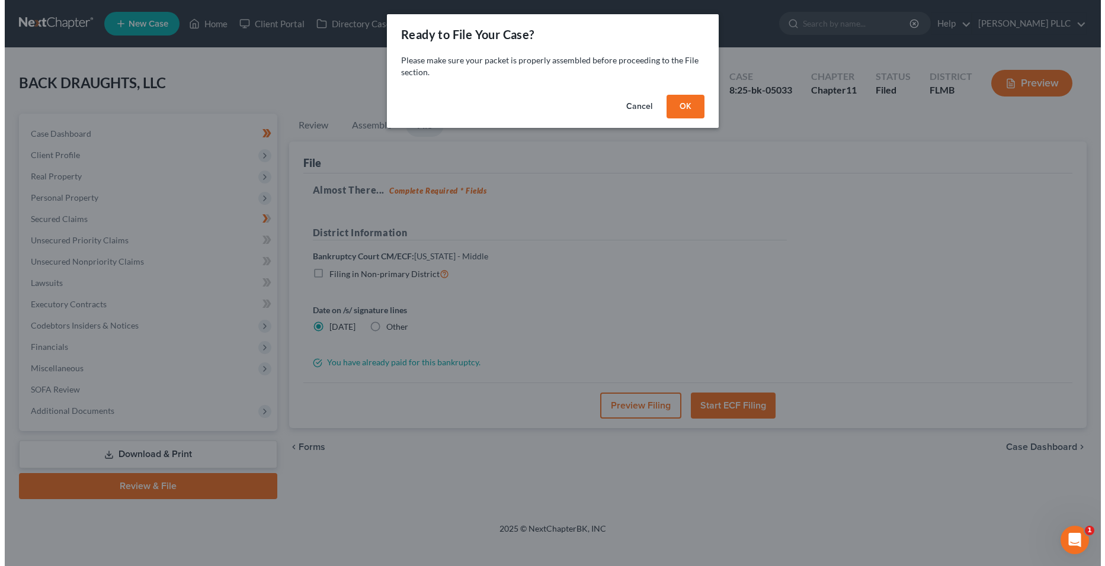
scroll to position [0, 0]
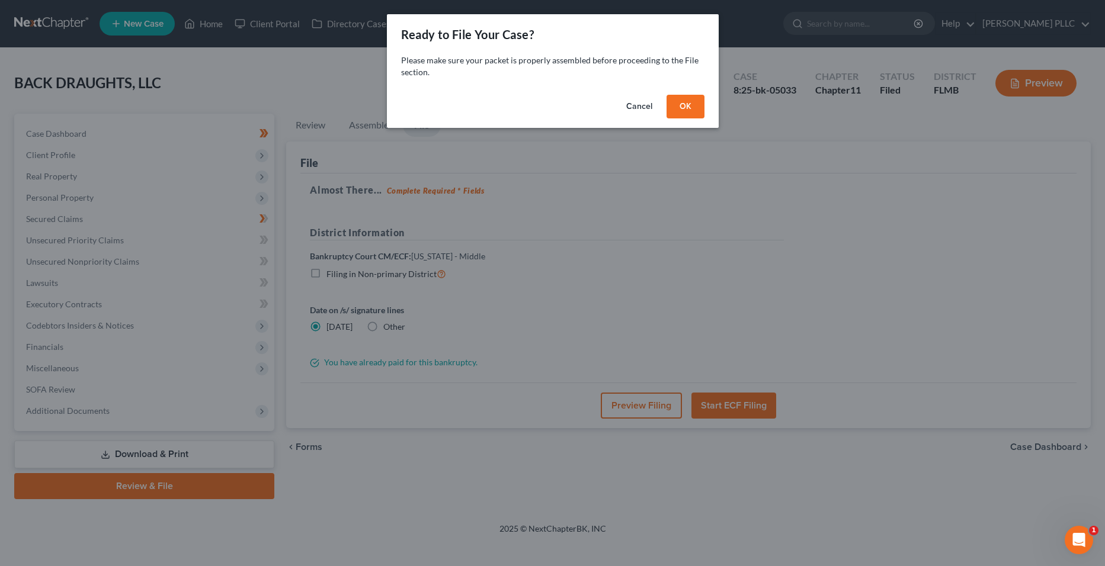
click at [675, 110] on button "OK" at bounding box center [686, 107] width 38 height 24
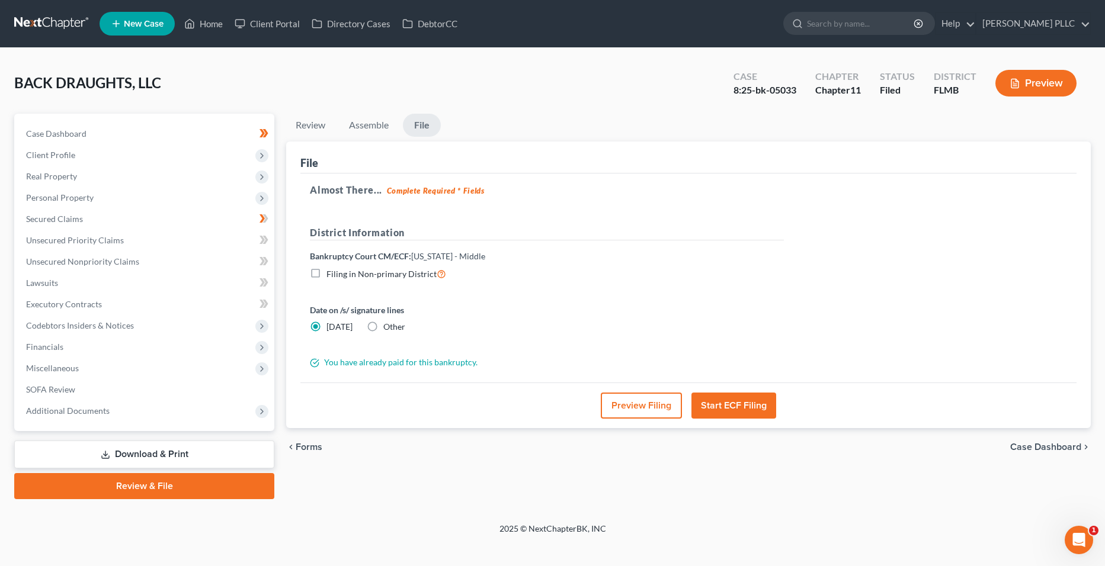
click at [639, 399] on button "Preview Filing" at bounding box center [641, 406] width 81 height 26
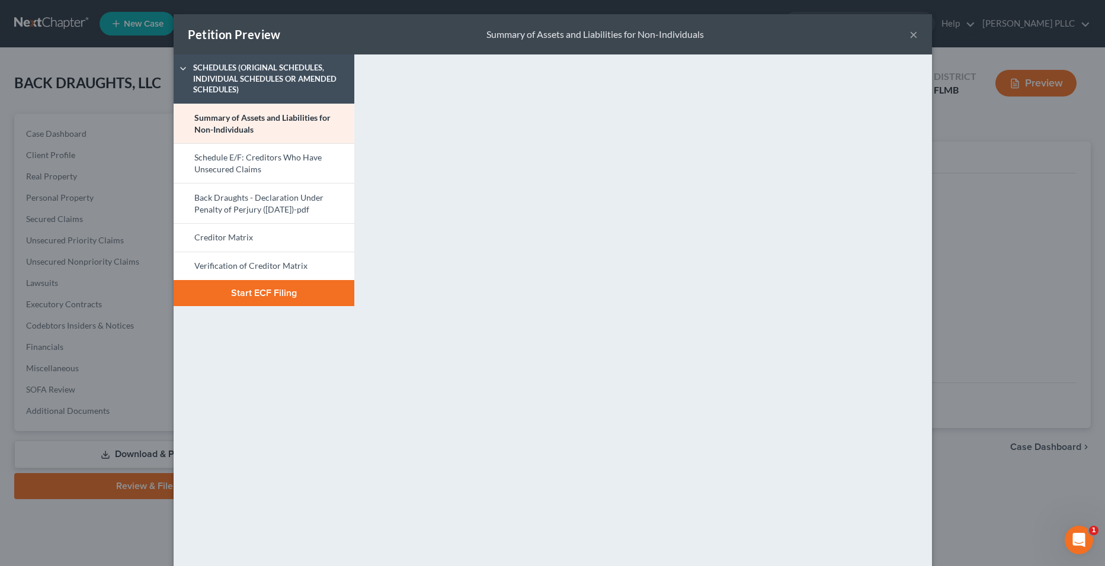
scroll to position [36, 0]
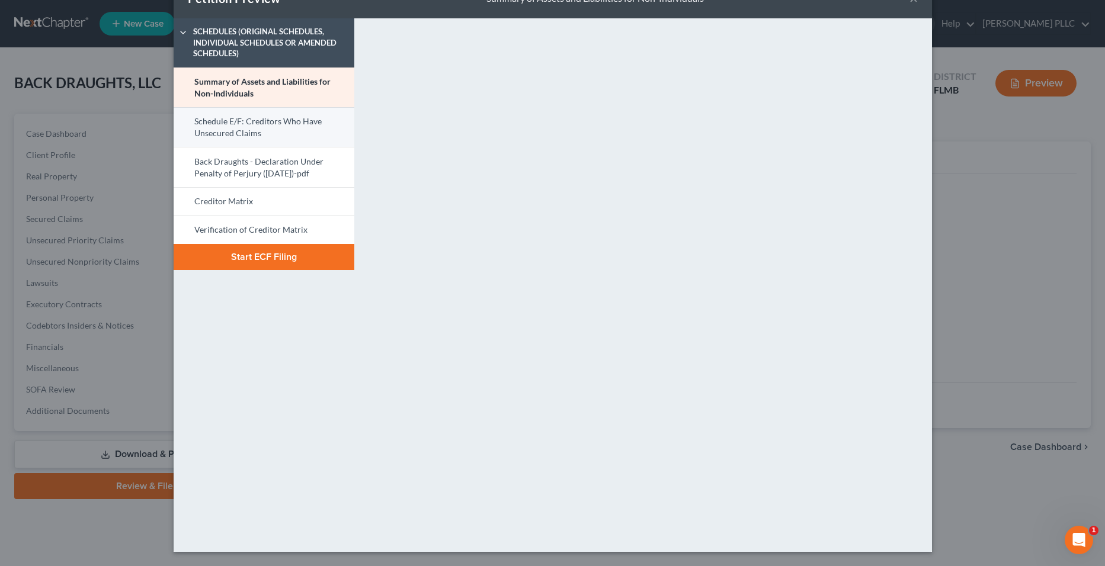
click at [284, 123] on link "Schedule E/F: Creditors Who Have Unsecured Claims" at bounding box center [264, 127] width 181 height 40
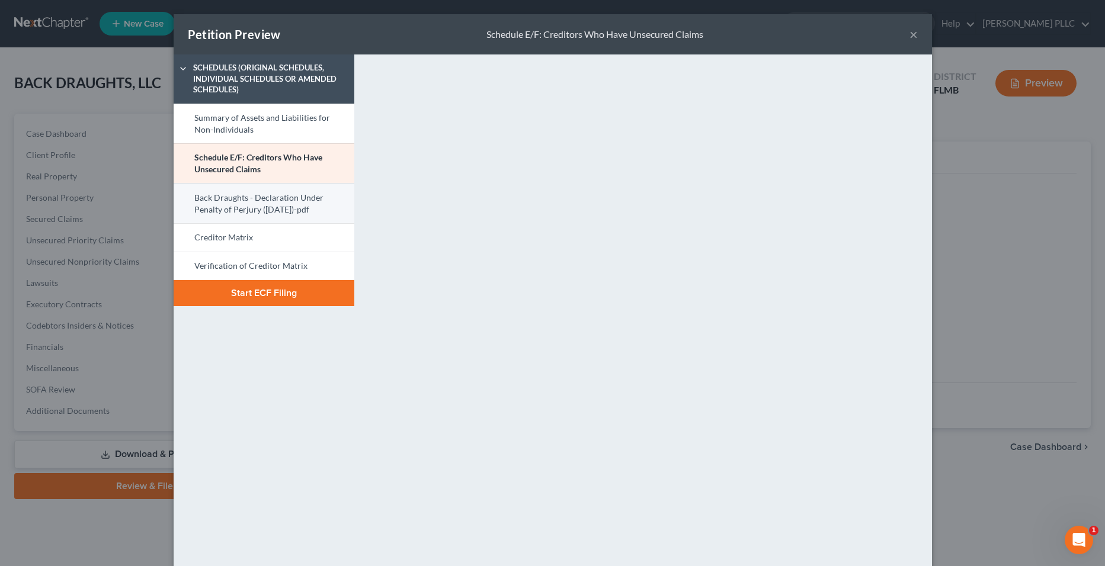
click at [314, 209] on link "Back Draughts - Declaration Under Penalty of Perjury ([DATE])-pdf" at bounding box center [264, 203] width 181 height 40
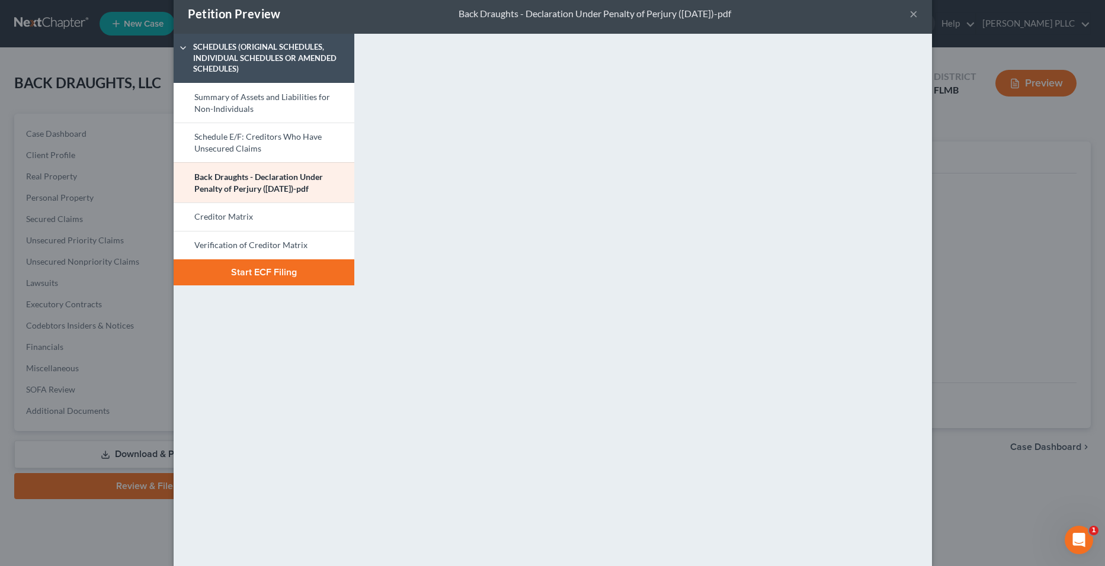
scroll to position [36, 0]
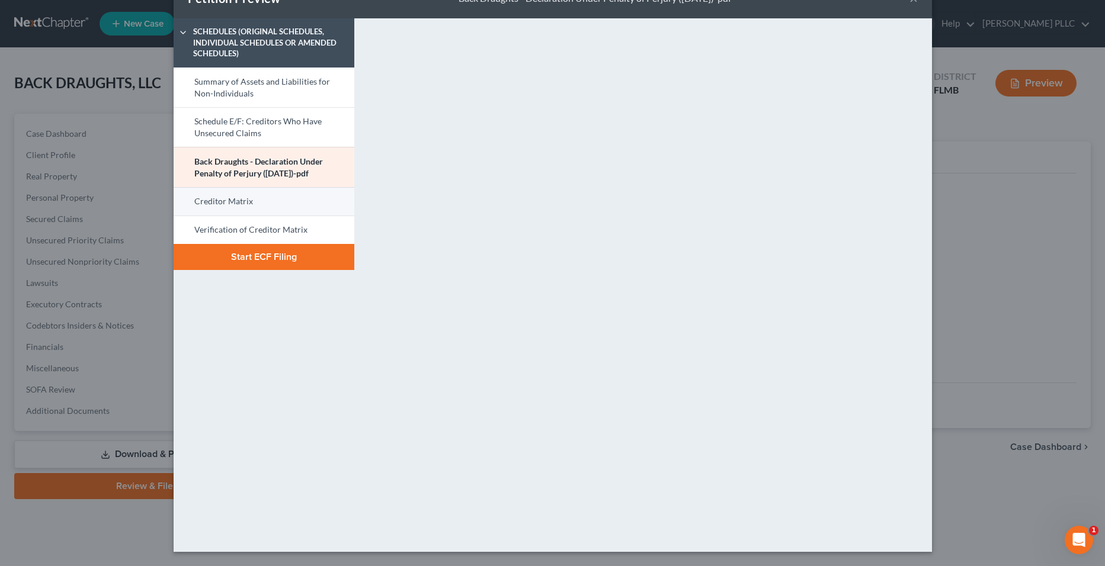
click at [301, 208] on link "Creditor Matrix" at bounding box center [264, 201] width 181 height 28
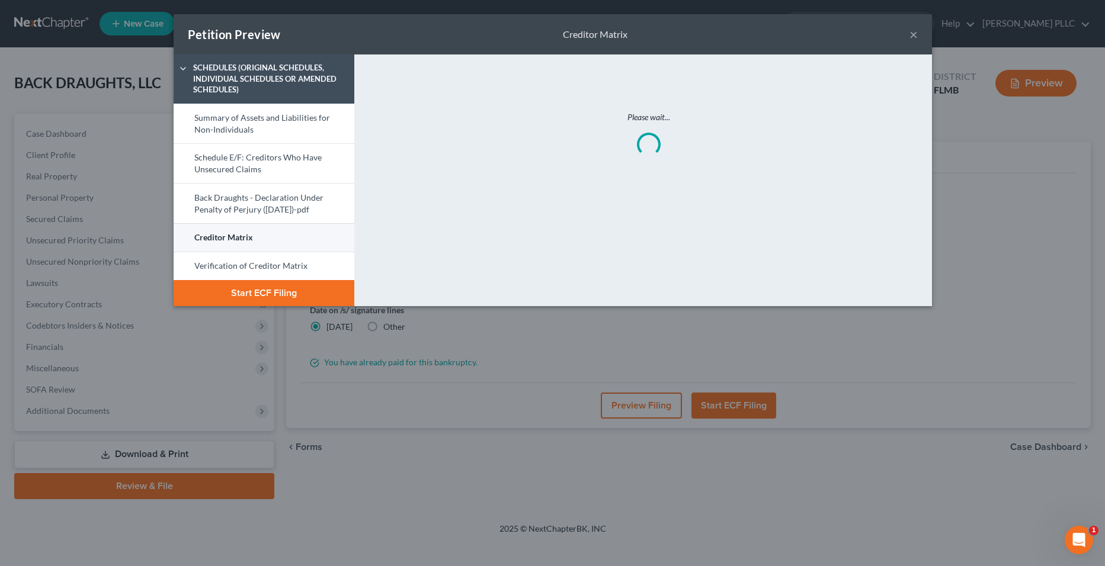
scroll to position [0, 0]
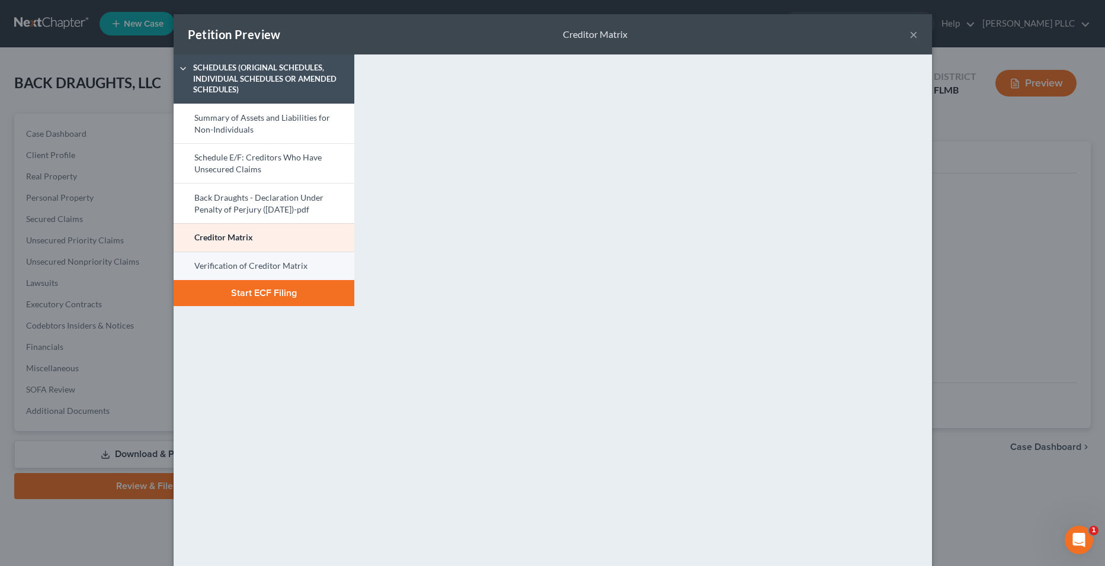
click at [323, 264] on link "Verification of Creditor Matrix" at bounding box center [264, 266] width 181 height 28
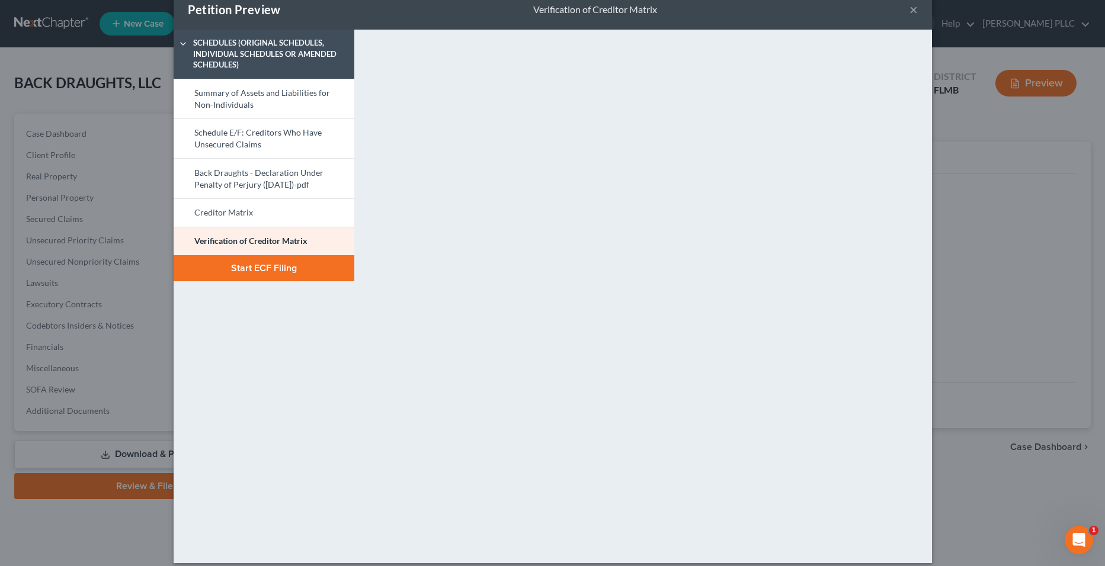
scroll to position [36, 0]
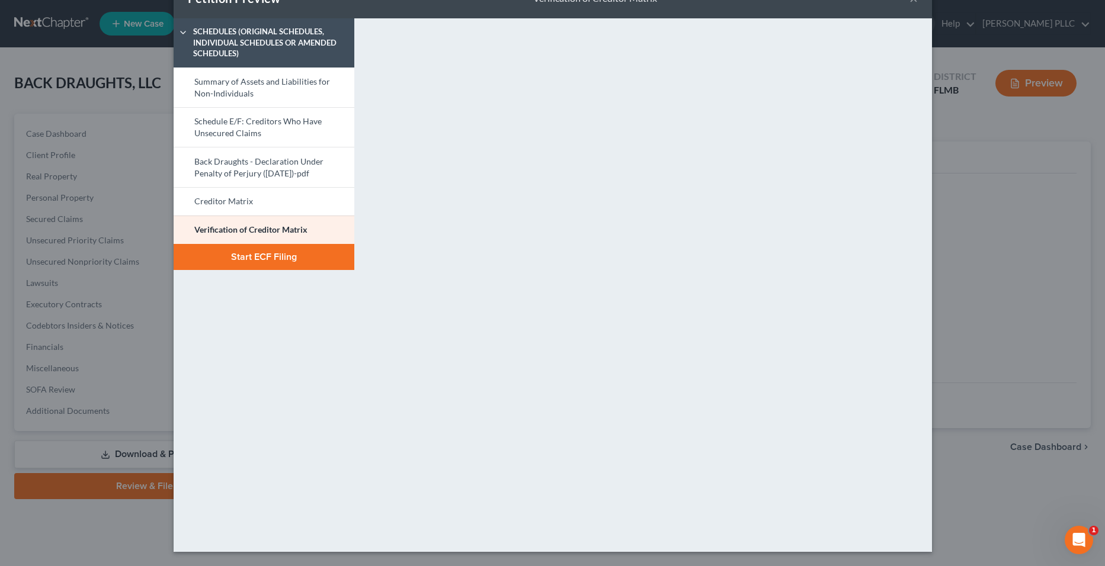
click at [328, 256] on button "Start ECF Filing" at bounding box center [264, 257] width 181 height 26
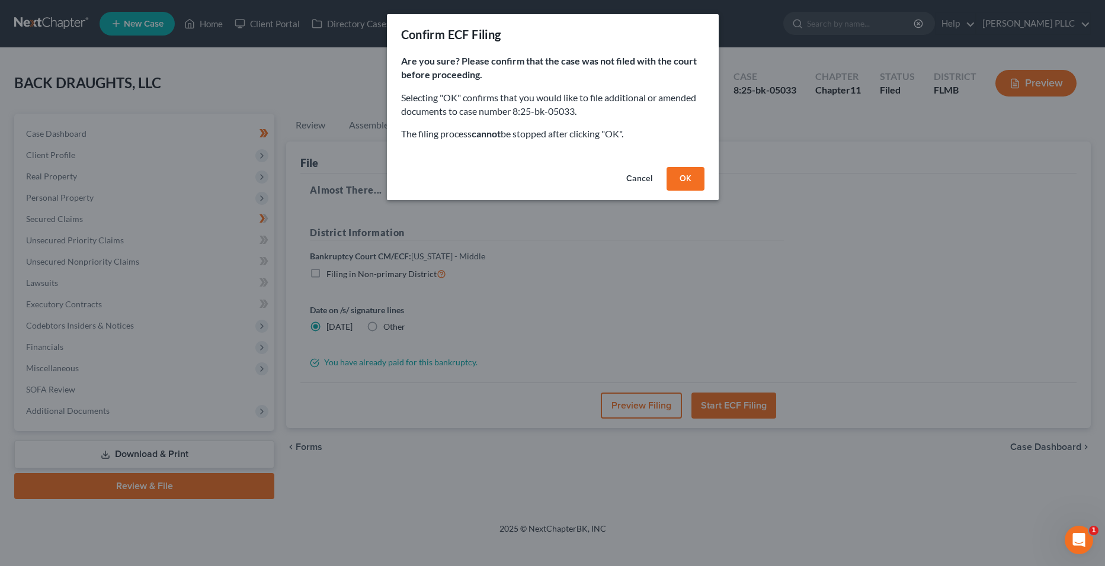
click at [681, 172] on button "OK" at bounding box center [686, 179] width 38 height 24
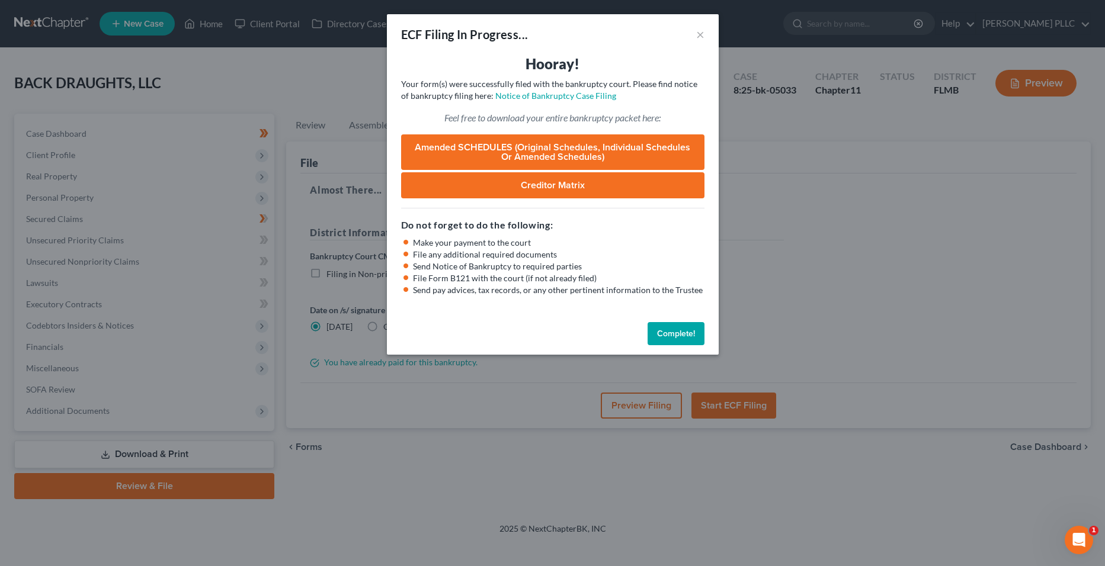
click at [680, 328] on button "Complete!" at bounding box center [676, 334] width 57 height 24
